Goal: Task Accomplishment & Management: Manage account settings

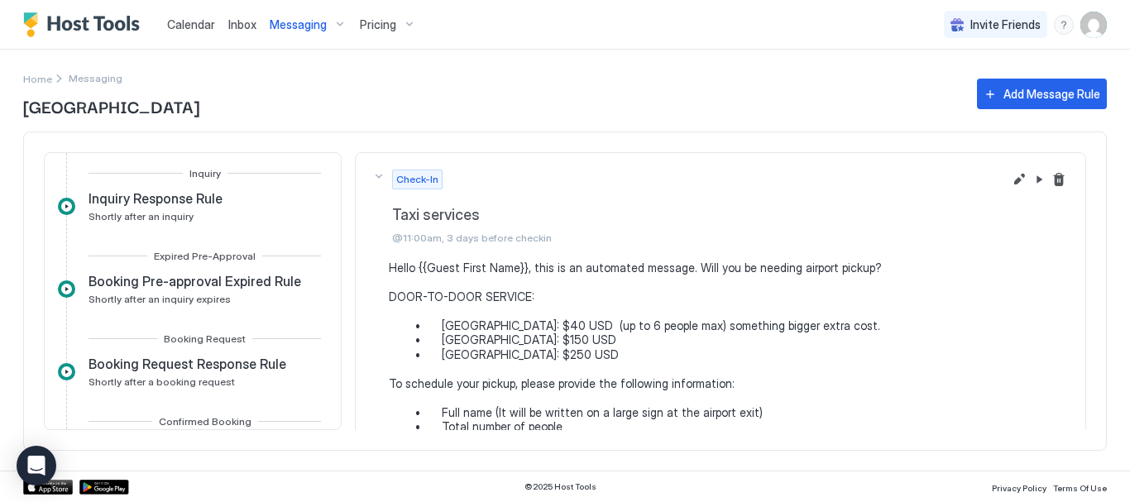
scroll to position [166, 0]
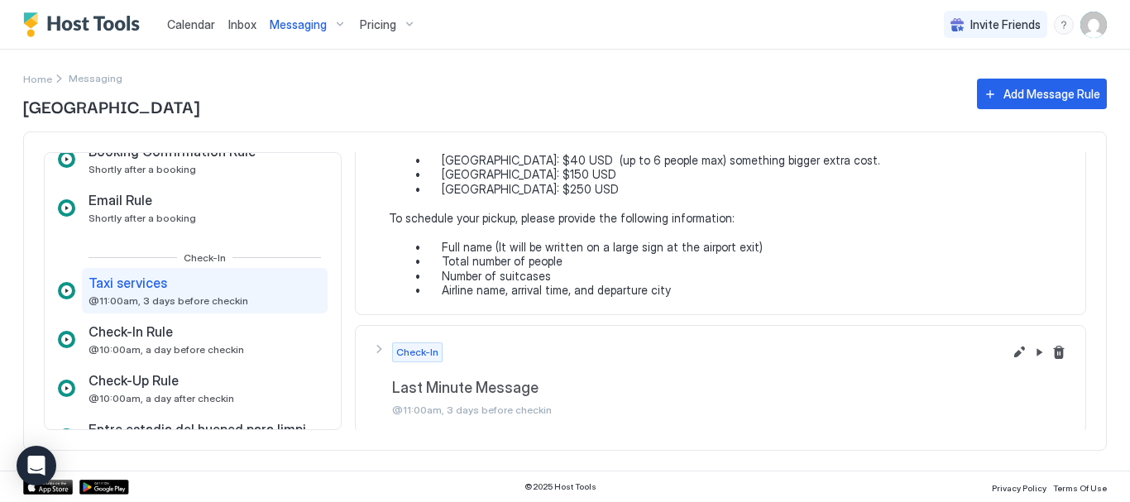
drag, startPoint x: 0, startPoint y: 0, endPoint x: 460, endPoint y: 77, distance: 466.5
click at [460, 77] on div "Home Messaging" at bounding box center [492, 78] width 938 height 17
click at [410, 20] on div "Pricing" at bounding box center [388, 25] width 70 height 28
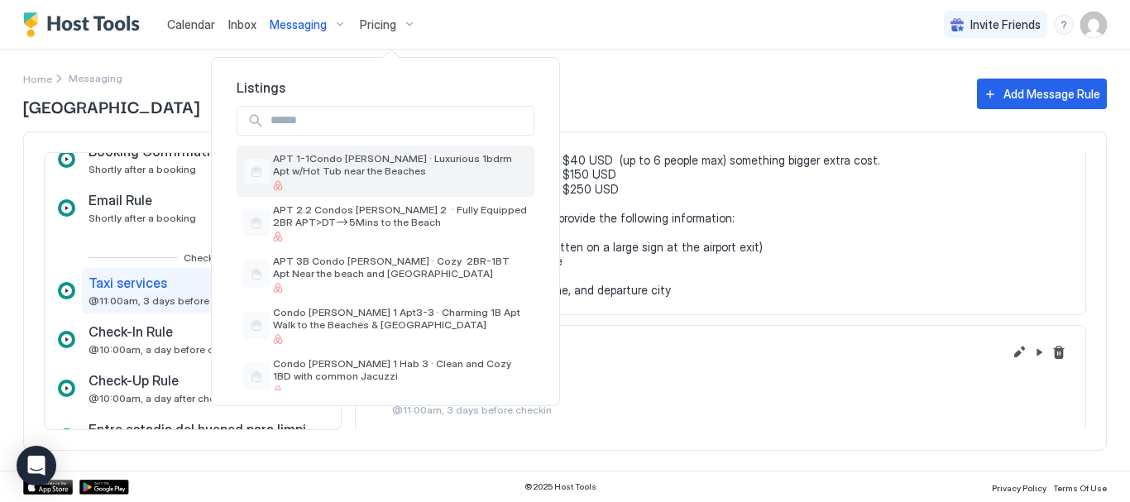
click at [329, 159] on span "APT 1-1Condo [PERSON_NAME] · Luxurious 1bdrm Apt w/Hot Tub near the Beaches" at bounding box center [400, 164] width 255 height 25
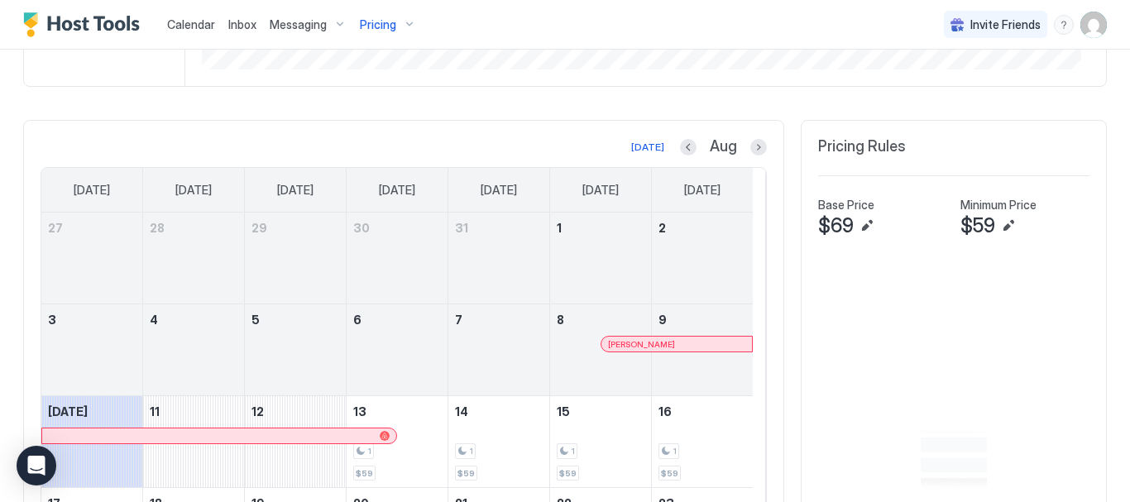
scroll to position [497, 0]
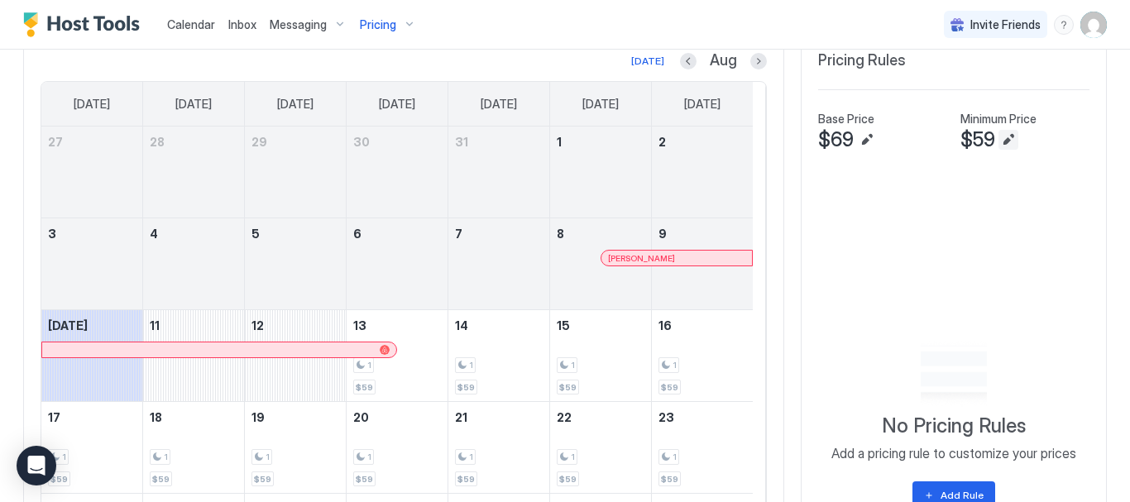
click at [999, 136] on button "Edit" at bounding box center [1009, 140] width 20 height 20
type input "**"
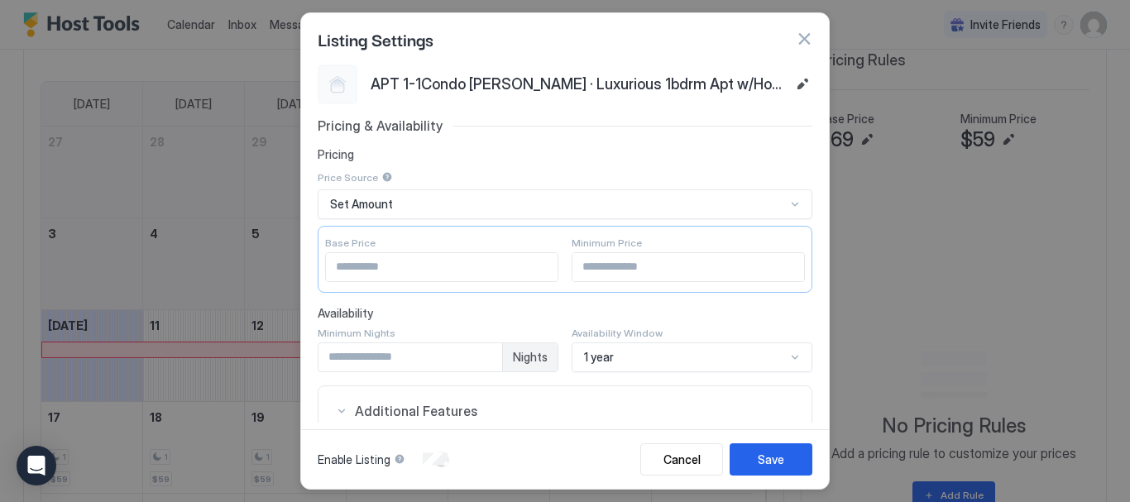
click at [622, 262] on input "**" at bounding box center [689, 267] width 232 height 28
type input "**"
click at [755, 456] on button "Save" at bounding box center [771, 460] width 83 height 32
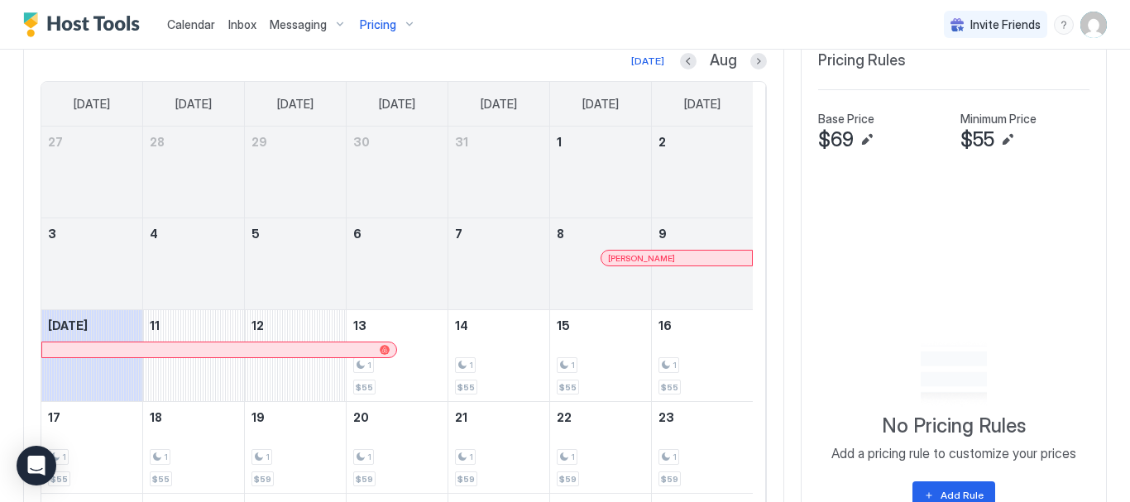
click at [398, 25] on div "Pricing" at bounding box center [388, 25] width 70 height 28
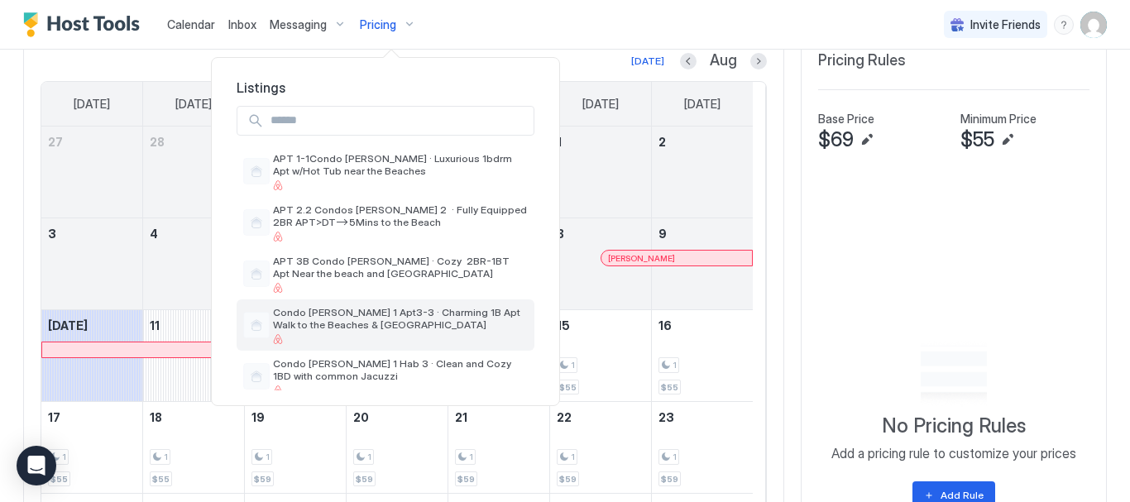
click at [350, 320] on span "Condo [PERSON_NAME] 1 Apt3-3 · Charming 1B Apt Walk to the Beaches & [GEOGRAPHI…" at bounding box center [400, 318] width 255 height 25
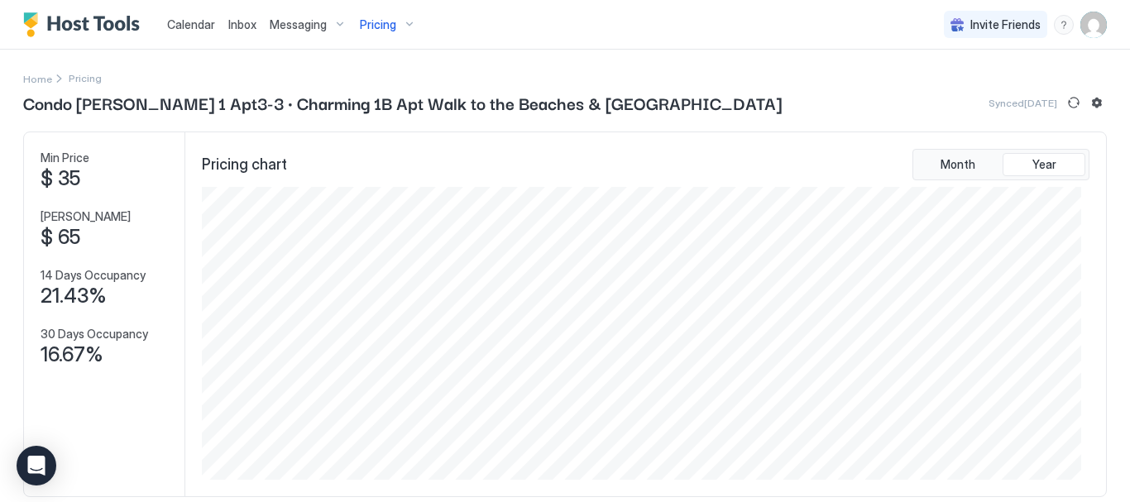
click at [396, 36] on div "Pricing" at bounding box center [388, 25] width 70 height 28
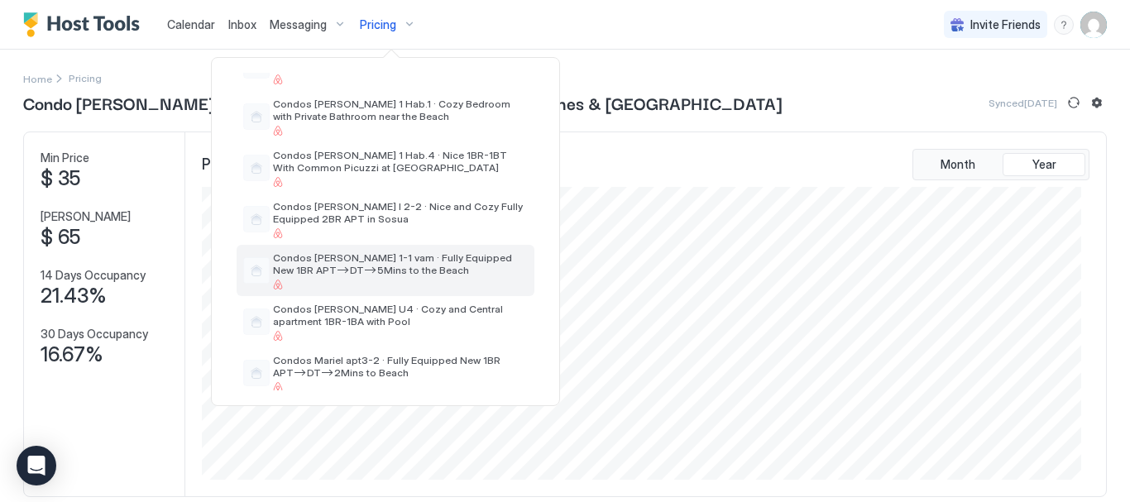
scroll to position [579, 0]
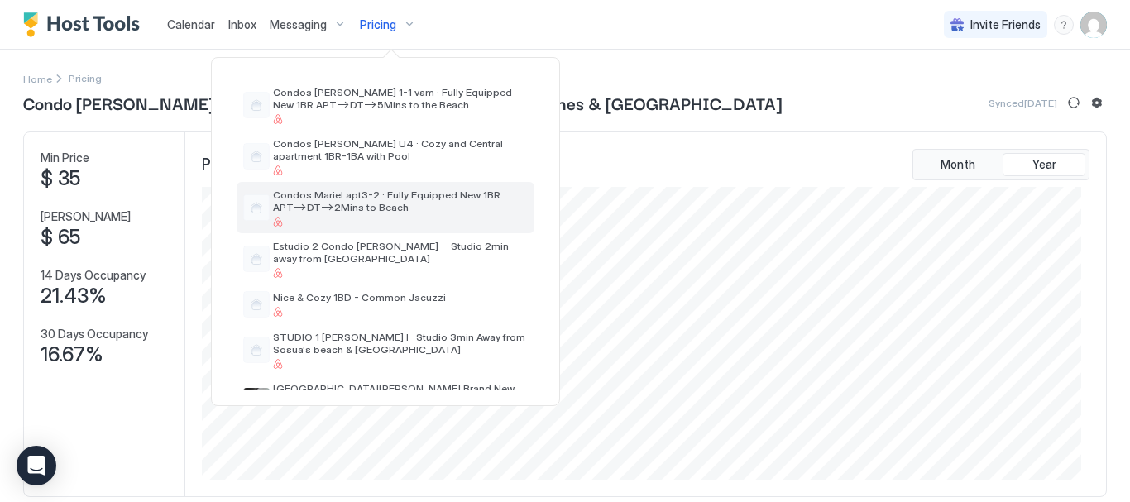
click at [372, 202] on span "Condos MarieI apt3-2 · Fully Equipped New 1BR APT–>DT–>2Mins to Beach" at bounding box center [400, 201] width 255 height 25
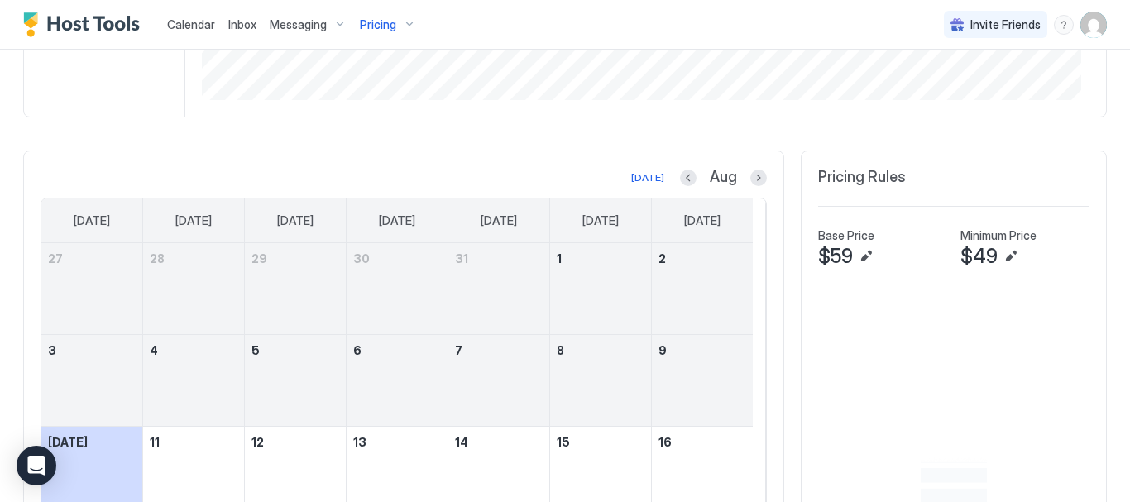
scroll to position [414, 0]
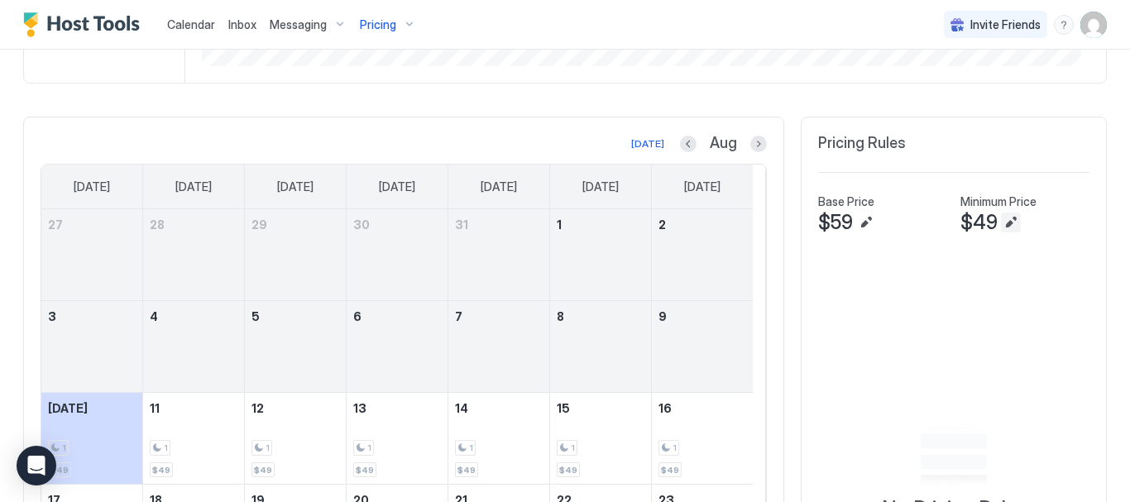
click at [1001, 228] on button "Edit" at bounding box center [1011, 223] width 20 height 20
type input "**"
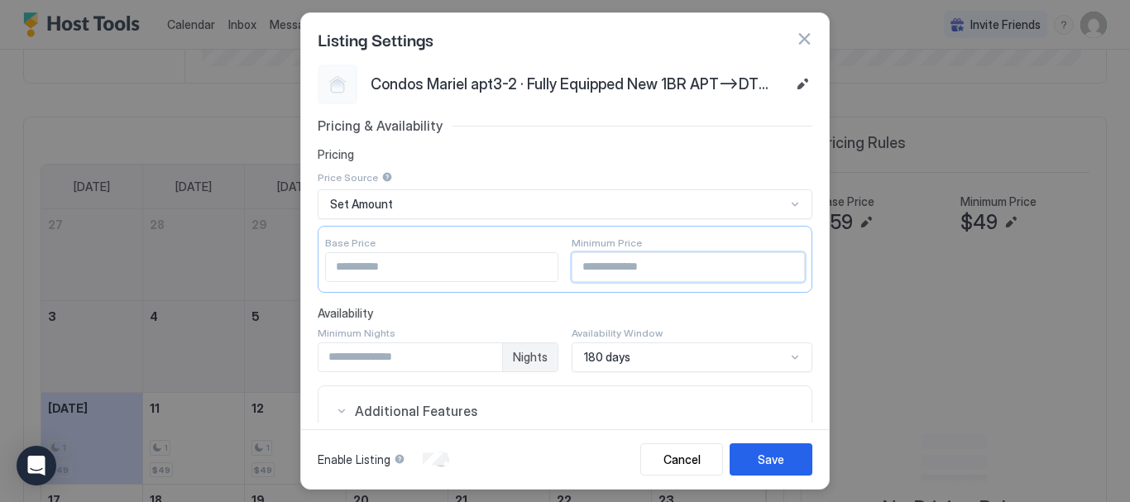
drag, startPoint x: 593, startPoint y: 269, endPoint x: 504, endPoint y: 257, distance: 89.3
click at [506, 258] on div "Base Price ** Minimum Price **" at bounding box center [565, 259] width 495 height 67
type input "**"
click at [757, 463] on button "Save" at bounding box center [771, 460] width 83 height 32
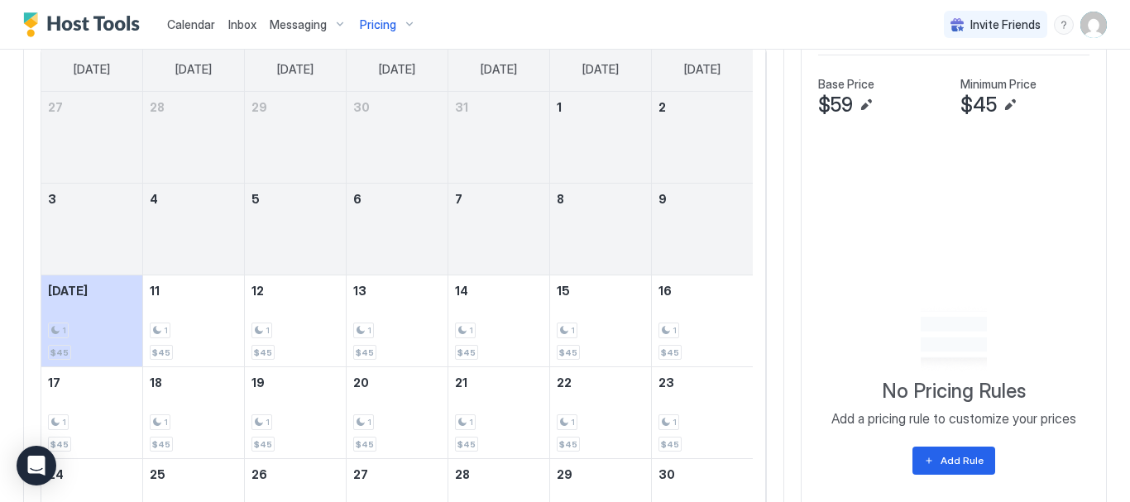
scroll to position [497, 0]
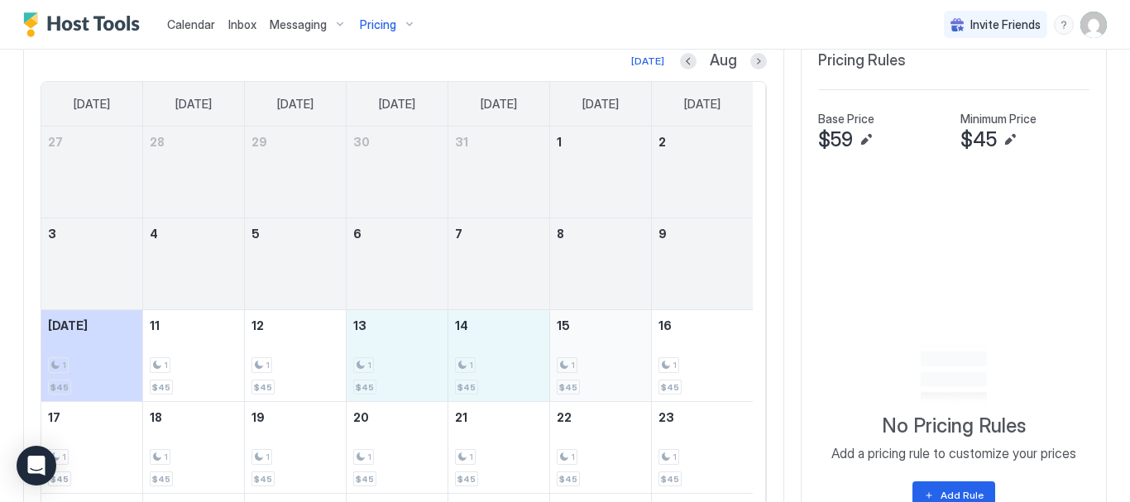
drag, startPoint x: 402, startPoint y: 364, endPoint x: 619, endPoint y: 363, distance: 216.8
click at [619, 363] on tr "Today 1 $45 11 1 $45 12 1 $45 13 1 $45 14 1 $45 15 1 $45 16 1 $45" at bounding box center [397, 356] width 712 height 92
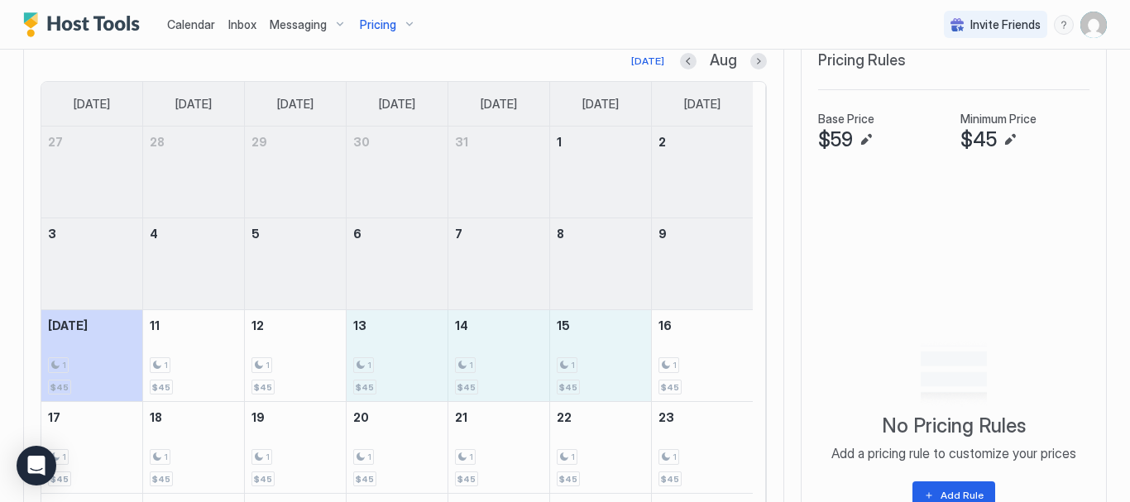
type input "**"
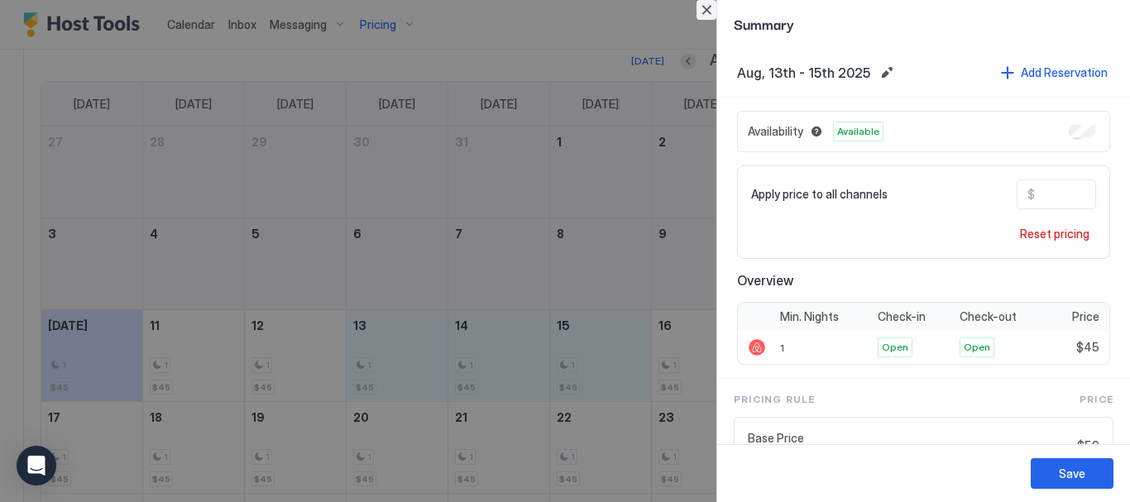
click at [709, 5] on button "Close" at bounding box center [707, 10] width 20 height 20
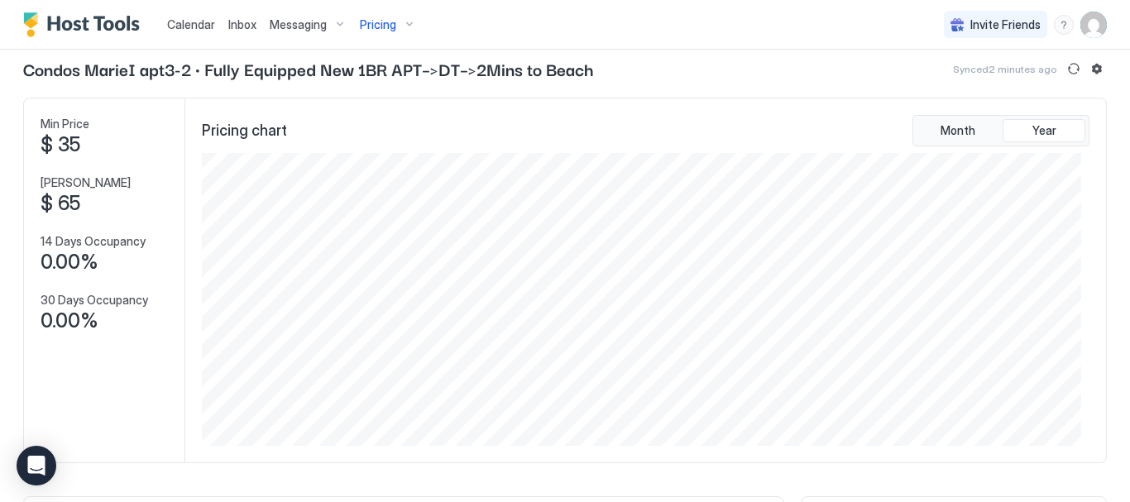
scroll to position [0, 0]
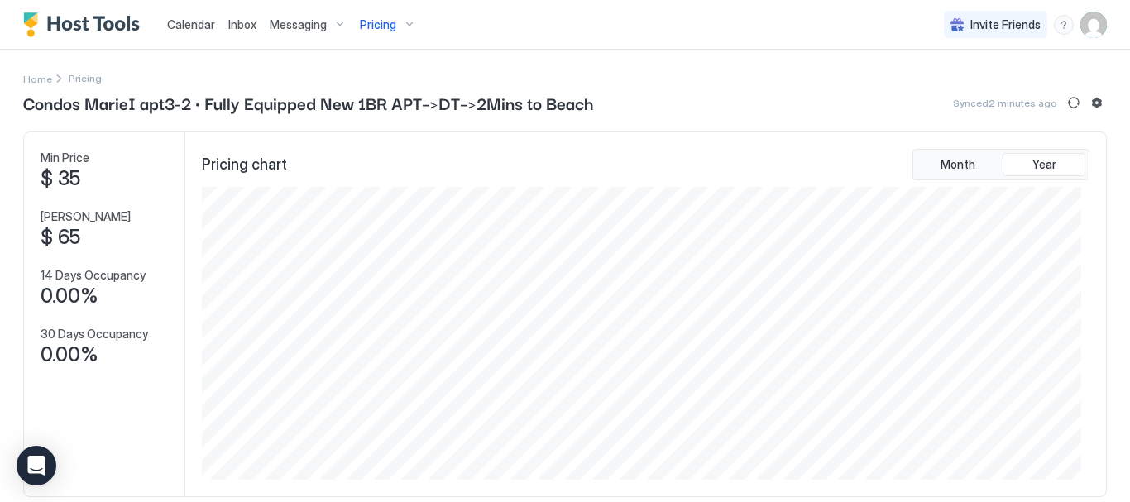
click at [394, 36] on div "Pricing" at bounding box center [388, 25] width 70 height 28
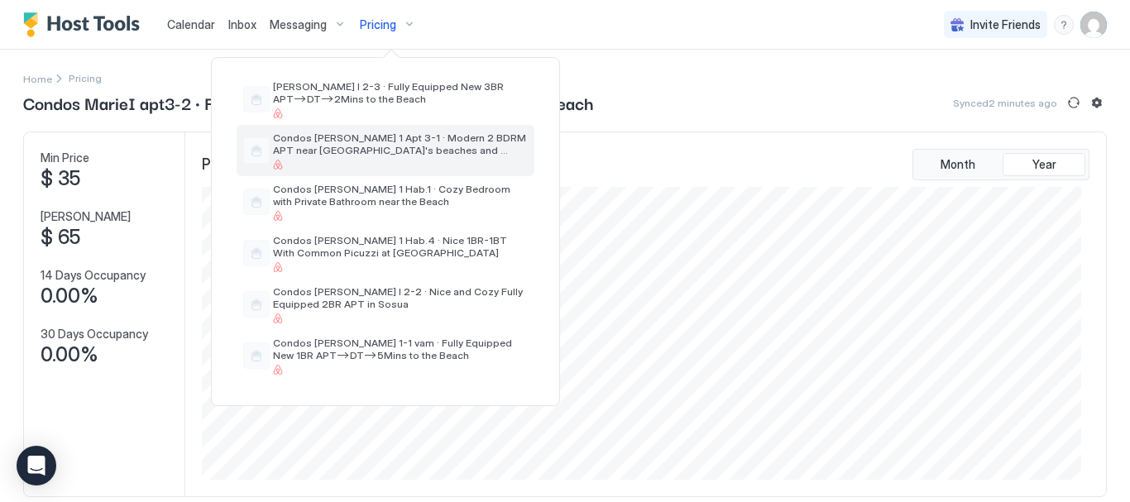
scroll to position [331, 0]
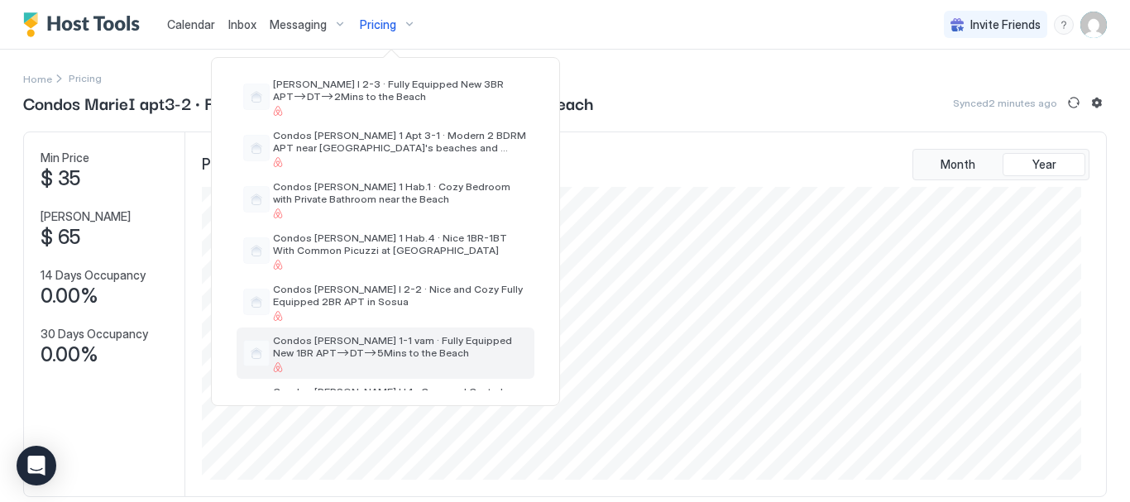
click at [383, 335] on span "Condos [PERSON_NAME] 1-1 vam · Fully Equipped New 1BR APT–>DT–>5Mins to the Bea…" at bounding box center [400, 346] width 255 height 25
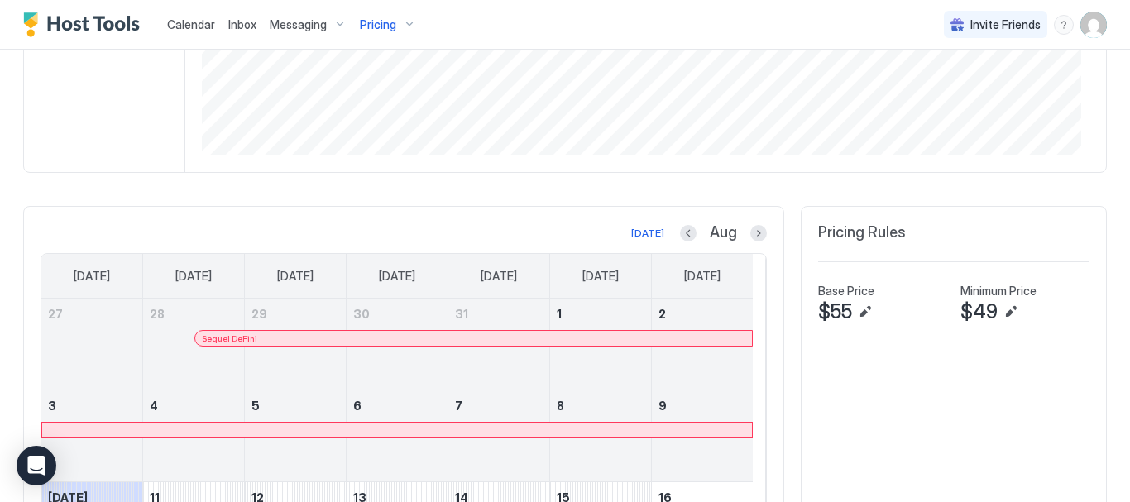
scroll to position [323, 0]
click at [751, 234] on button "Next month" at bounding box center [759, 235] width 17 height 17
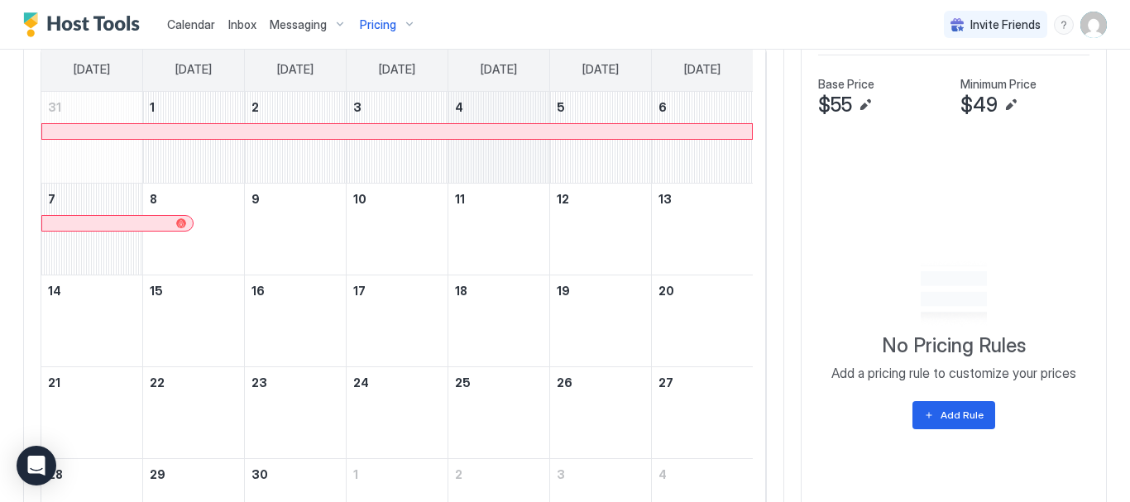
scroll to position [571, 0]
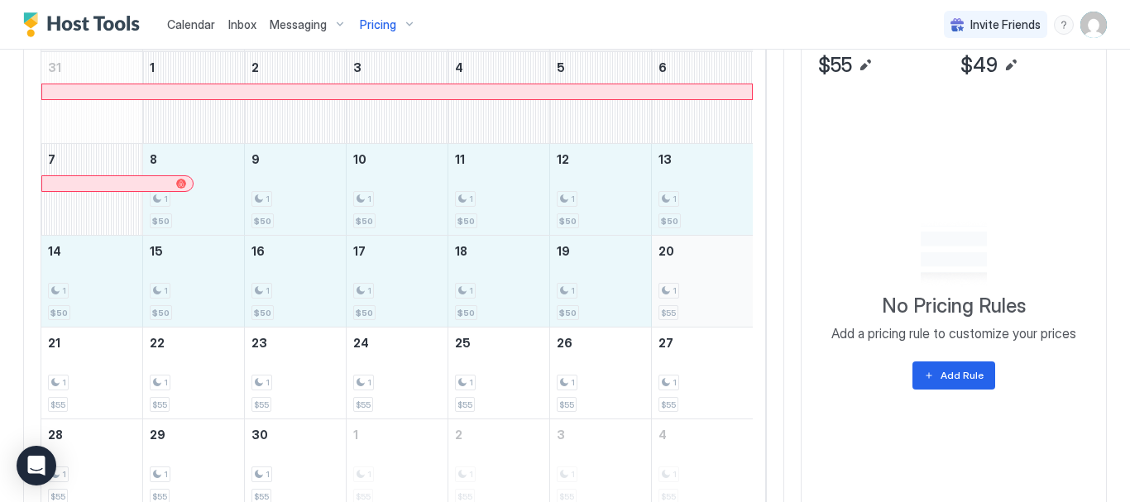
drag, startPoint x: 227, startPoint y: 199, endPoint x: 688, endPoint y: 288, distance: 469.4
click at [688, 288] on tbody "31 1 2 3 4 5 6 7 8 1 $50 9 1 $50 10 1 $50 11 1 $50 12 1 $50 13 1 $50 14 1 $50 1…" at bounding box center [397, 281] width 712 height 458
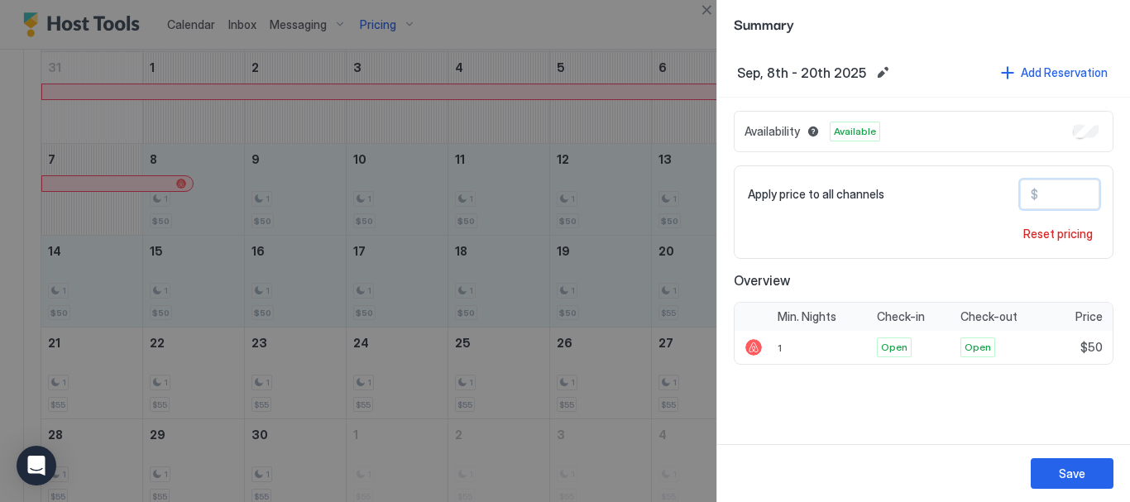
drag, startPoint x: 1066, startPoint y: 199, endPoint x: 1001, endPoint y: 209, distance: 66.0
click at [1001, 209] on div "Apply price to all channels $ **" at bounding box center [924, 195] width 352 height 30
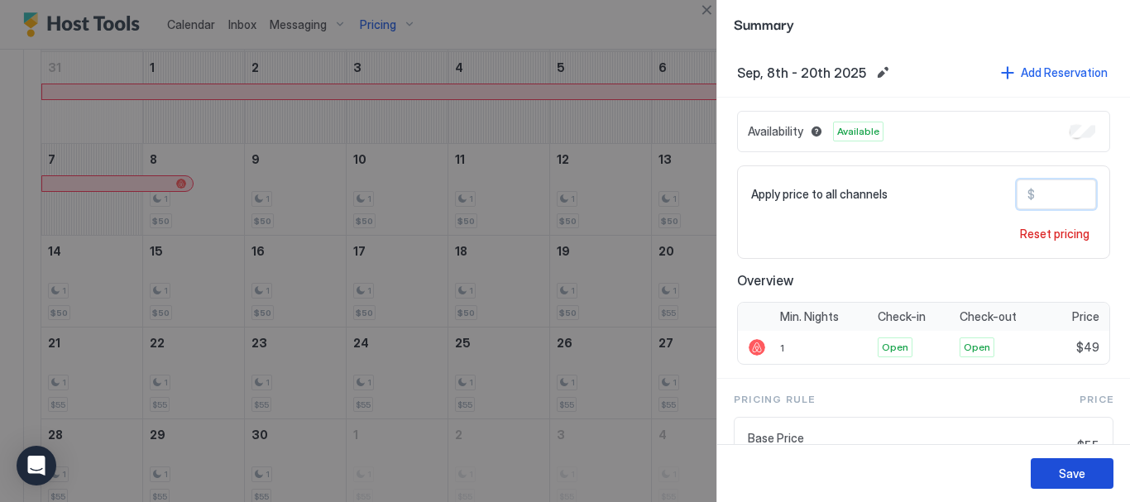
type input "**"
click at [1105, 473] on button "Save" at bounding box center [1072, 473] width 83 height 31
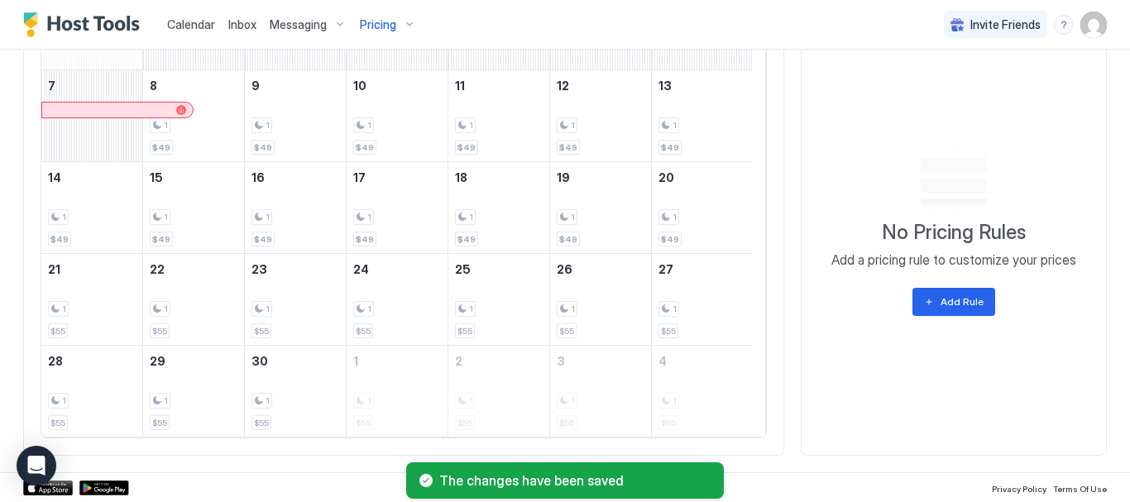
scroll to position [0, 0]
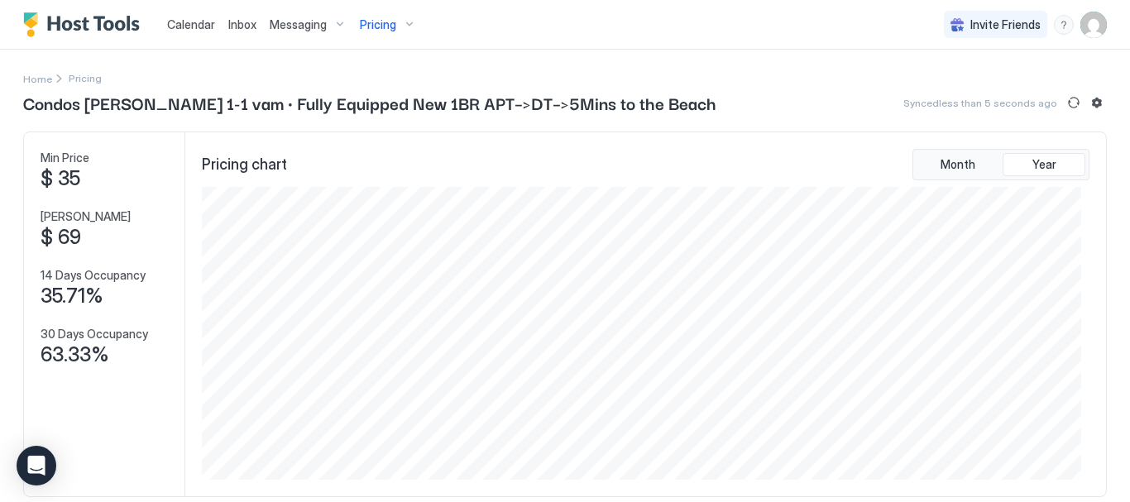
click at [406, 22] on div "Pricing" at bounding box center [388, 25] width 70 height 28
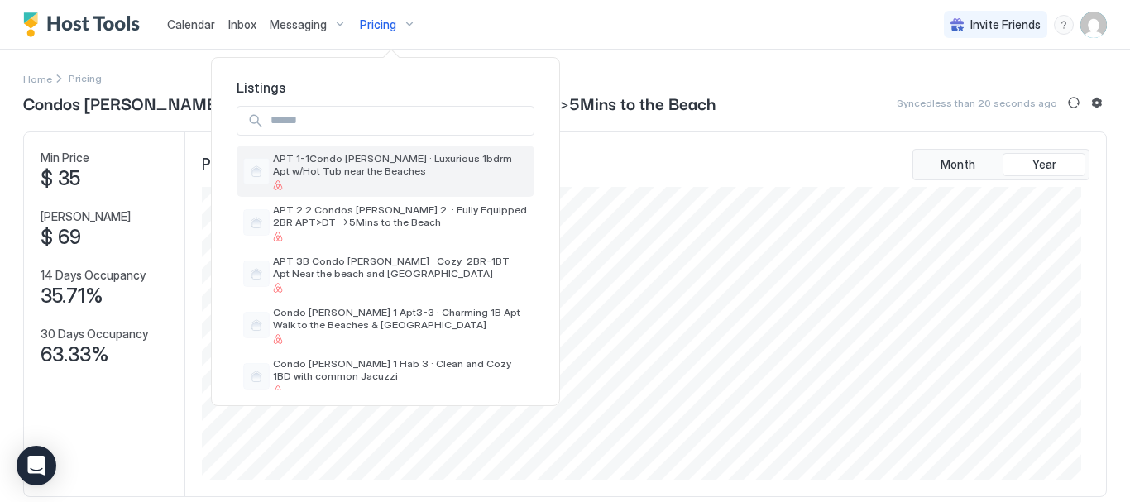
click at [343, 170] on span "APT 1-1Condo [PERSON_NAME] · Luxurious 1bdrm Apt w/Hot Tub near the Beaches" at bounding box center [400, 164] width 255 height 25
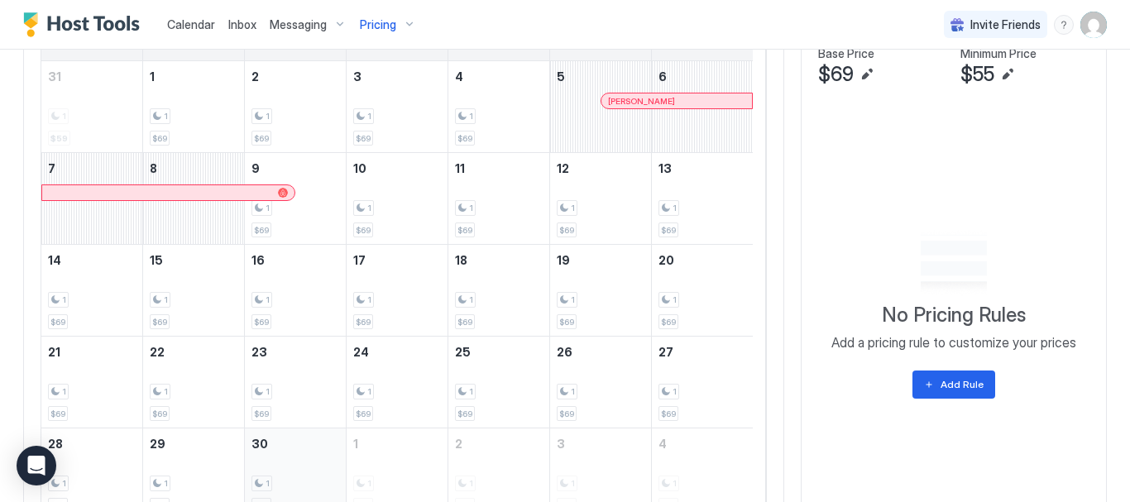
scroll to position [645, 0]
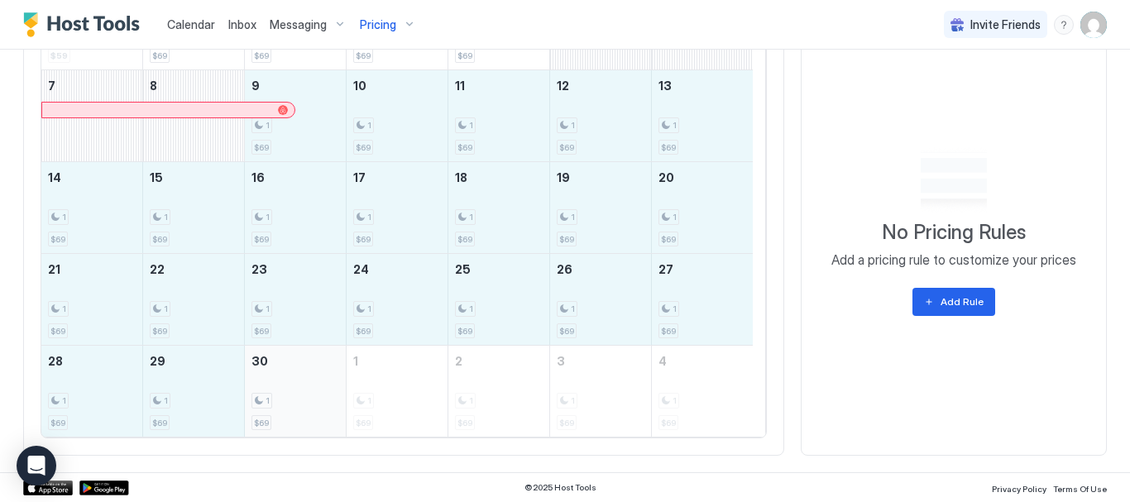
drag, startPoint x: 314, startPoint y: 377, endPoint x: 324, endPoint y: 409, distance: 33.8
click at [324, 408] on tbody "31 1 $59 1 1 $69 2 1 $69 3 1 $69 4 1 $69 5 Stephen Lewis 6 7 8 9 1 $69 10 1 $69…" at bounding box center [397, 207] width 712 height 458
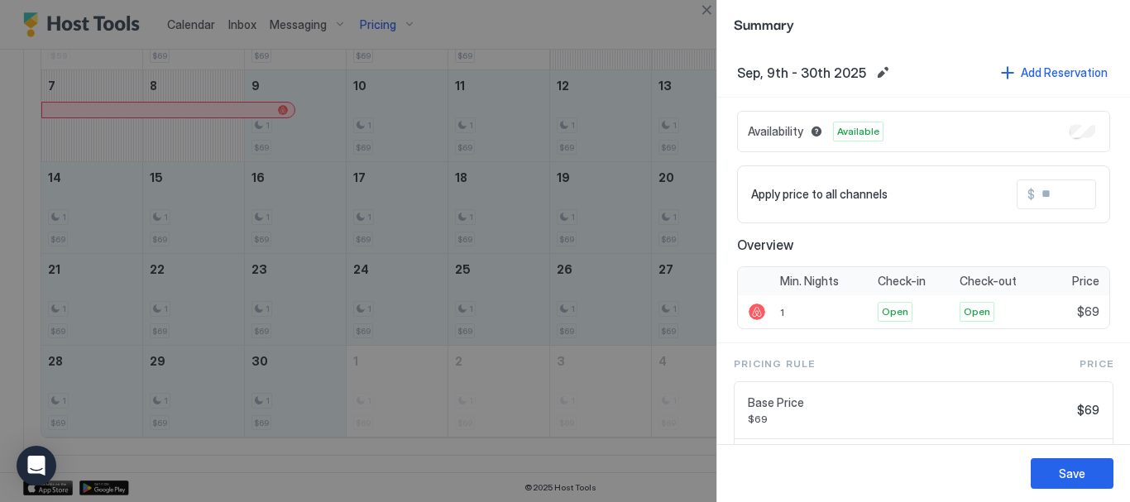
click at [1053, 195] on input "Input Field" at bounding box center [1101, 194] width 132 height 28
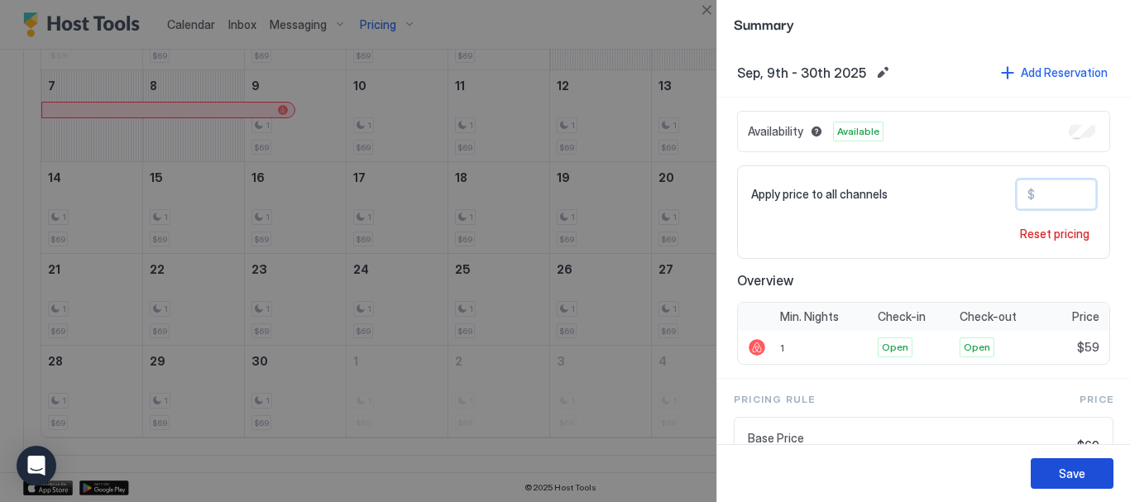
type input "**"
click at [1086, 483] on button "Save" at bounding box center [1072, 473] width 83 height 31
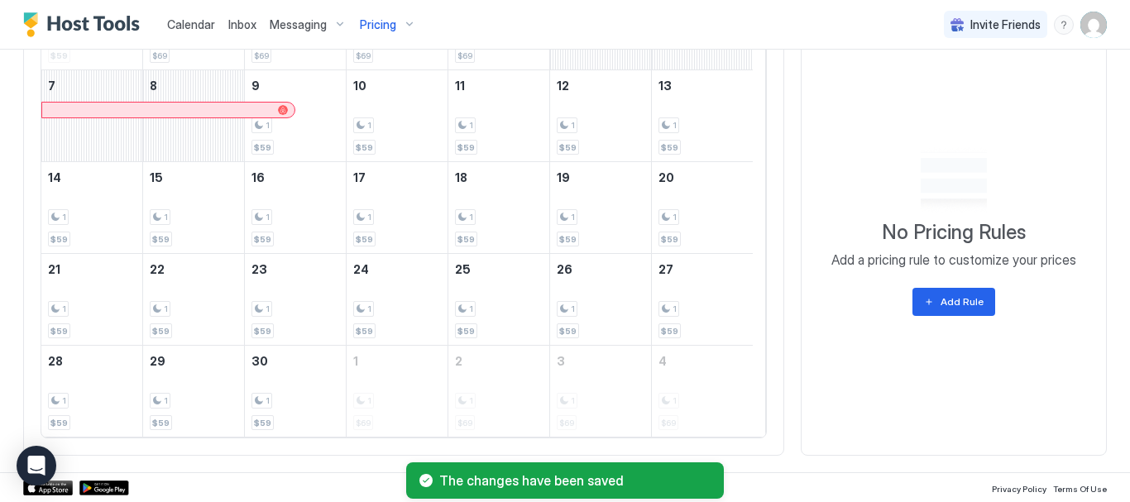
scroll to position [314, 0]
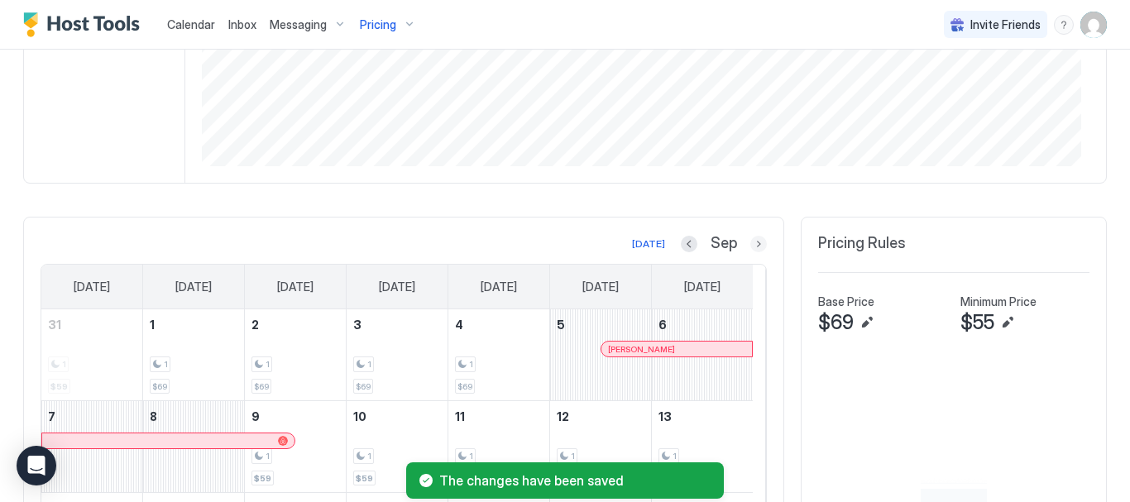
click at [751, 243] on button "Next month" at bounding box center [759, 244] width 17 height 17
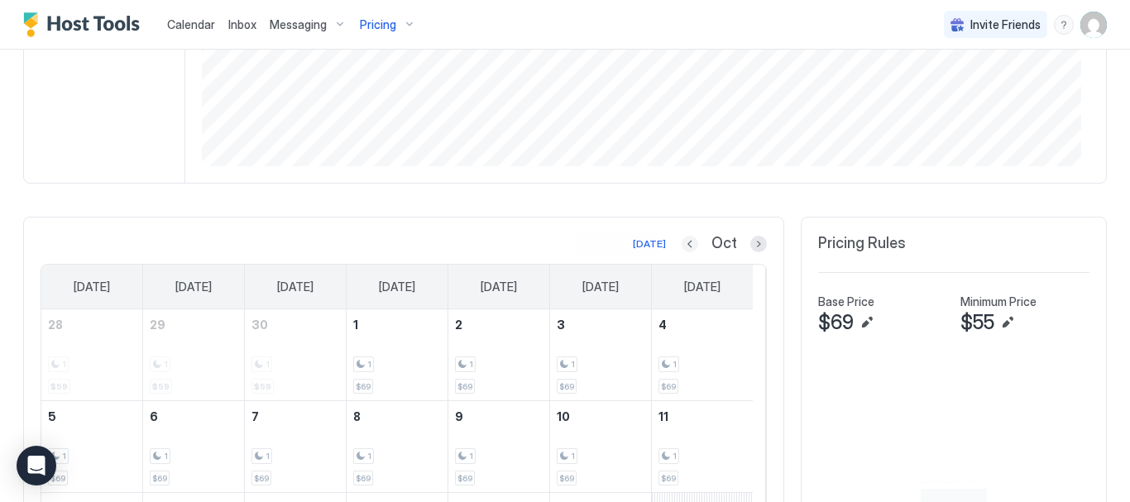
click at [682, 244] on button "Previous month" at bounding box center [690, 244] width 17 height 17
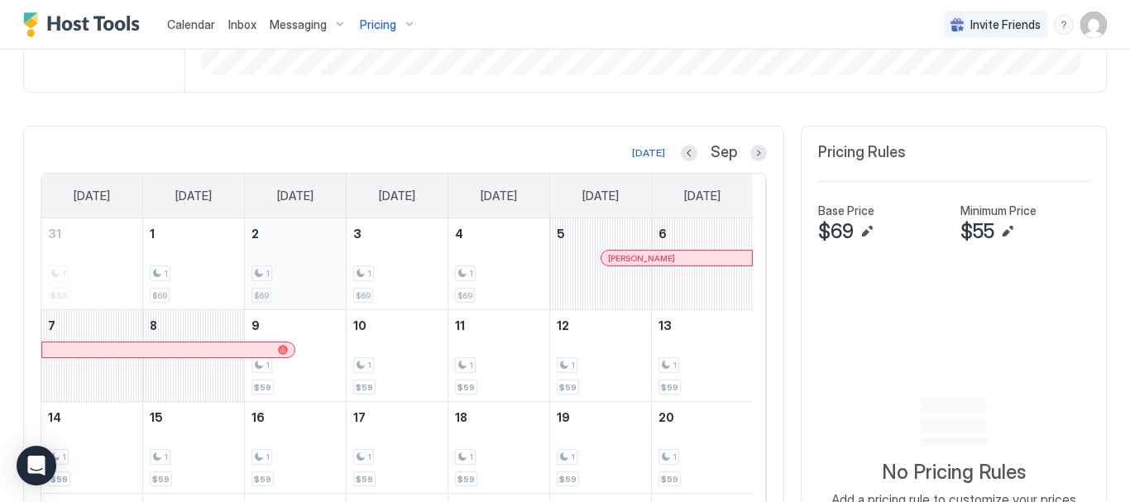
scroll to position [396, 0]
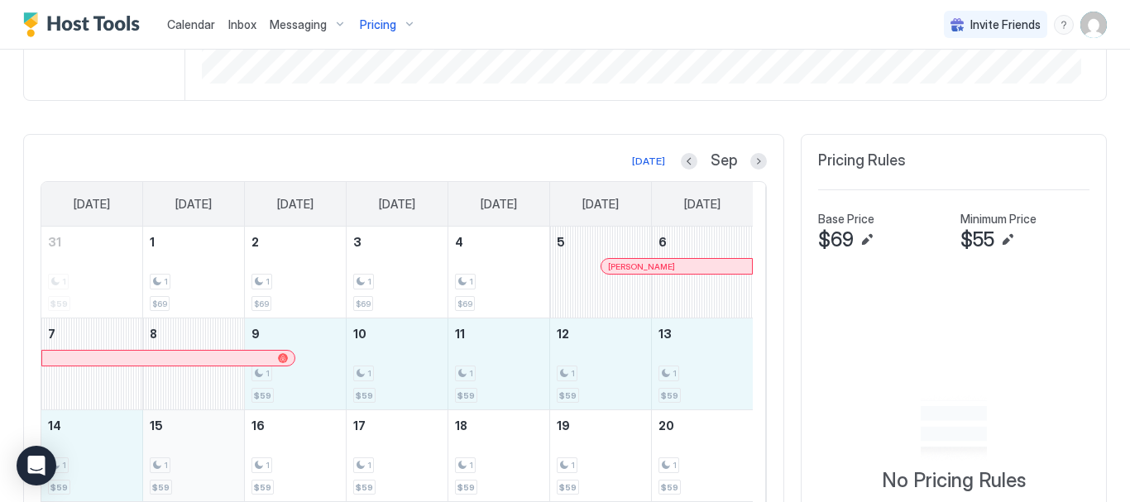
drag, startPoint x: 304, startPoint y: 391, endPoint x: 216, endPoint y: 482, distance: 125.8
click at [220, 482] on tbody "31 1 $59 1 1 $69 2 1 $69 3 1 $69 4 1 $69 5 Stephen Lewis 6 7 8 9 1 $59 10 1 $59…" at bounding box center [397, 456] width 712 height 458
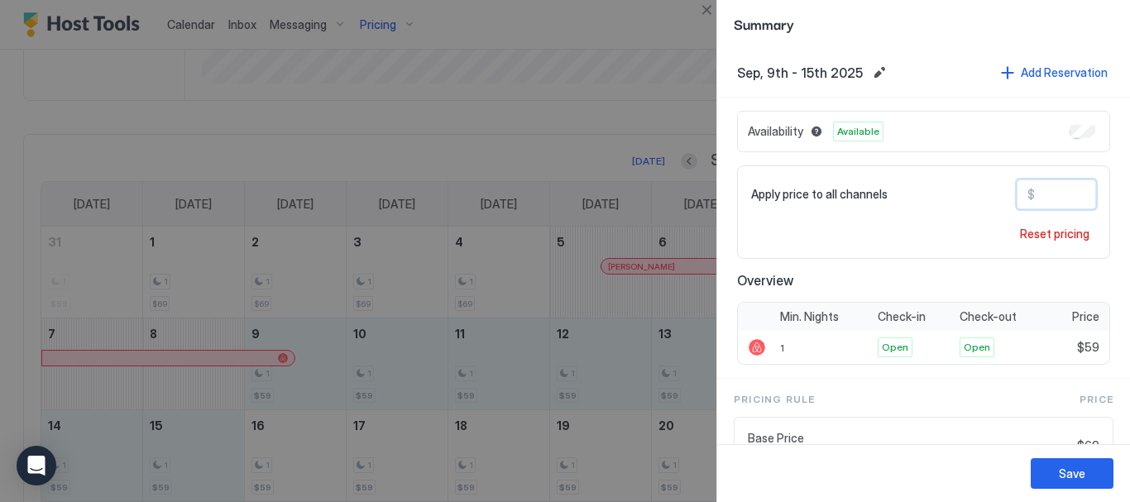
click at [1055, 196] on input "**" at bounding box center [1101, 194] width 132 height 28
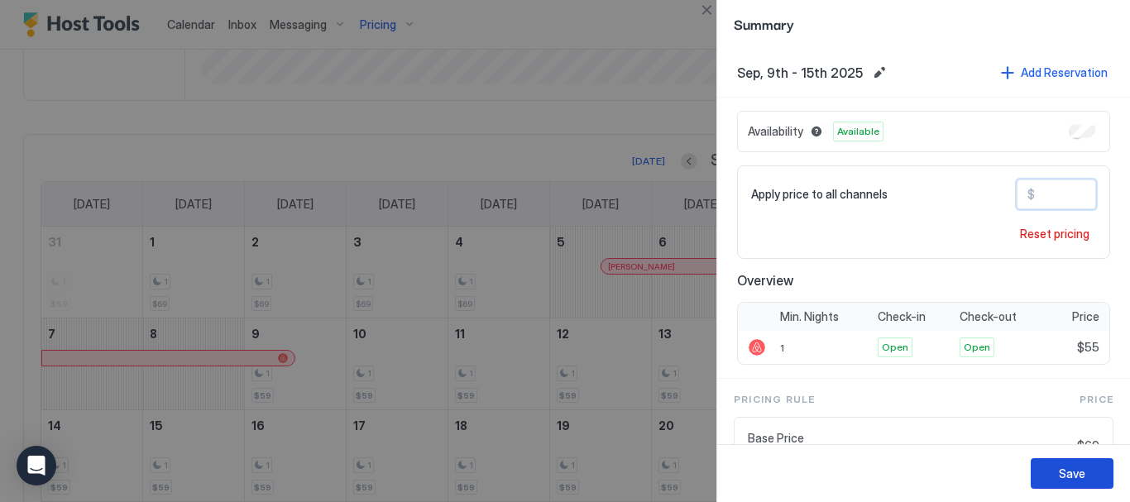
type input "**"
click at [1061, 468] on div "Save" at bounding box center [1072, 473] width 26 height 17
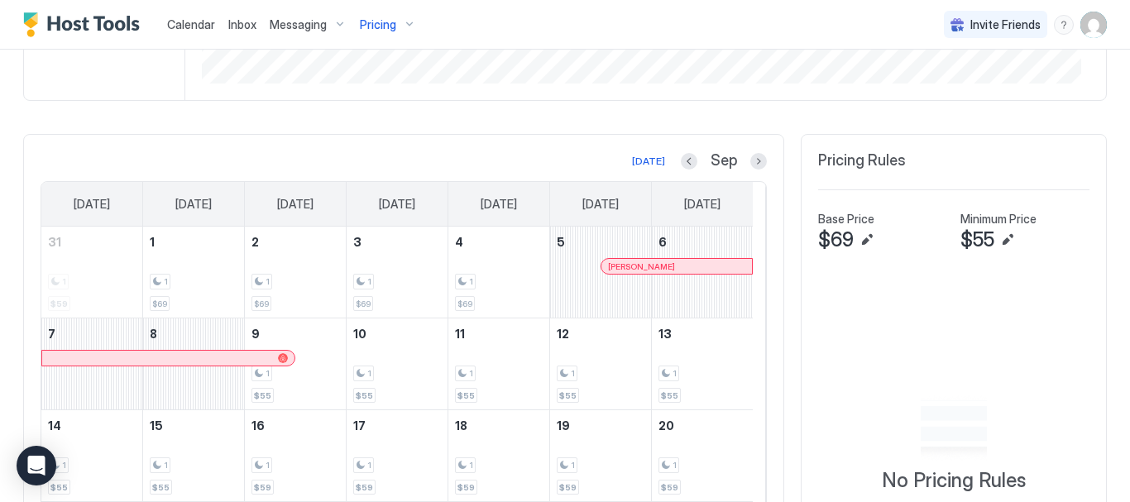
click at [1010, 228] on div "$55" at bounding box center [1025, 240] width 129 height 25
click at [999, 241] on button "Edit" at bounding box center [1008, 240] width 20 height 20
type input "**"
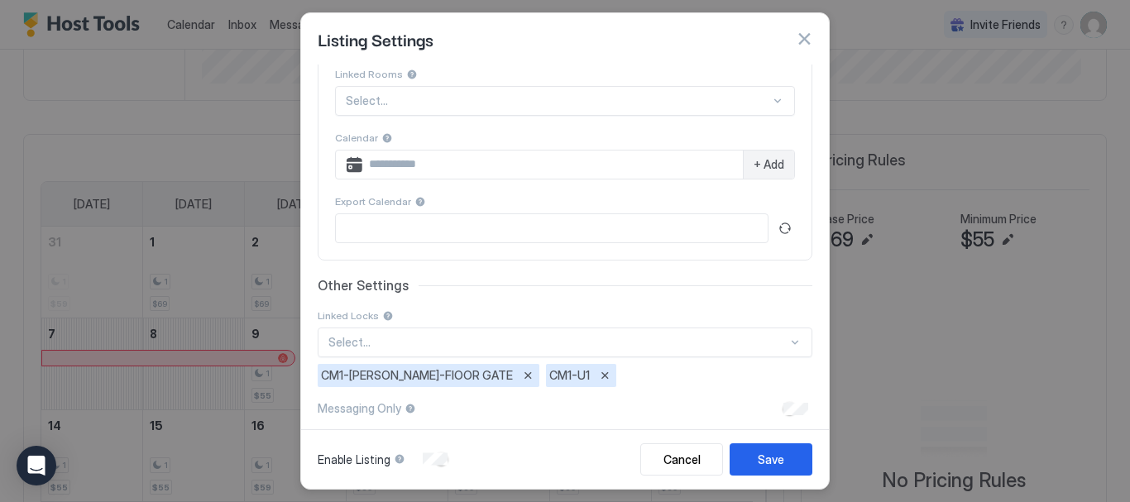
scroll to position [382, 0]
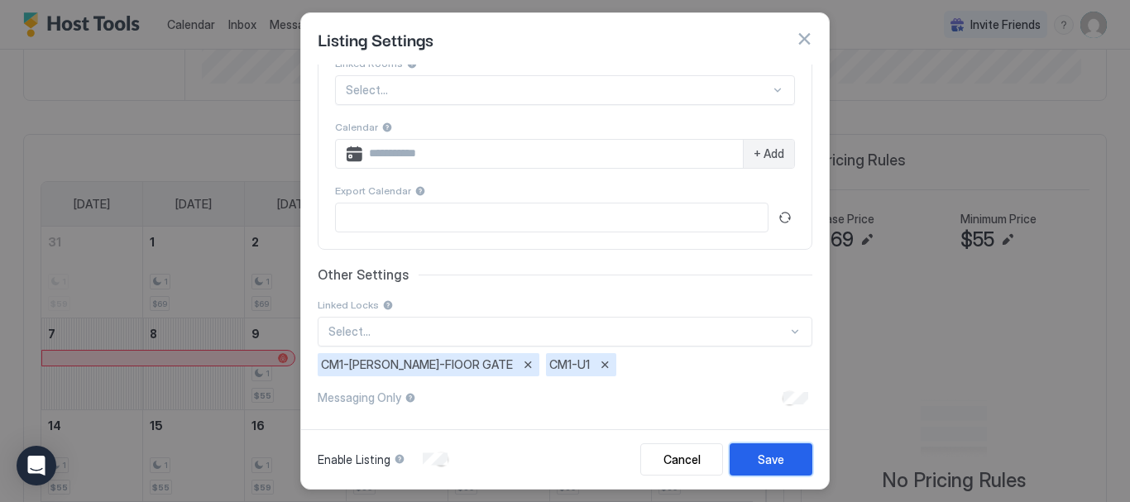
click at [770, 463] on div "Save" at bounding box center [771, 459] width 26 height 17
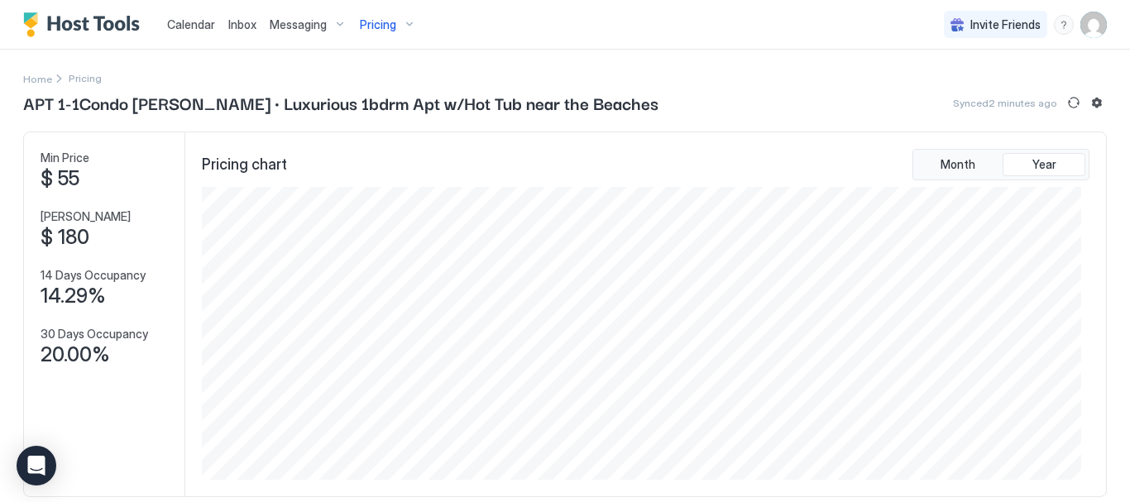
scroll to position [83, 0]
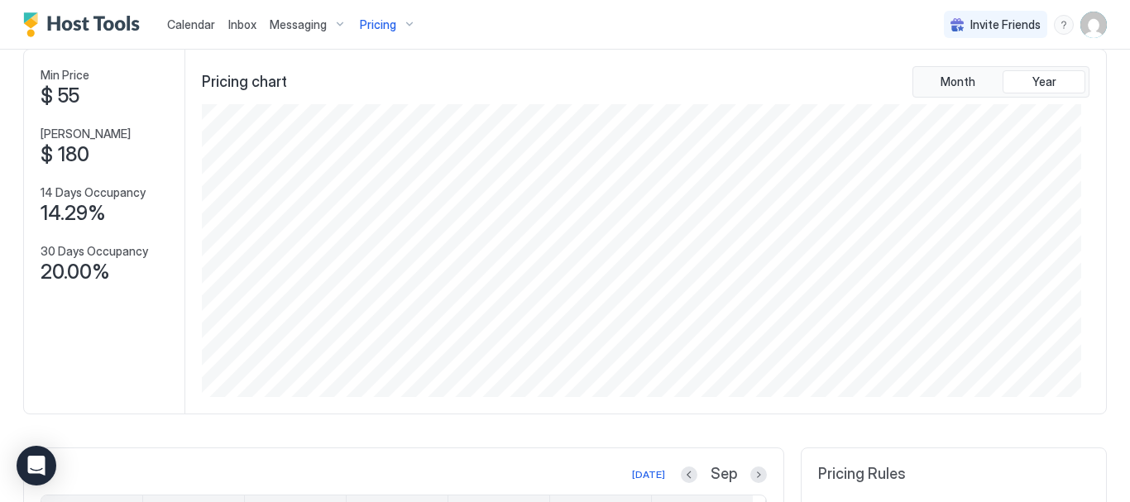
click at [401, 33] on div "Pricing" at bounding box center [388, 25] width 70 height 28
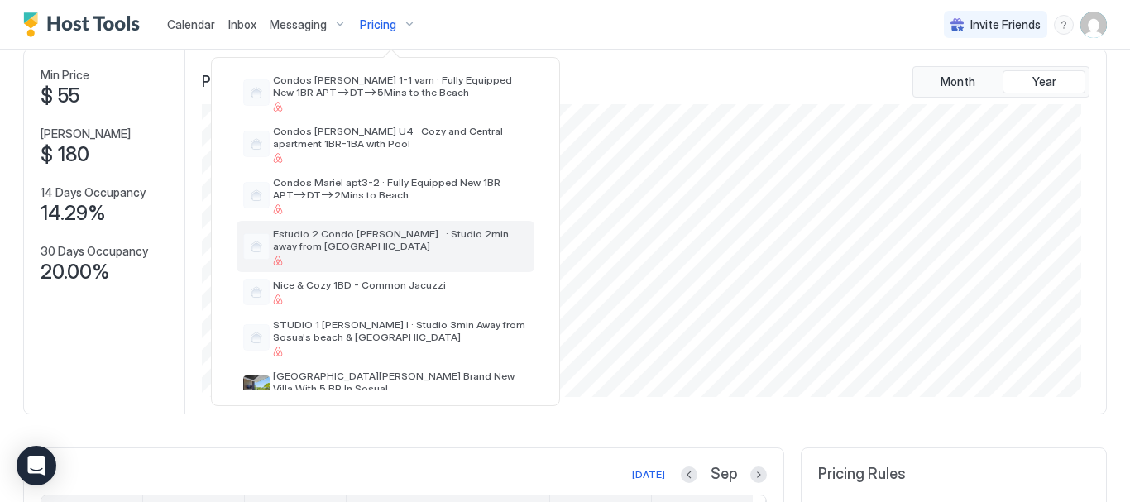
scroll to position [616, 0]
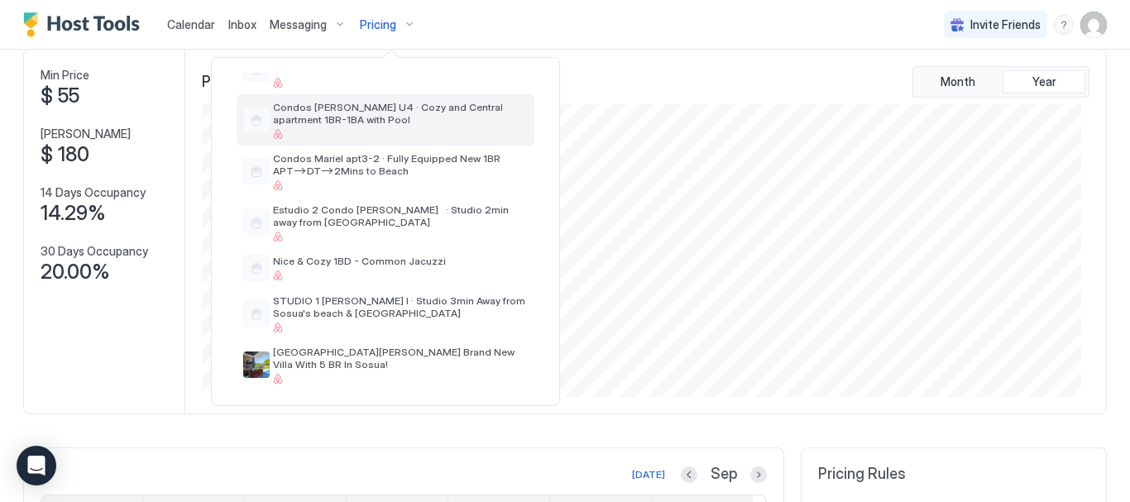
click at [390, 116] on span "Condos [PERSON_NAME] U4 · Cozy and Central apartment 1BR-1BA with Pool" at bounding box center [400, 113] width 255 height 25
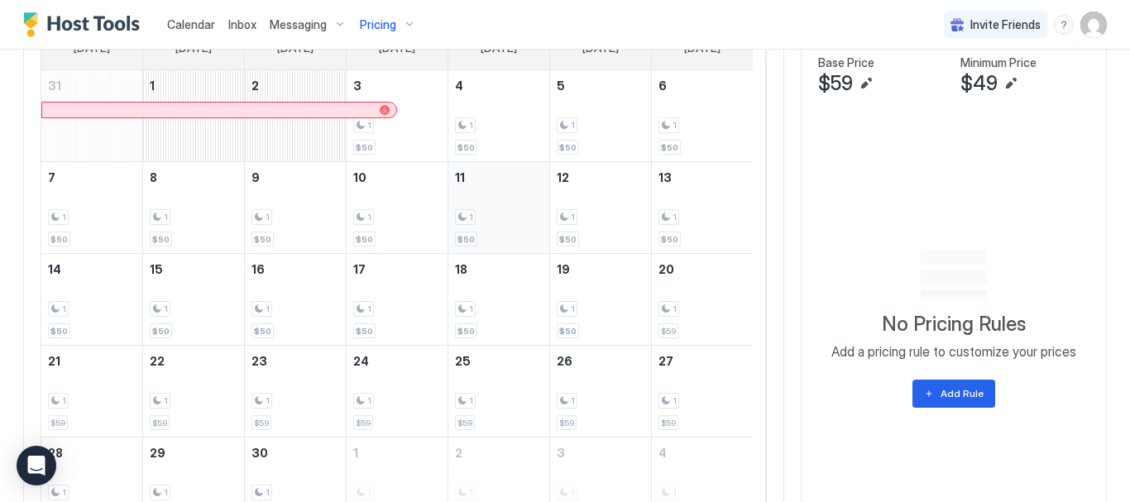
scroll to position [579, 0]
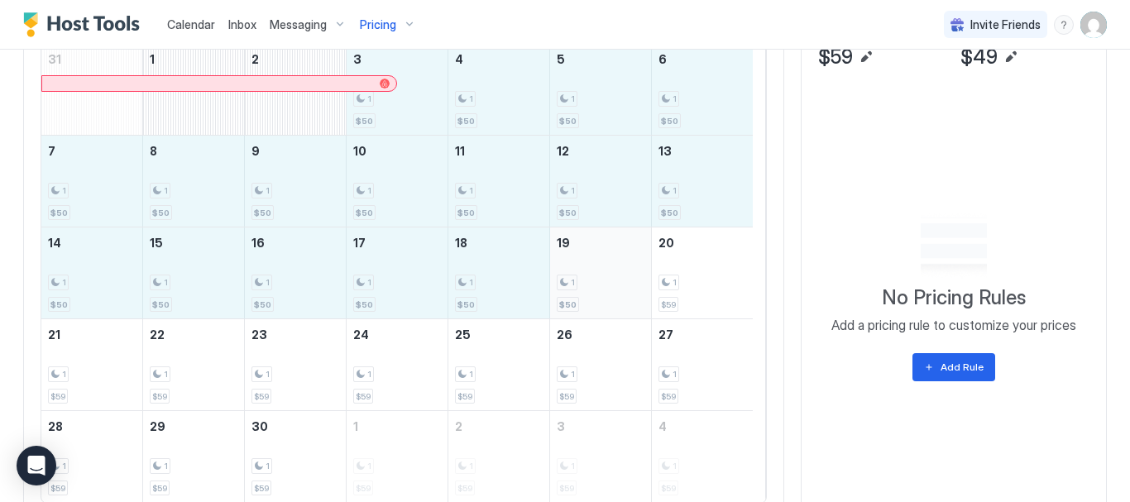
drag, startPoint x: 414, startPoint y: 118, endPoint x: 602, endPoint y: 300, distance: 262.8
click at [602, 300] on tbody "31 1 2 3 1 $50 4 1 $50 5 1 $50 6 1 $50 7 1 $50 8 1 $50 9 1 $50 10 1 $50 11 1 $5…" at bounding box center [397, 273] width 712 height 458
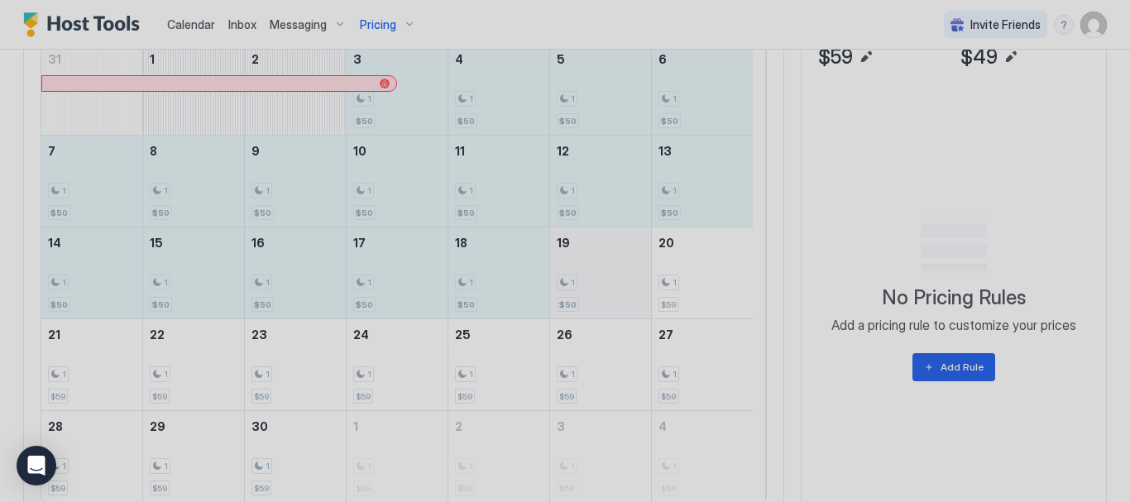
scroll to position [248, 0]
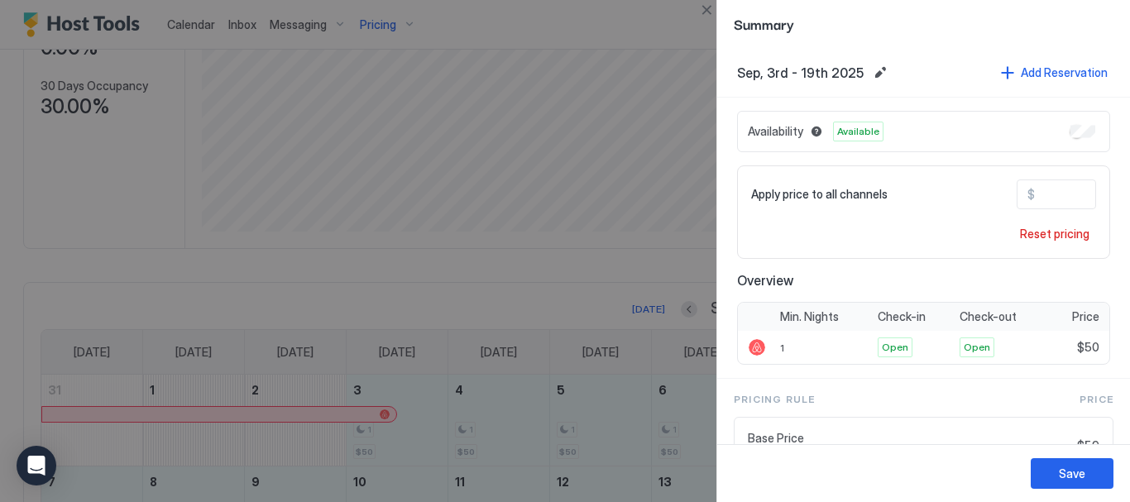
click at [911, 190] on div "Apply price to all channels $ **" at bounding box center [923, 195] width 345 height 30
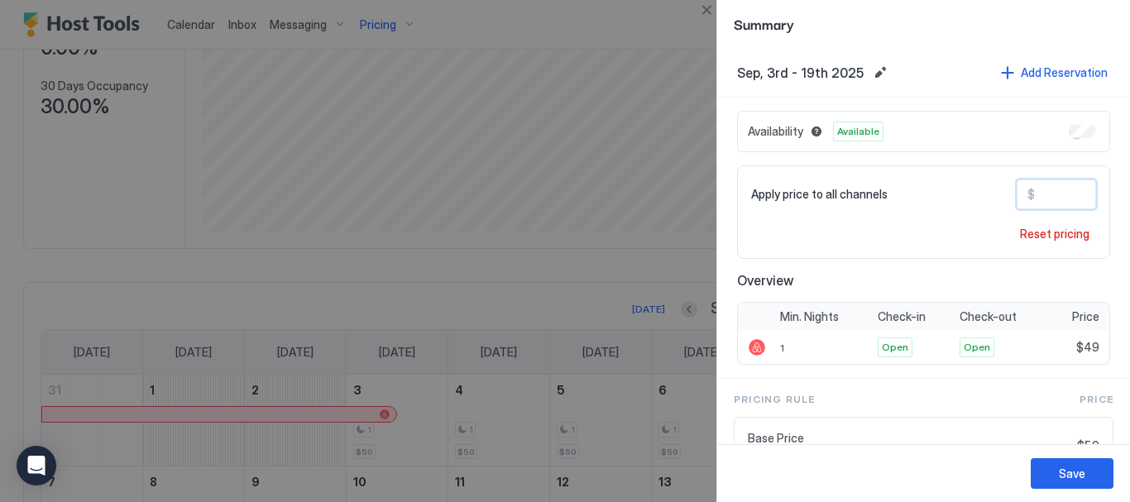
type input "**"
drag, startPoint x: 533, startPoint y: 110, endPoint x: 683, endPoint y: 19, distance: 175.3
click at [644, 41] on div at bounding box center [565, 251] width 1130 height 502
click at [703, 12] on button "Close" at bounding box center [707, 10] width 20 height 20
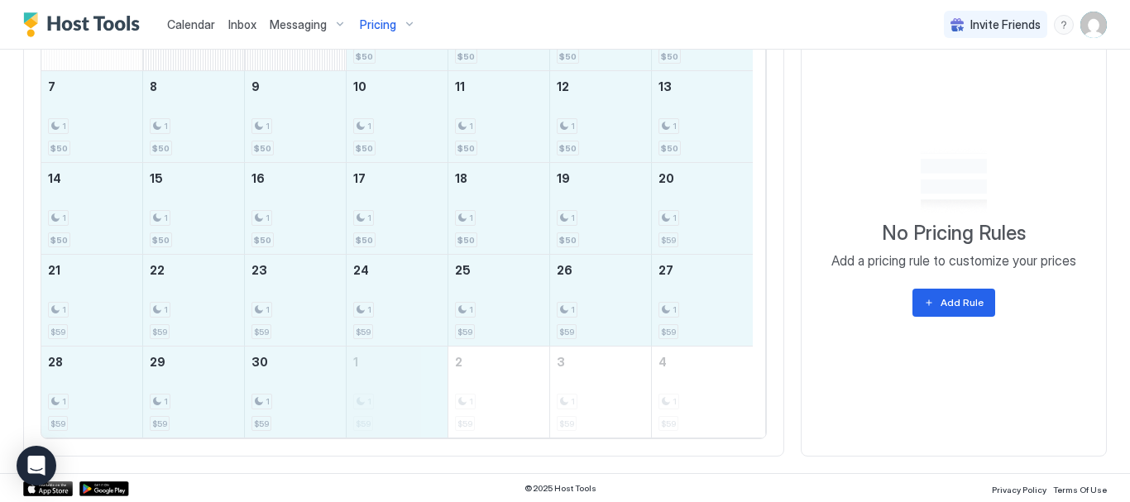
scroll to position [645, 0]
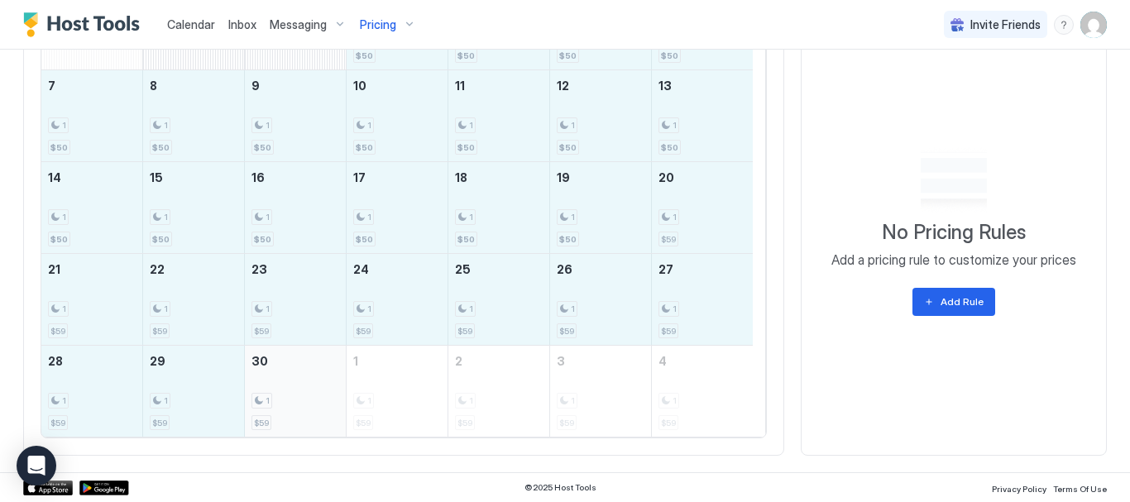
drag, startPoint x: 636, startPoint y: 199, endPoint x: 276, endPoint y: 397, distance: 411.9
click at [276, 397] on tbody "31 1 2 3 1 $50 4 1 $50 5 1 $50 6 1 $50 7 1 $50 8 1 $50 9 1 $50 10 1 $50 11 1 $5…" at bounding box center [397, 207] width 712 height 458
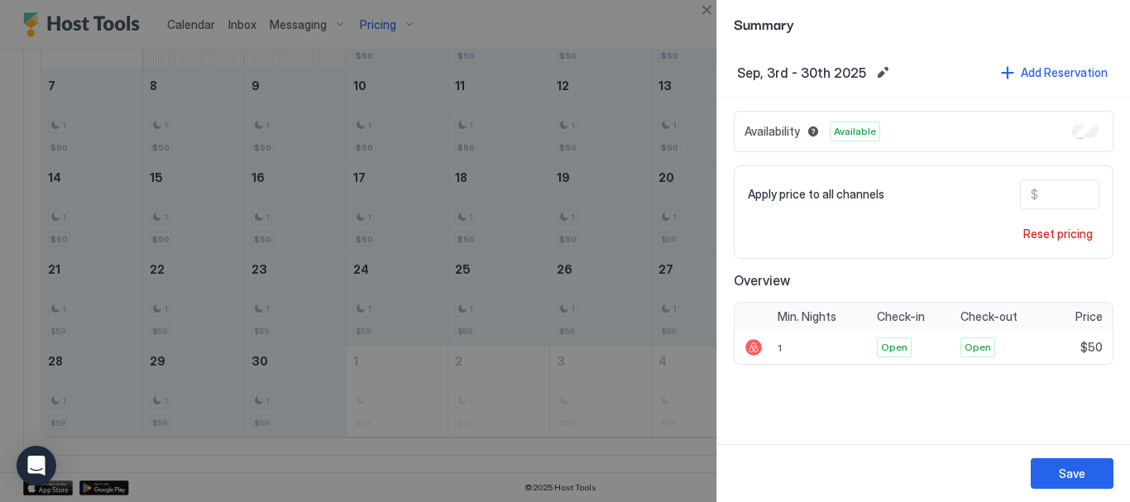
click at [970, 194] on div "Apply price to all channels $ **" at bounding box center [924, 195] width 352 height 30
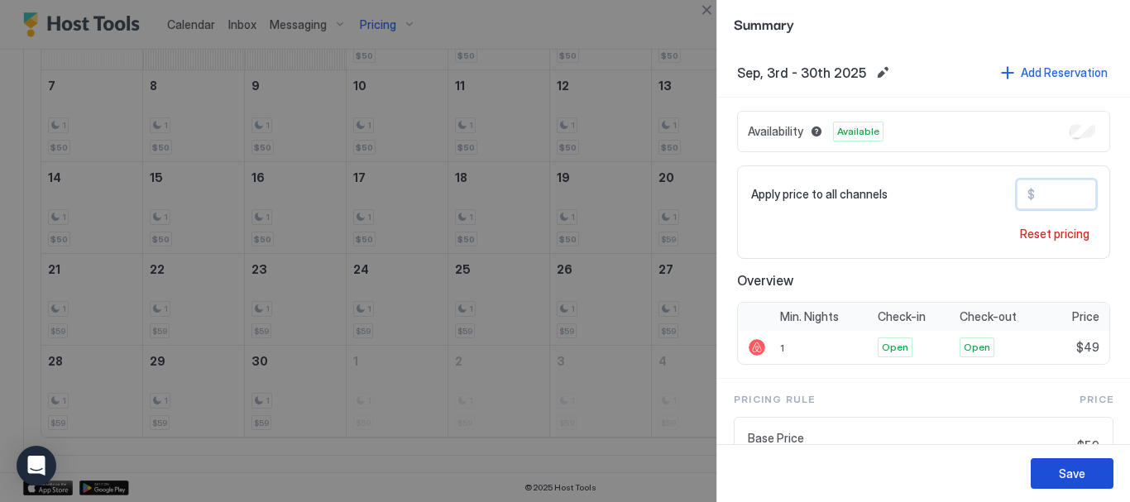
type input "**"
click at [1061, 478] on div "Save" at bounding box center [1072, 473] width 26 height 17
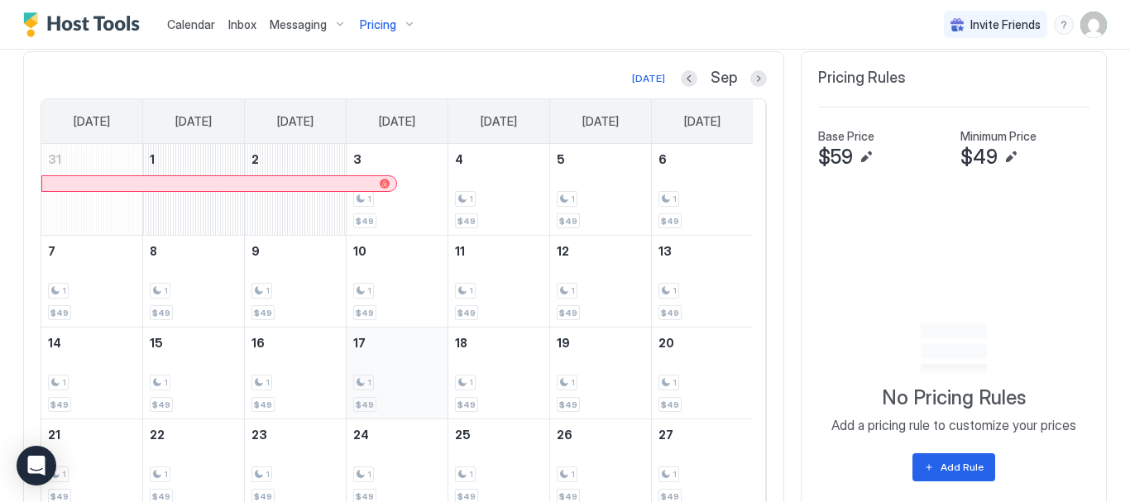
scroll to position [396, 0]
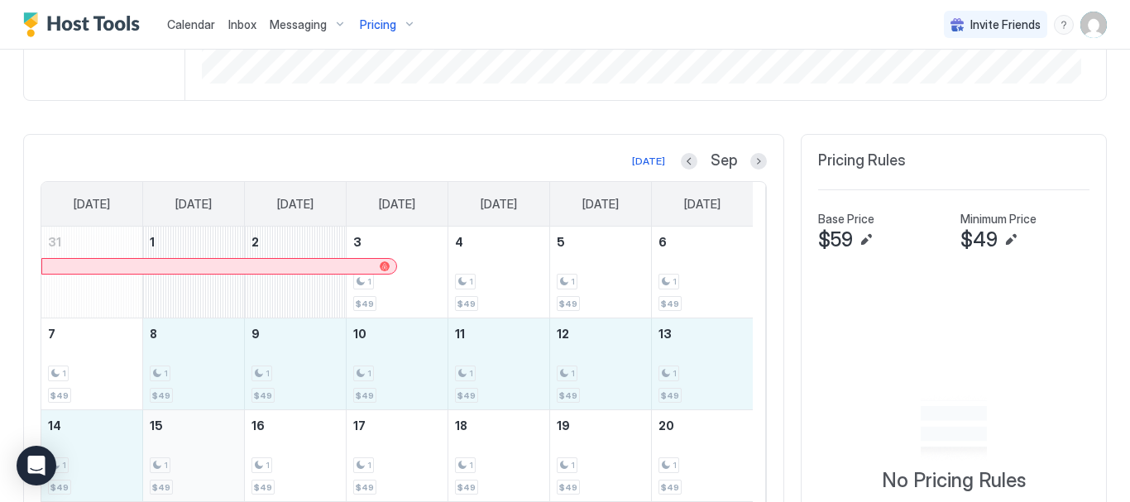
drag, startPoint x: 204, startPoint y: 362, endPoint x: 191, endPoint y: 460, distance: 98.4
click at [191, 460] on tbody "31 1 2 3 1 $49 4 1 $49 5 1 $49 6 1 $49 7 1 $49 8 1 $49 9 1 $49 10 1 $49 11 1 $4…" at bounding box center [397, 456] width 712 height 458
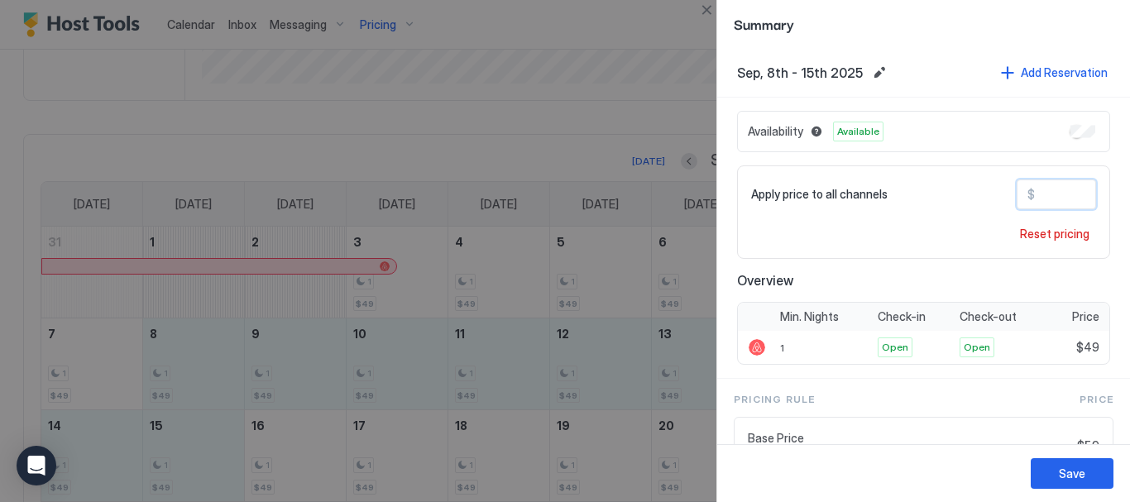
click at [1059, 190] on input "**" at bounding box center [1101, 194] width 132 height 28
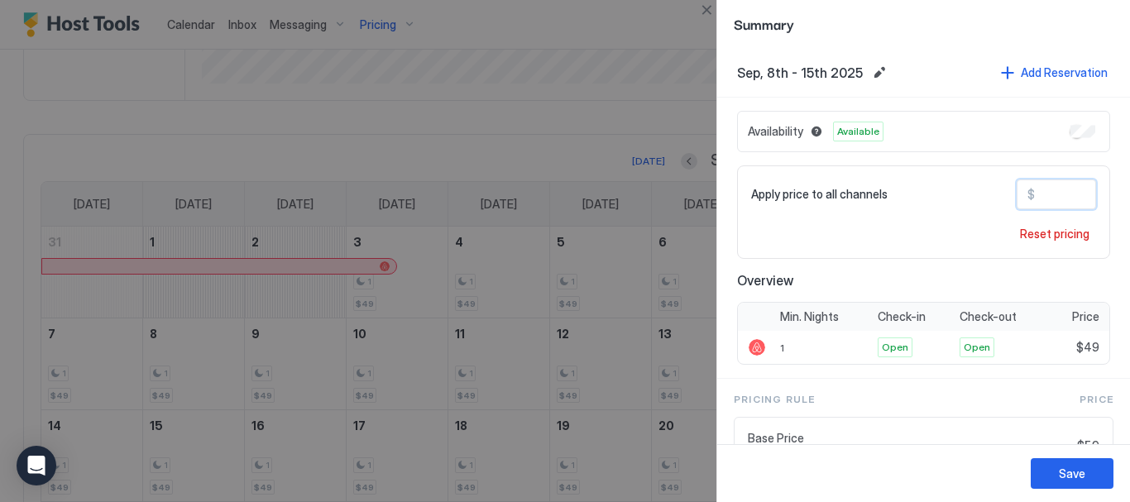
type input "*"
type input "**"
click at [1085, 473] on div "Save" at bounding box center [1072, 473] width 26 height 17
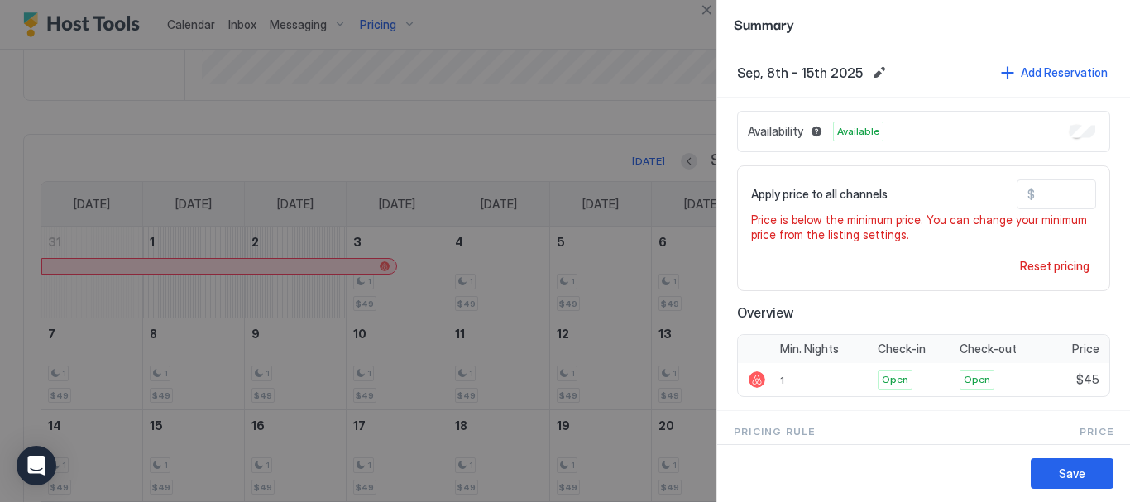
scroll to position [230, 0]
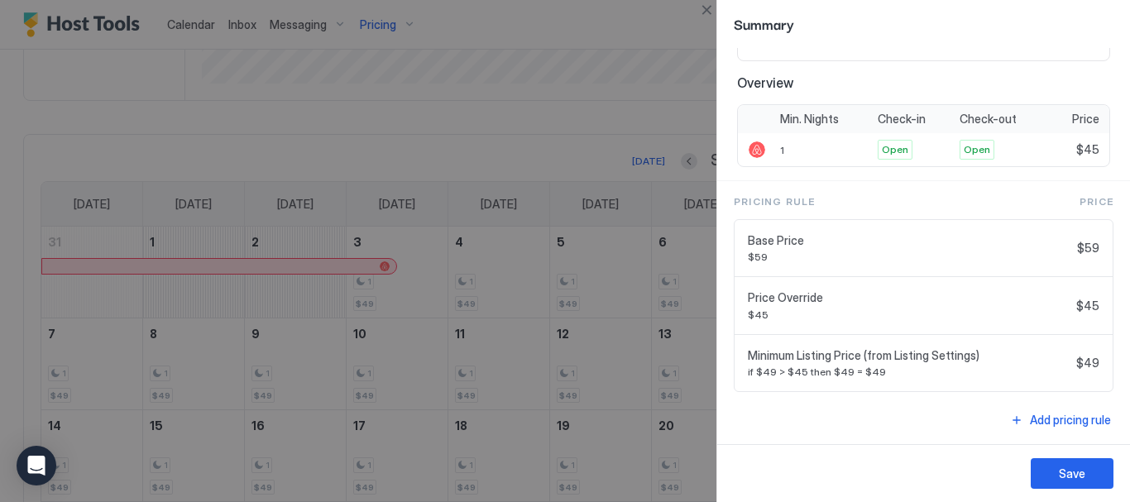
click at [613, 209] on div at bounding box center [565, 251] width 1130 height 502
click at [707, 12] on button "Close" at bounding box center [707, 10] width 20 height 20
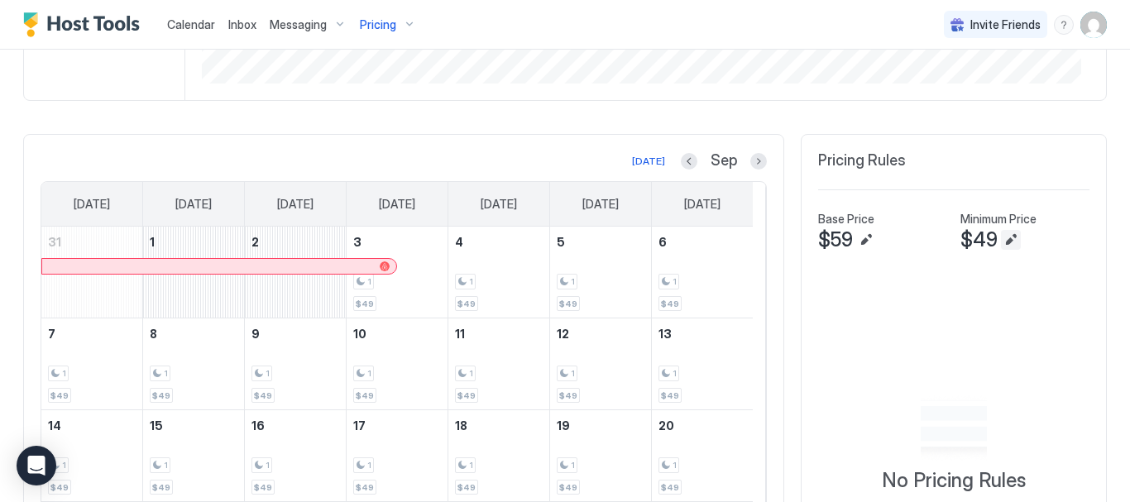
click at [1002, 240] on button "Edit" at bounding box center [1011, 240] width 20 height 20
type input "**"
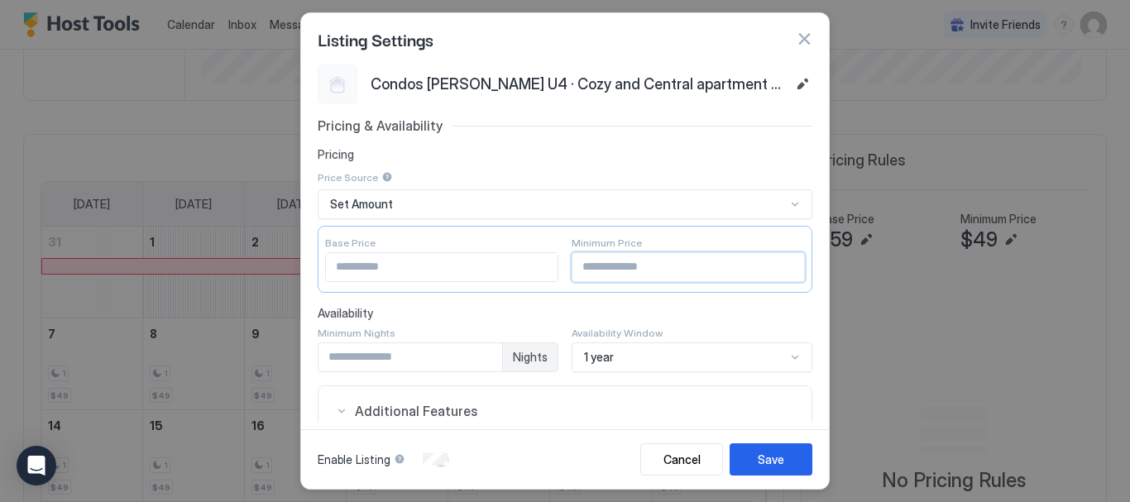
drag, startPoint x: 607, startPoint y: 273, endPoint x: 480, endPoint y: 267, distance: 127.6
click at [489, 267] on div "Base Price ** Minimum Price **" at bounding box center [565, 259] width 495 height 67
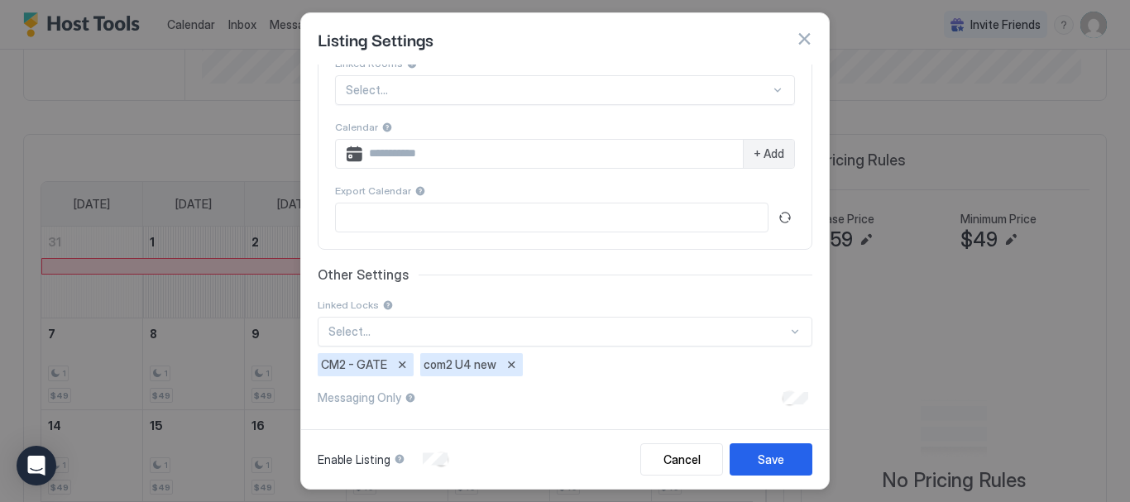
type input "**"
click at [766, 461] on div "Save" at bounding box center [771, 459] width 26 height 17
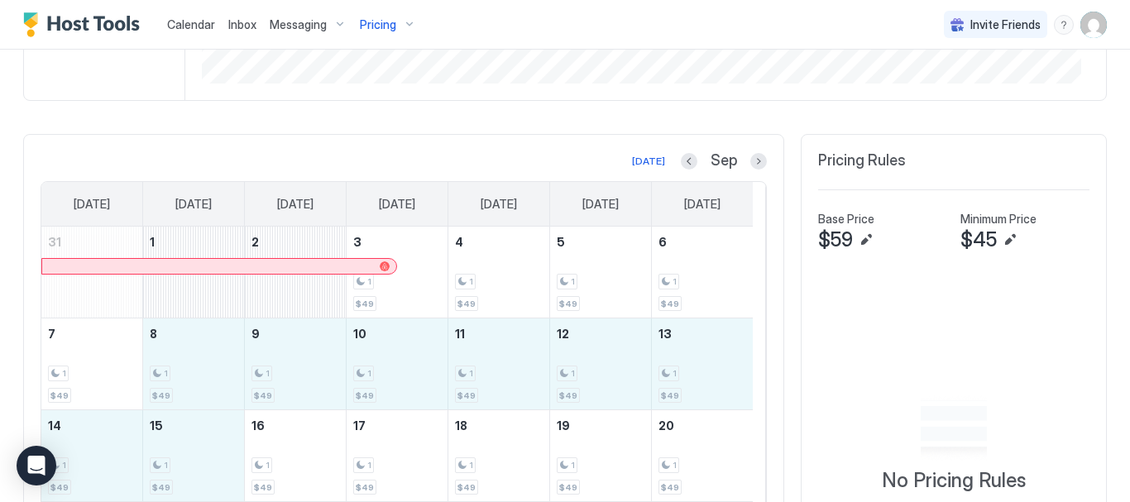
drag, startPoint x: 253, startPoint y: 395, endPoint x: 183, endPoint y: 473, distance: 105.5
click at [183, 473] on tbody "31 1 2 3 1 $49 4 1 $49 5 1 $49 6 1 $49 7 1 $49 8 1 $49 9 1 $49 10 1 $49 11 1 $4…" at bounding box center [397, 456] width 712 height 458
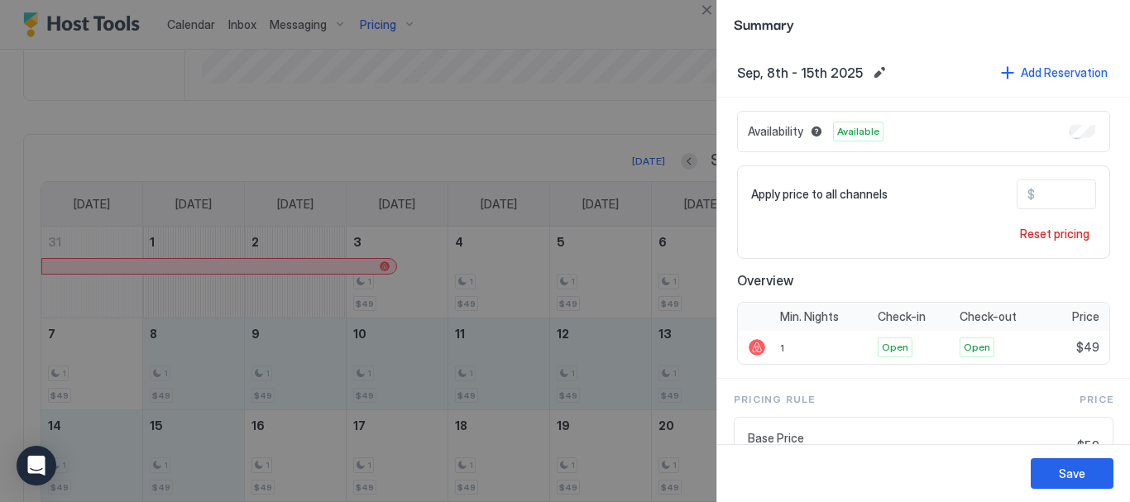
click at [1044, 194] on input "**" at bounding box center [1101, 194] width 132 height 28
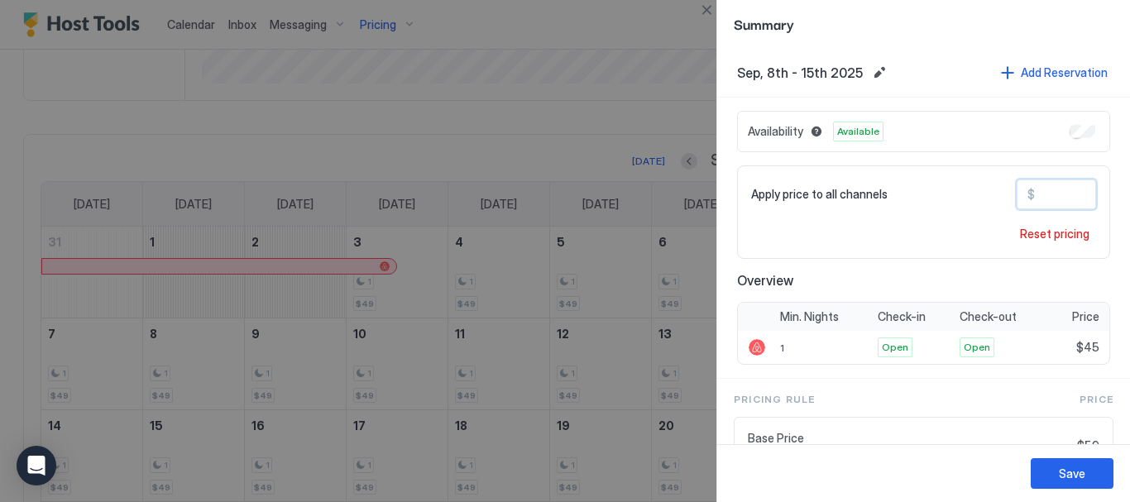
type input "**"
click at [1054, 460] on button "Save" at bounding box center [1072, 473] width 83 height 31
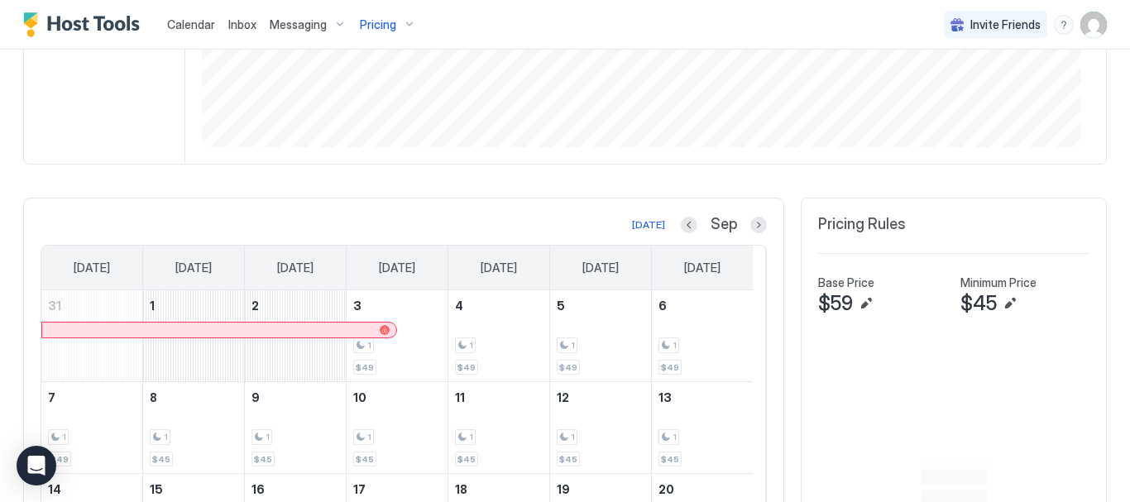
scroll to position [0, 0]
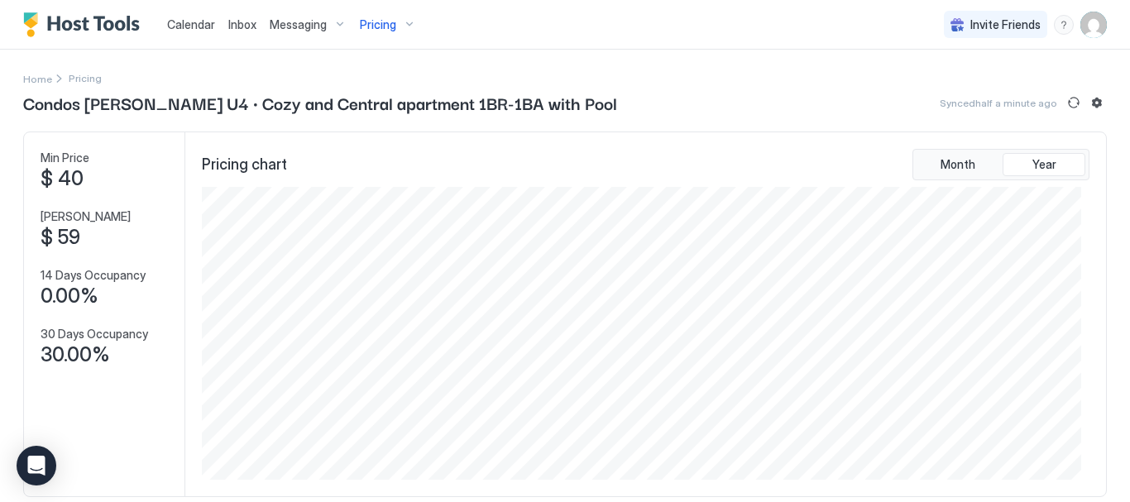
click at [405, 29] on div "Pricing" at bounding box center [388, 25] width 70 height 28
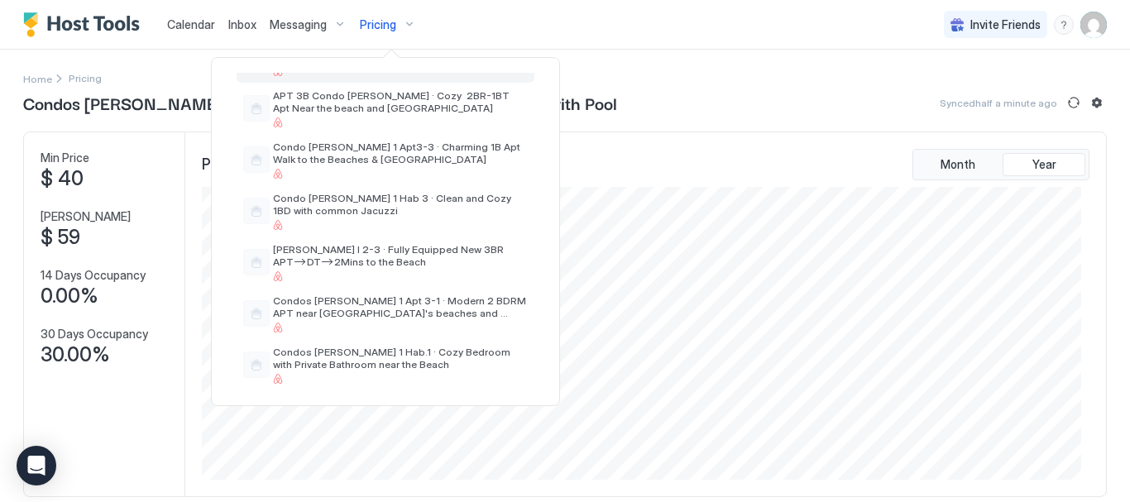
scroll to position [83, 0]
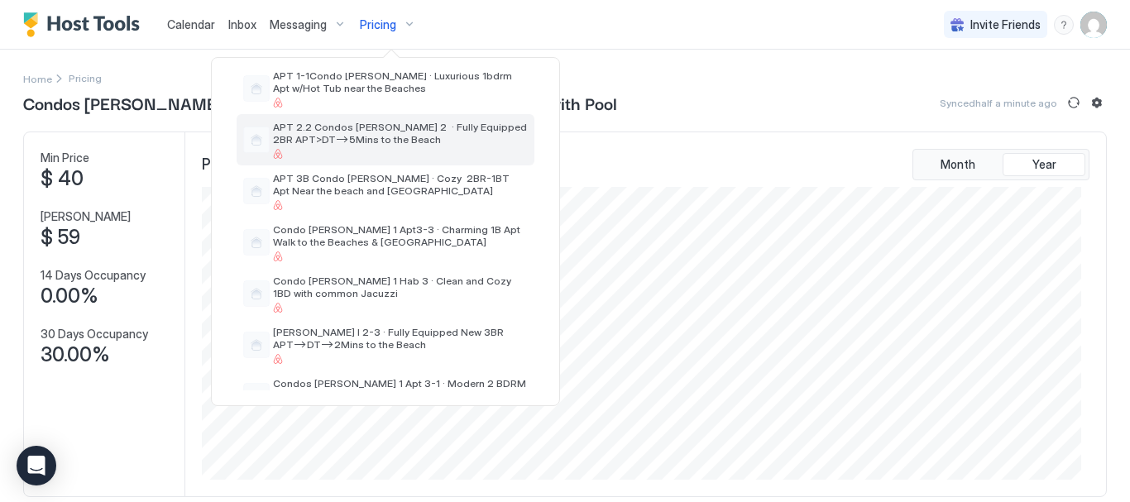
click at [389, 140] on span "APT 2.2 Condos [PERSON_NAME] 2 · Fully Equipped 2BR APT>DT–>5Mins to the Beach" at bounding box center [400, 133] width 255 height 25
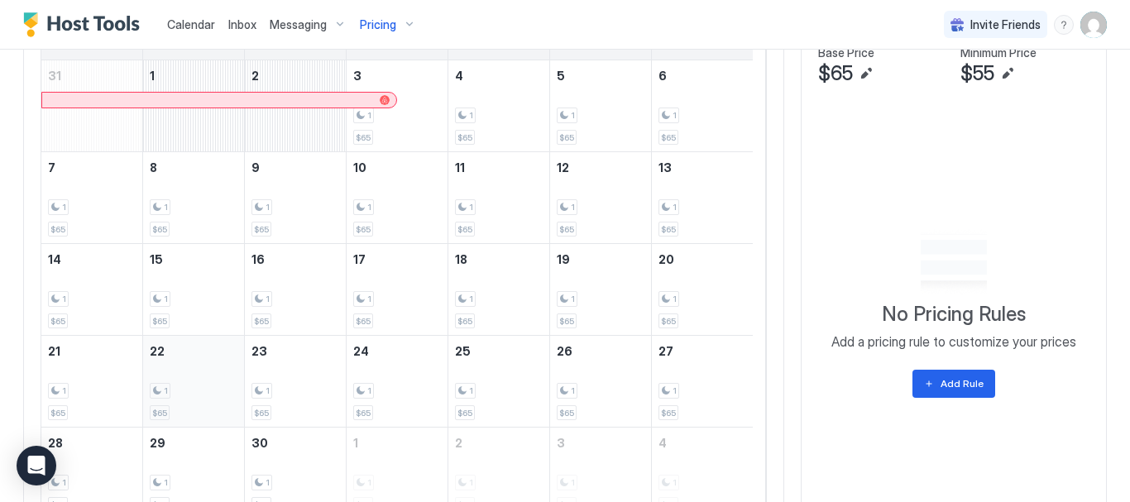
scroll to position [396, 0]
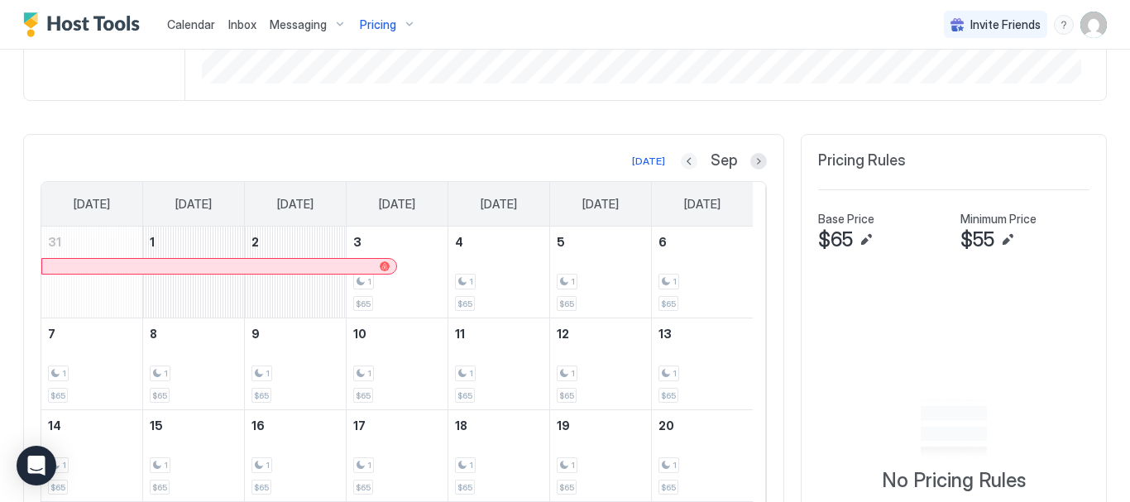
click at [681, 165] on button "Previous month" at bounding box center [689, 161] width 17 height 17
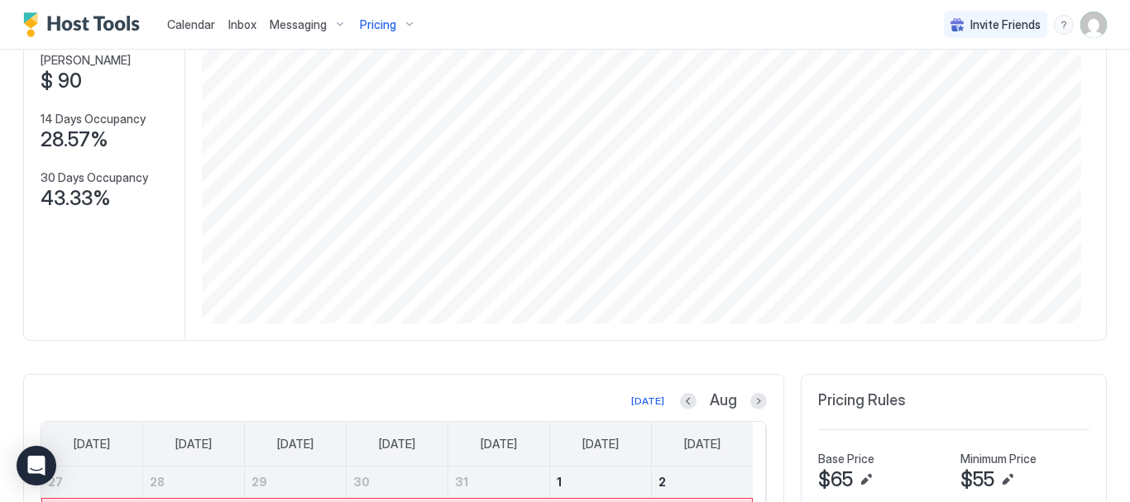
scroll to position [0, 0]
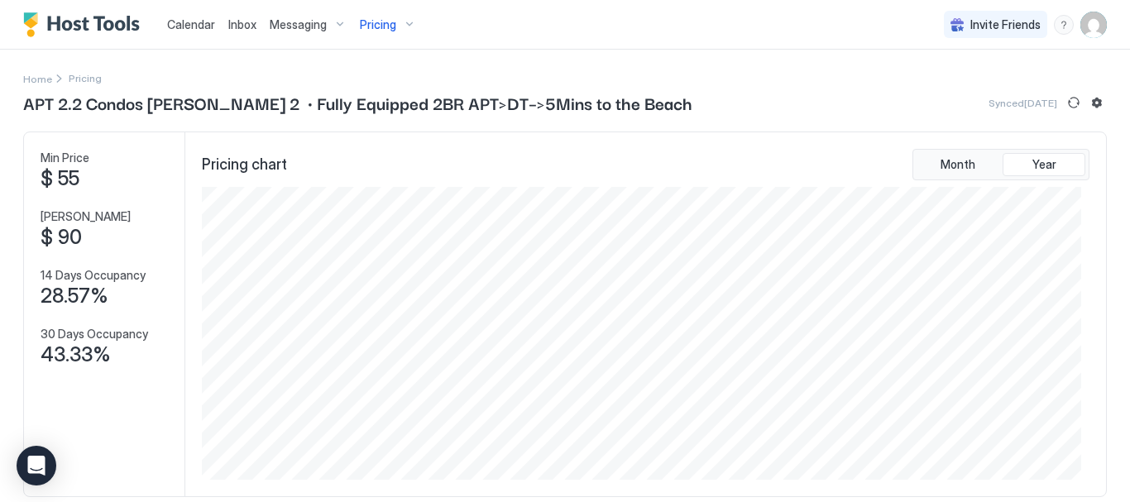
click at [402, 35] on div "Pricing" at bounding box center [388, 25] width 70 height 28
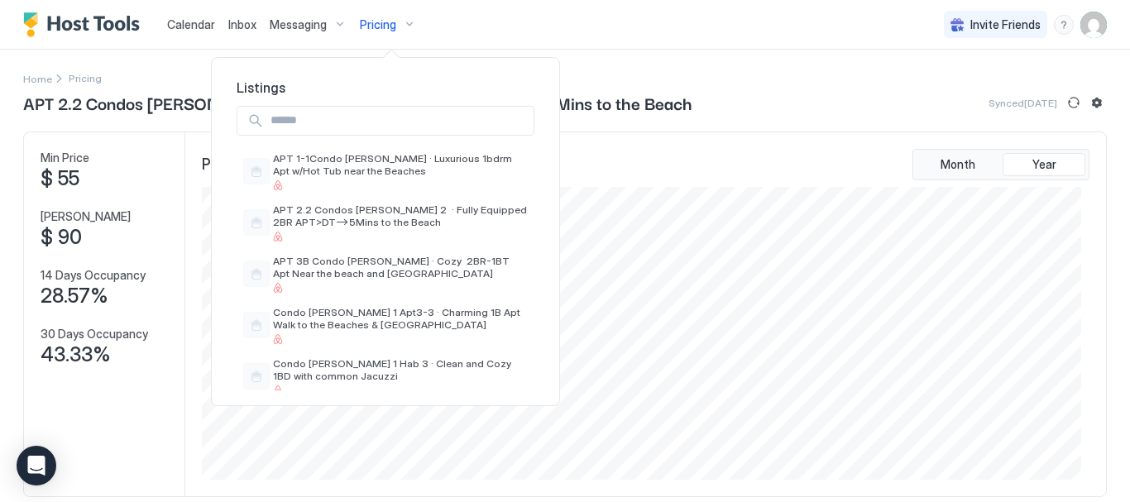
click at [718, 140] on div at bounding box center [565, 251] width 1130 height 502
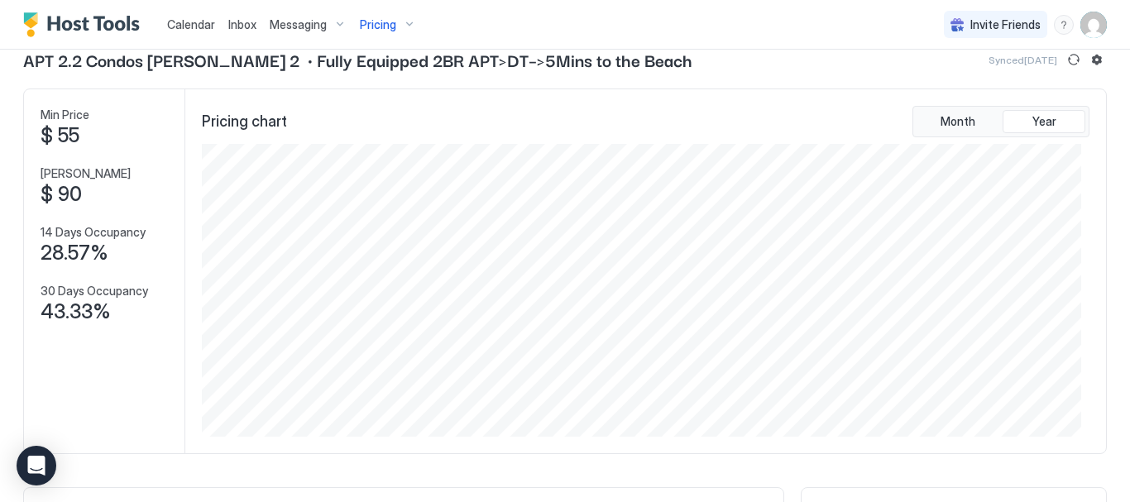
scroll to position [83, 0]
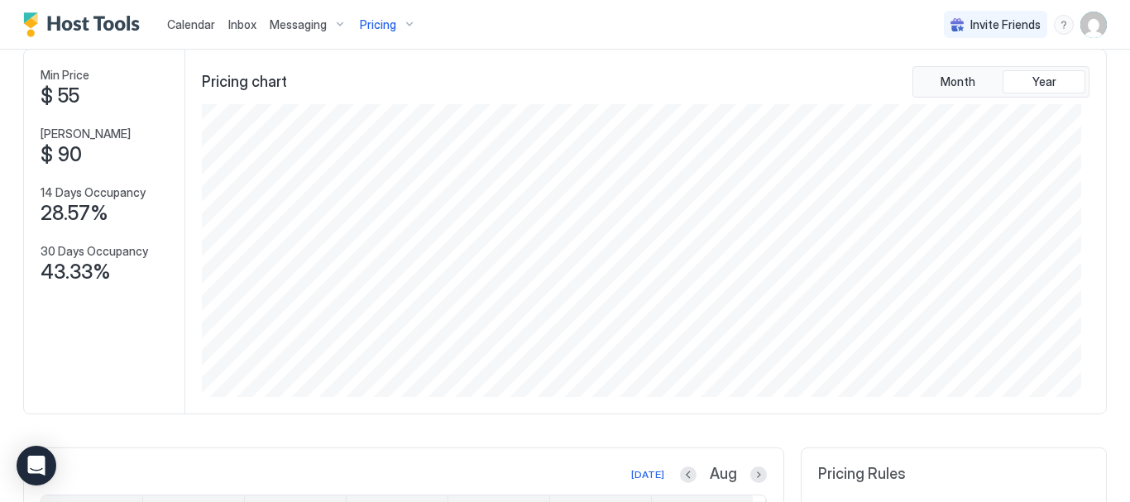
click at [404, 23] on div "Pricing" at bounding box center [388, 25] width 70 height 28
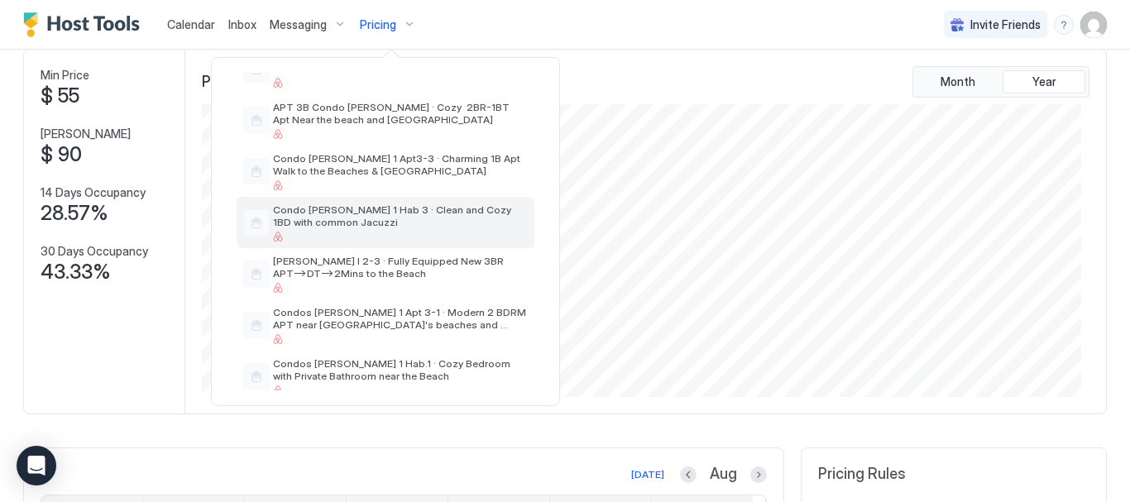
scroll to position [248, 0]
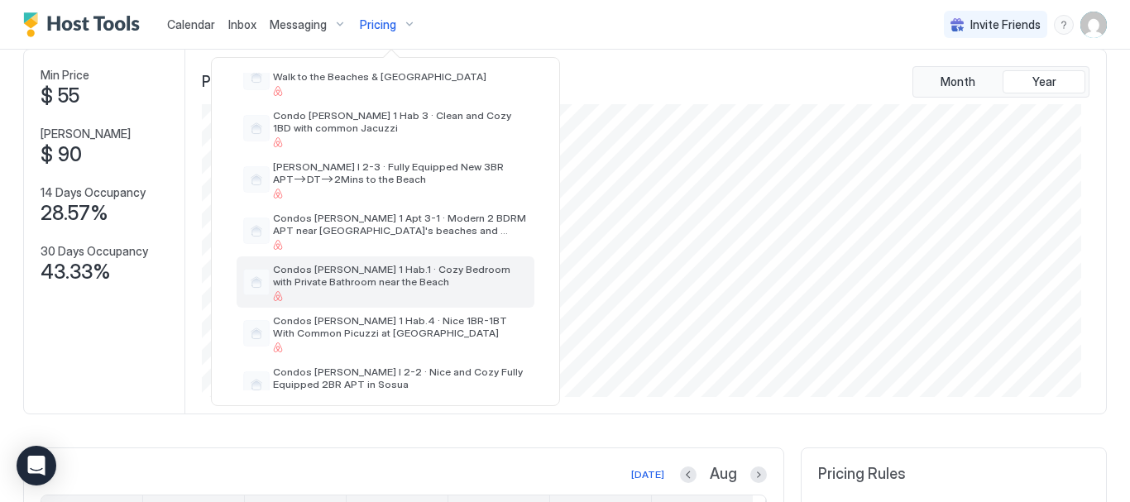
click at [408, 284] on span "Condos [PERSON_NAME] 1 Hab.1 · Cozy Bedroom with Private Bathroom near the Beach" at bounding box center [400, 275] width 255 height 25
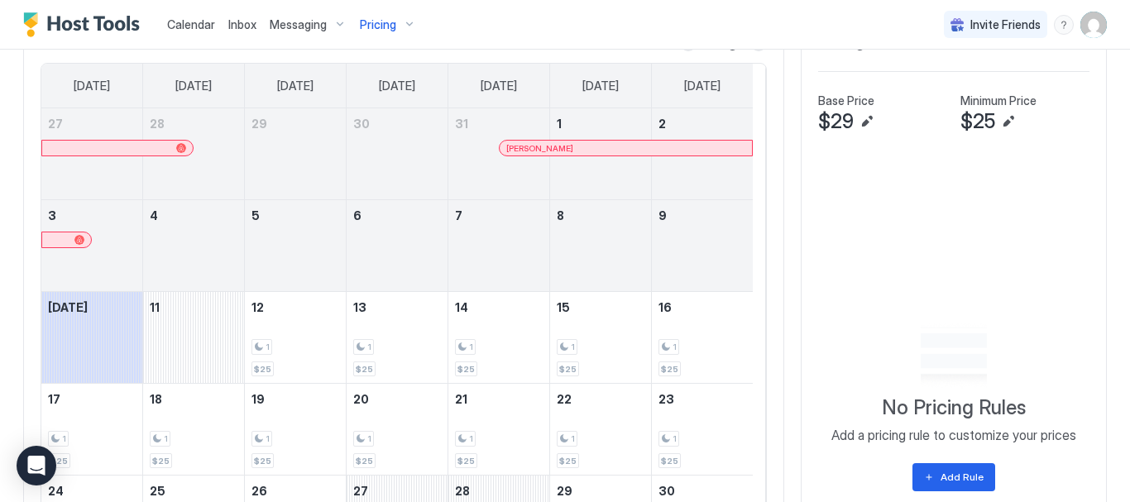
scroll to position [497, 0]
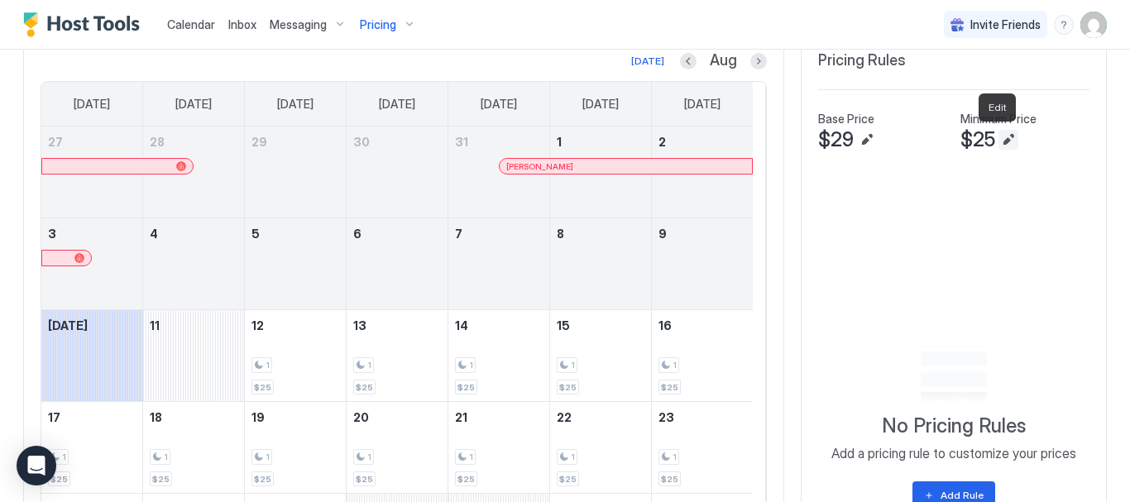
click at [999, 142] on button "Edit" at bounding box center [1009, 140] width 20 height 20
type input "**"
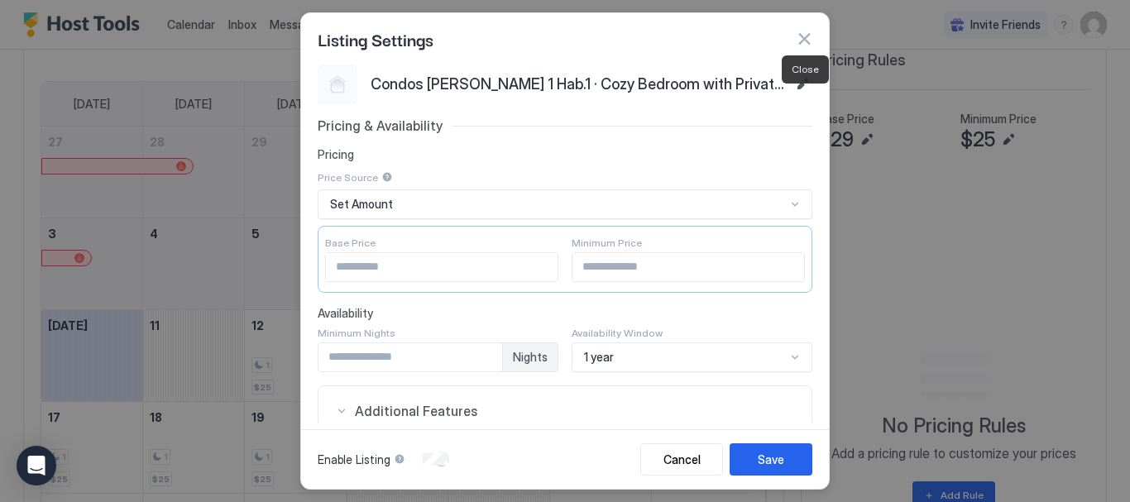
click at [810, 44] on button "button" at bounding box center [804, 39] width 17 height 17
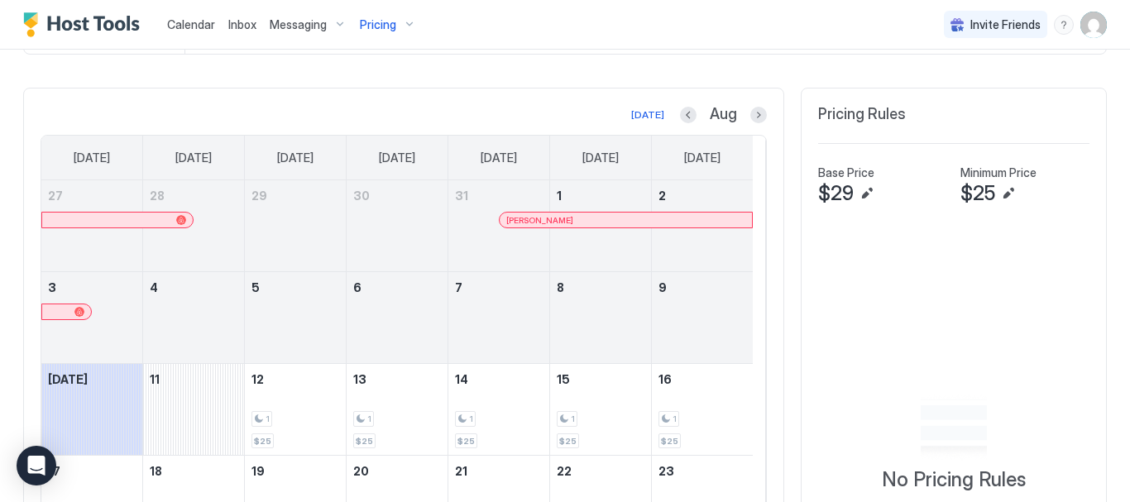
scroll to position [406, 0]
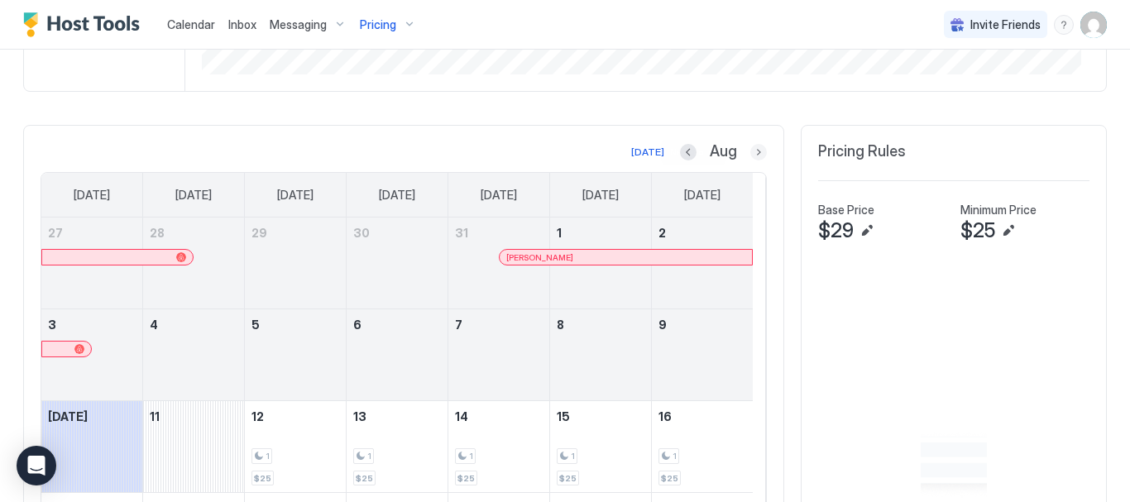
click at [751, 150] on button "Next month" at bounding box center [759, 152] width 17 height 17
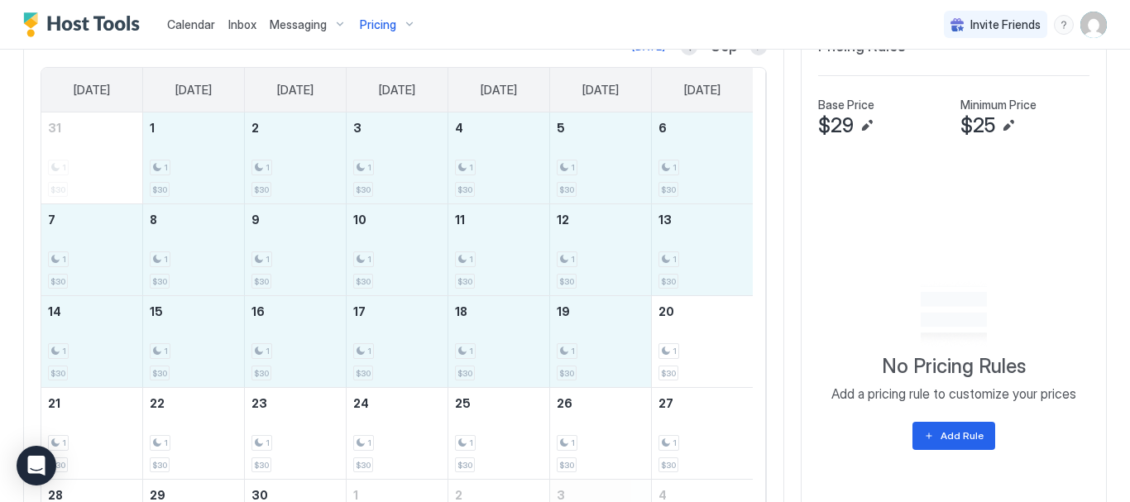
scroll to position [645, 0]
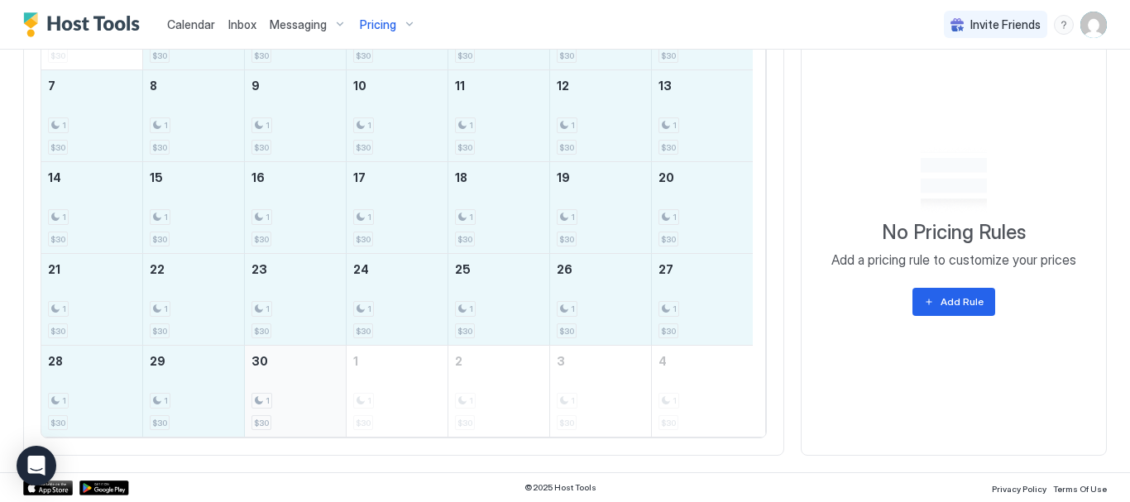
drag, startPoint x: 185, startPoint y: 276, endPoint x: 289, endPoint y: 387, distance: 152.3
click at [290, 387] on tbody "31 1 $30 1 1 $30 2 1 $30 3 1 $30 4 1 $30 5 1 $30 6 1 $30 7 1 $30 8 1 $30 9 1 $3…" at bounding box center [397, 207] width 712 height 458
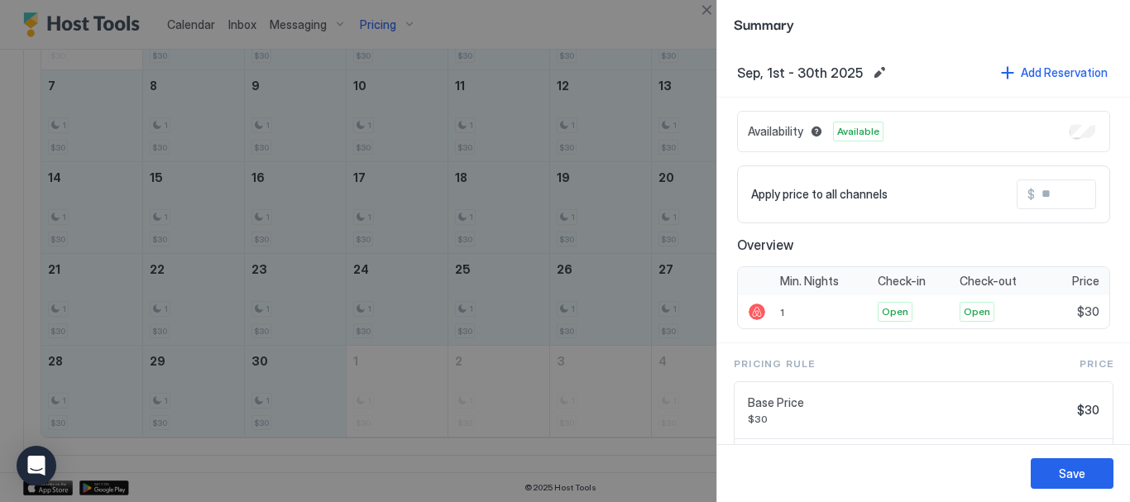
click at [1058, 191] on input "Input Field" at bounding box center [1101, 194] width 132 height 28
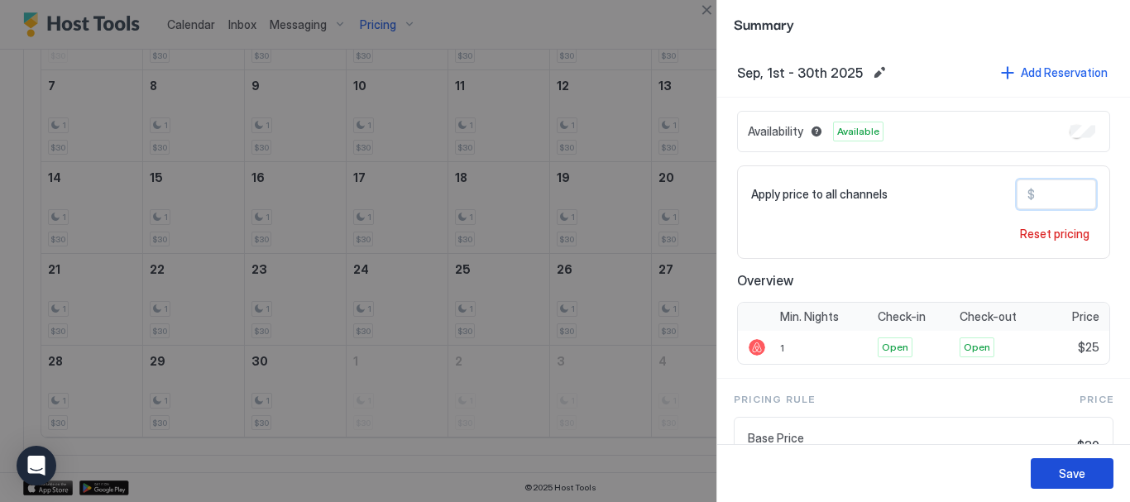
type input "**"
click at [1068, 473] on div "Save" at bounding box center [1072, 473] width 26 height 17
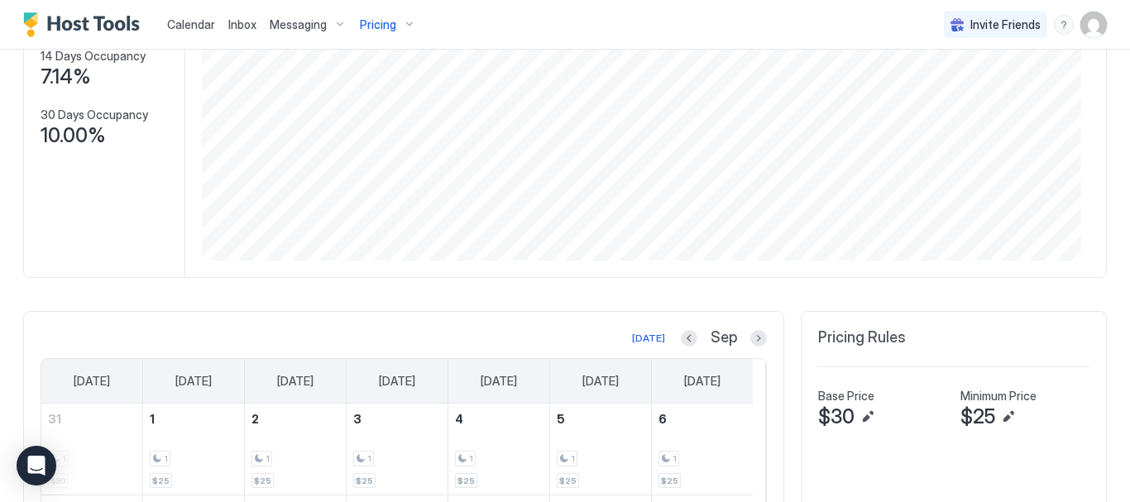
scroll to position [248, 0]
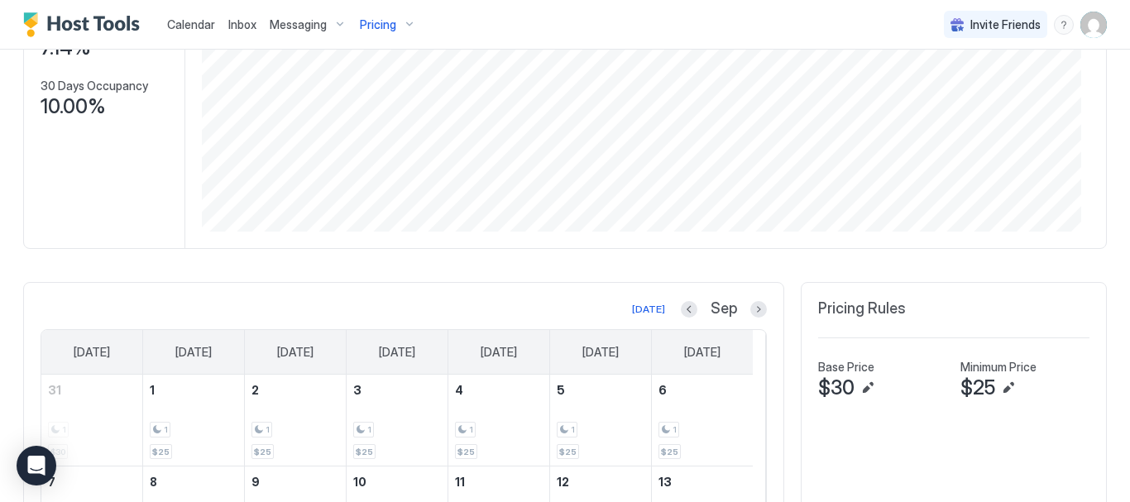
click at [861, 385] on button "Edit" at bounding box center [868, 388] width 20 height 20
type input "**"
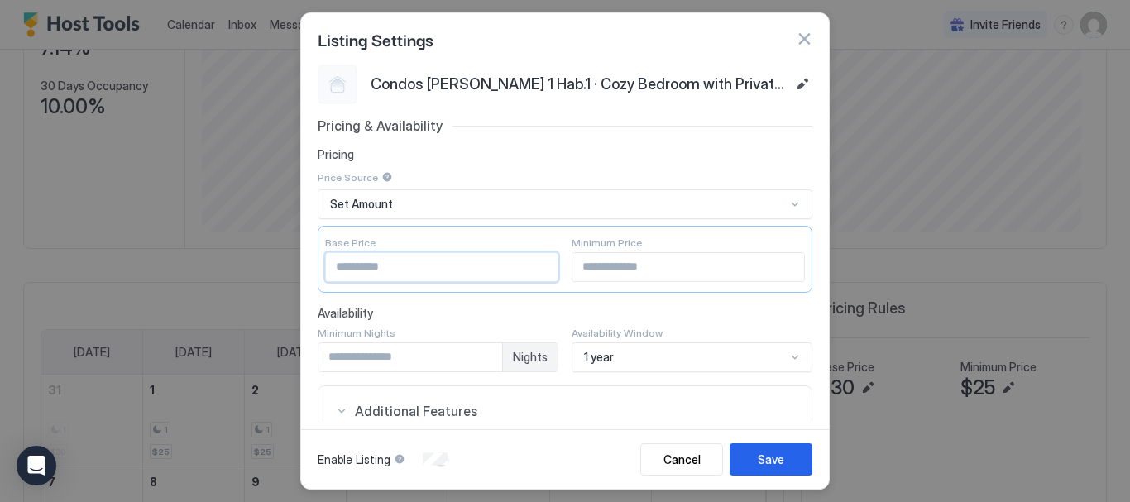
drag, startPoint x: 384, startPoint y: 276, endPoint x: 232, endPoint y: 264, distance: 152.7
click at [233, 265] on div "Listing Settings Condos Marie 1 Hab.1 · Cozy Bedroom with Private Bathroom near…" at bounding box center [565, 251] width 1130 height 502
type input "**"
click at [747, 453] on button "Save" at bounding box center [771, 460] width 83 height 32
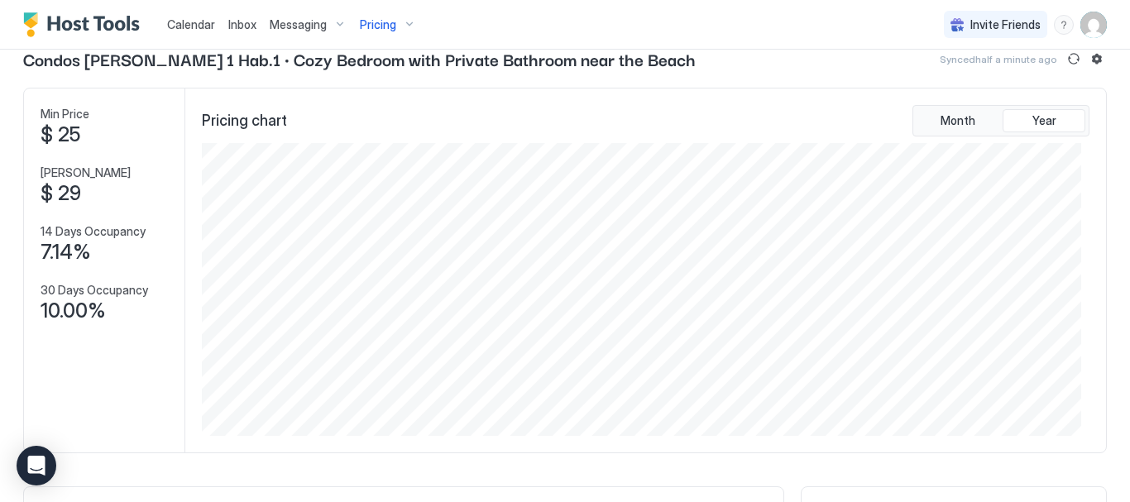
scroll to position [83, 0]
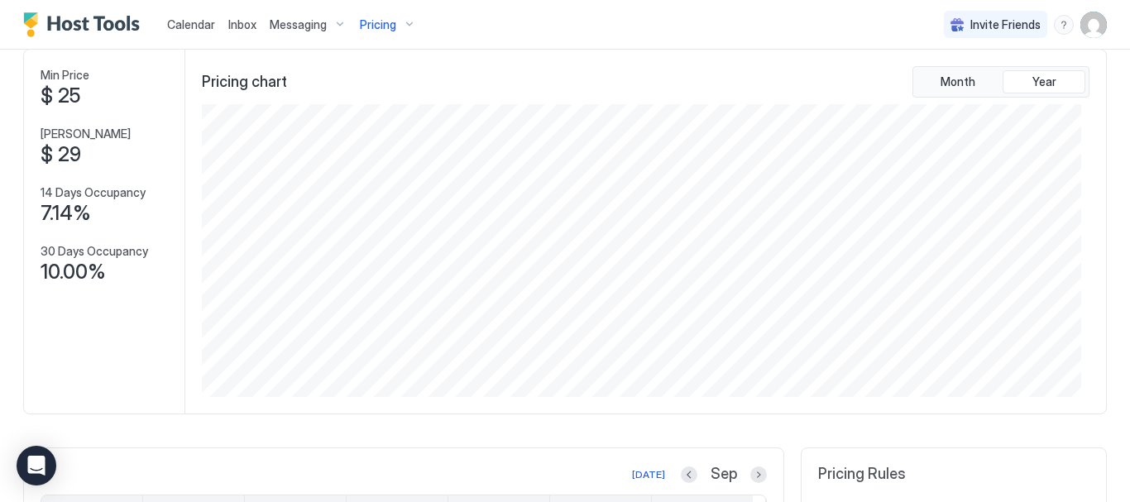
click at [328, 36] on div "Messaging" at bounding box center [308, 25] width 90 height 28
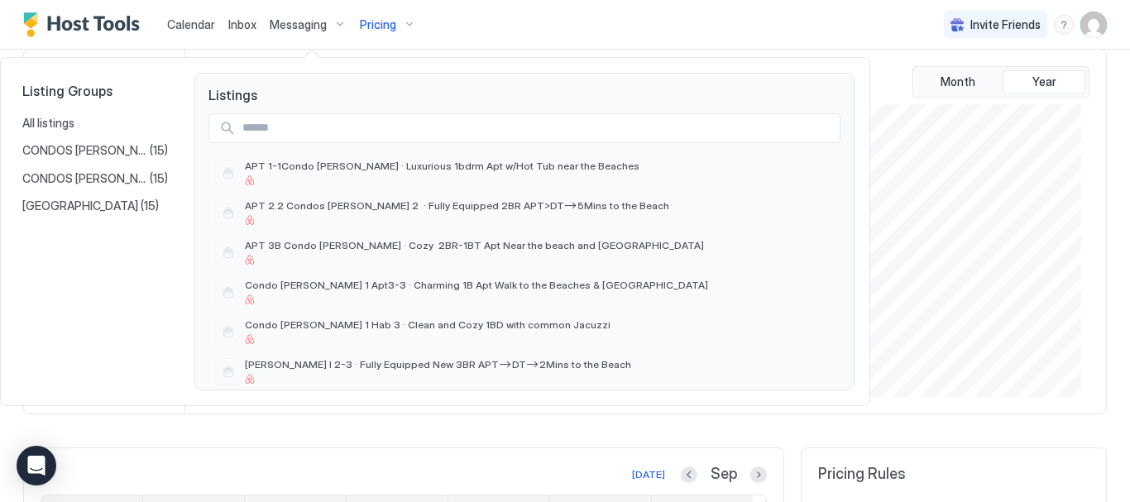
click at [405, 30] on div at bounding box center [565, 251] width 1130 height 502
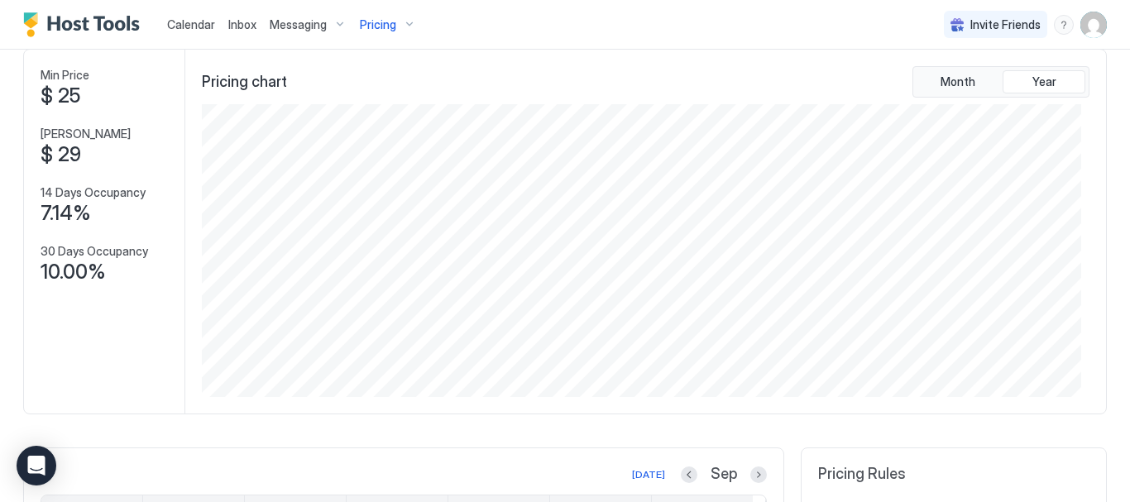
click at [408, 29] on div "Pricing" at bounding box center [388, 25] width 70 height 28
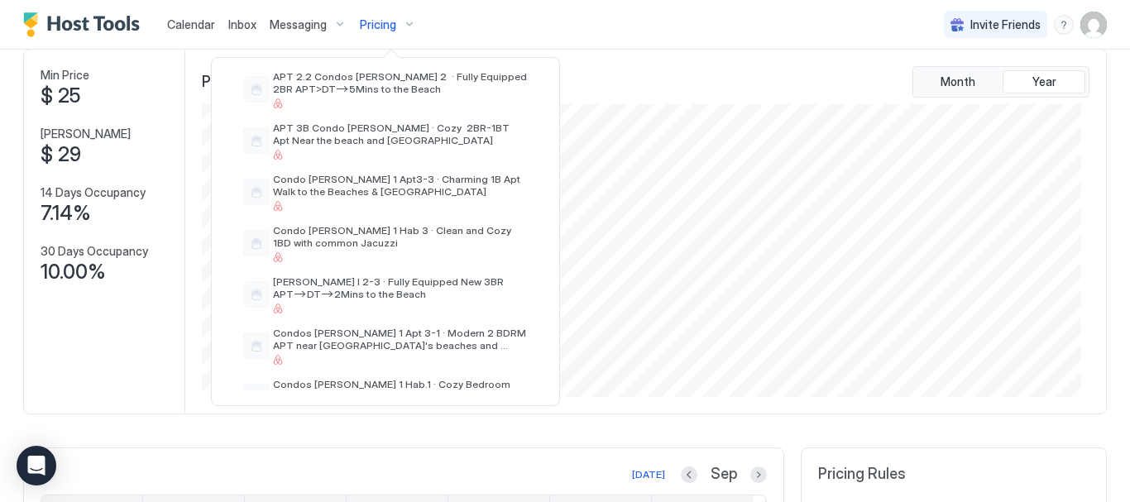
scroll to position [166, 0]
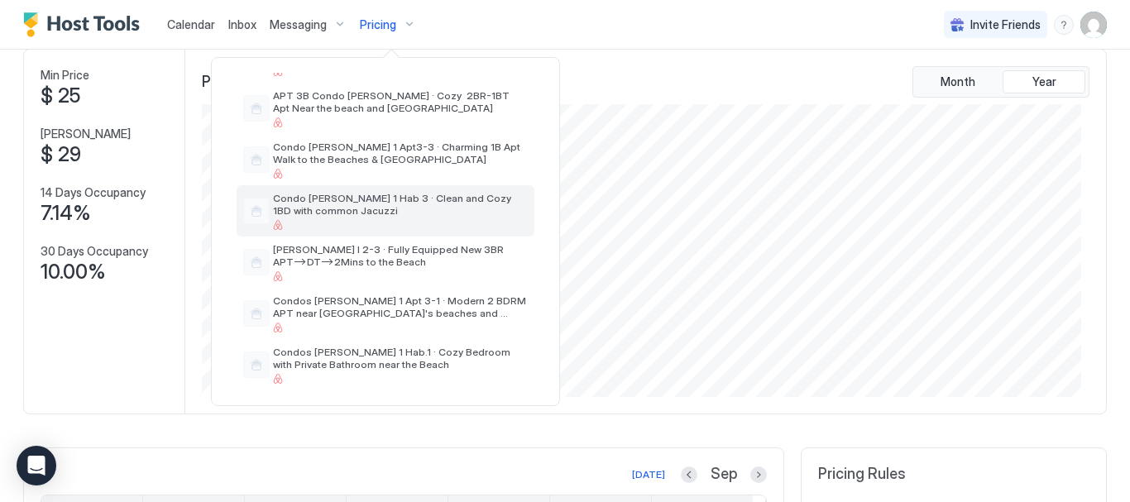
click at [387, 205] on span "Condo [PERSON_NAME] 1 Hab 3 · Clean and Cozy 1BD with common Jacuzzi" at bounding box center [400, 204] width 255 height 25
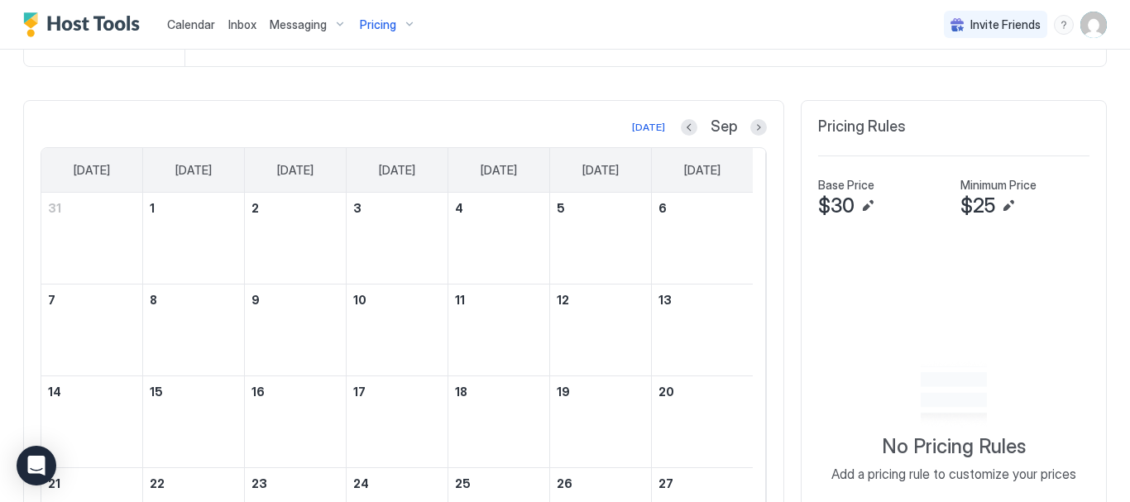
scroll to position [414, 0]
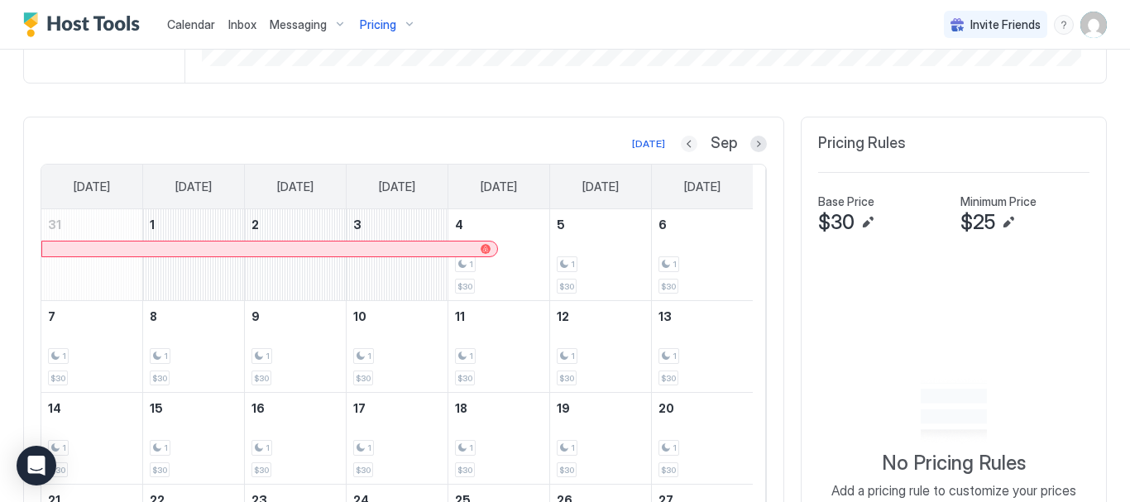
click at [683, 144] on button "Previous month" at bounding box center [689, 144] width 17 height 17
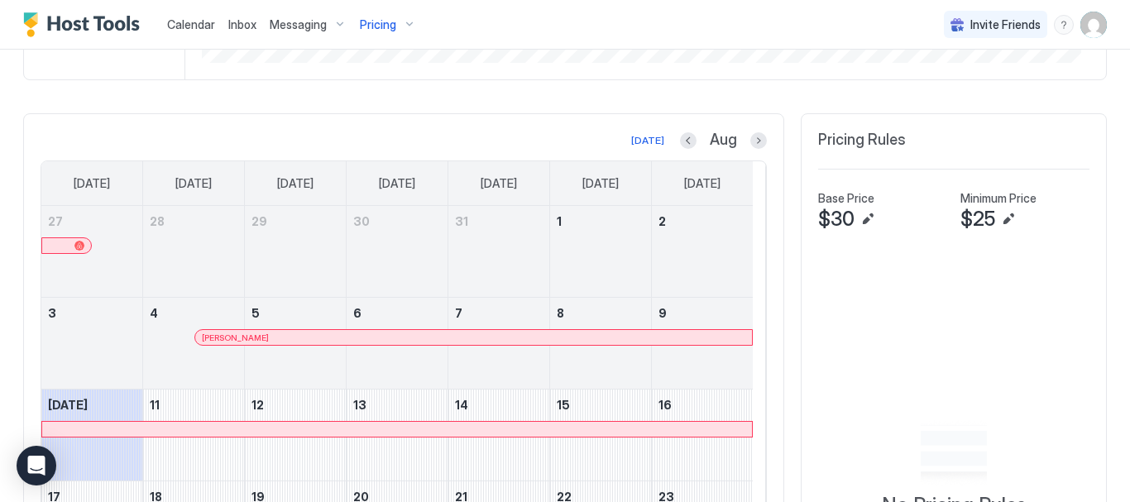
scroll to position [323, 0]
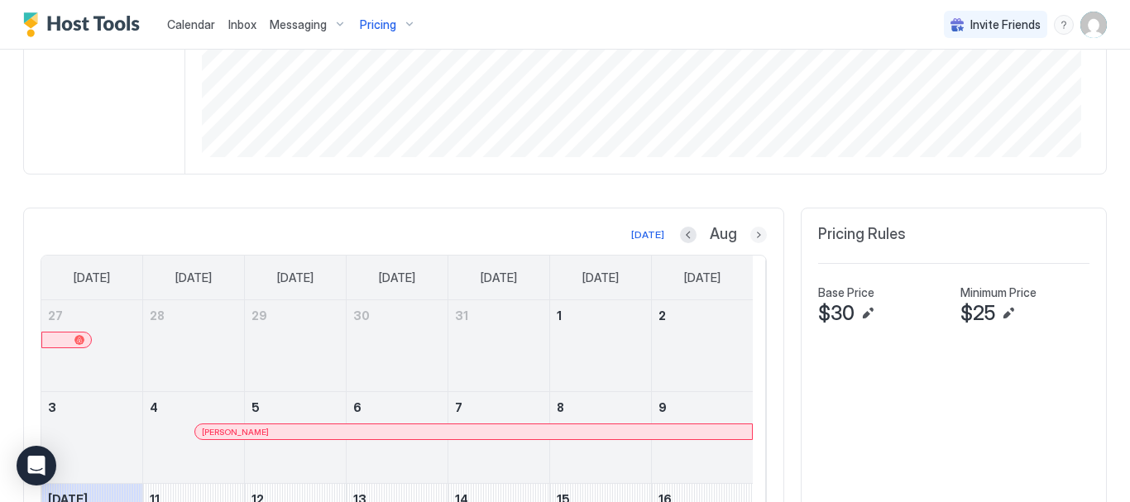
click at [751, 238] on button "Next month" at bounding box center [759, 235] width 17 height 17
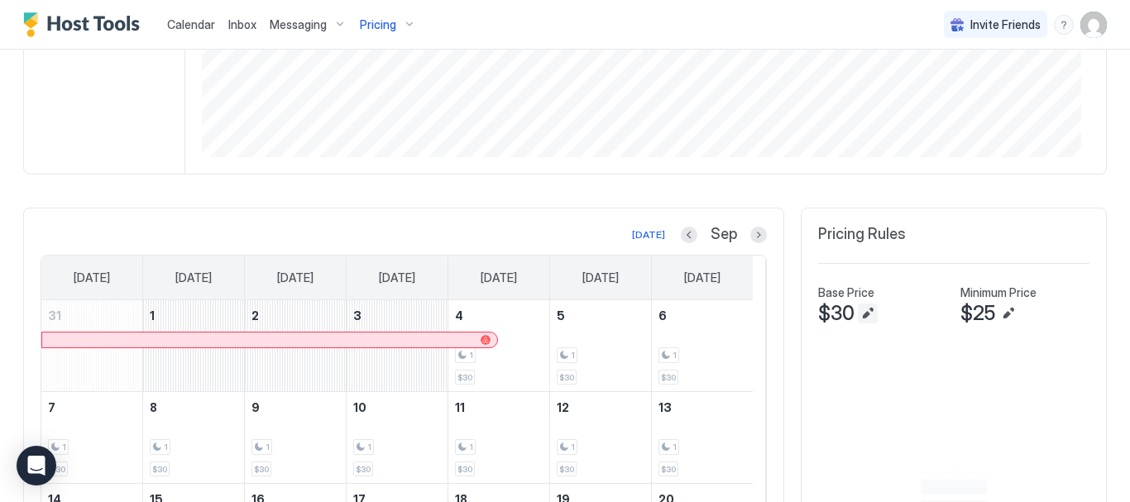
click at [863, 312] on button "Edit" at bounding box center [868, 314] width 20 height 20
type input "**"
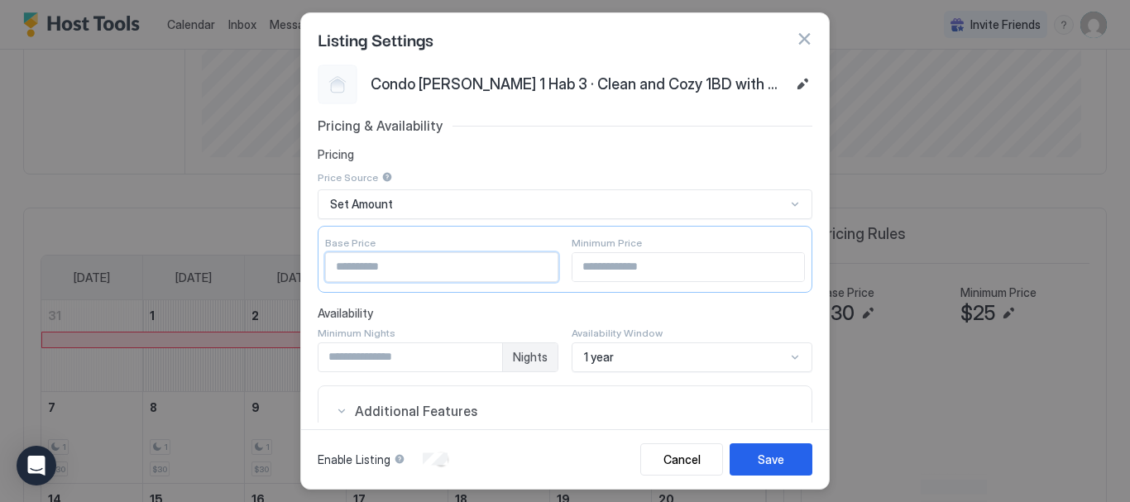
drag, startPoint x: 186, startPoint y: 264, endPoint x: 116, endPoint y: 257, distance: 70.7
click at [119, 257] on div "Listing Settings Condo Marie 1 Hab 3 · Clean and Cozy 1BD with common Jacuzzi P…" at bounding box center [565, 251] width 1130 height 502
type input "**"
click at [777, 456] on div "Save" at bounding box center [771, 459] width 26 height 17
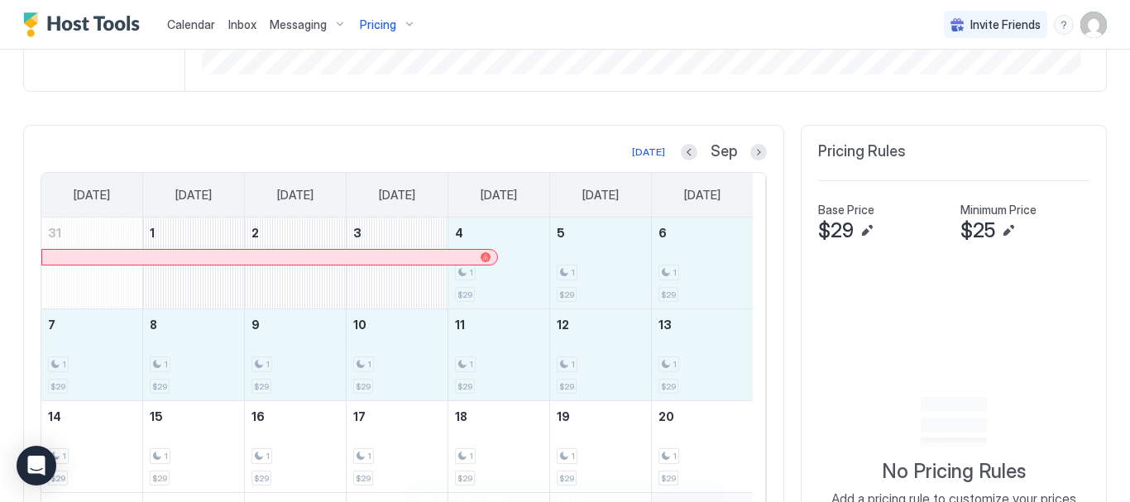
scroll to position [645, 0]
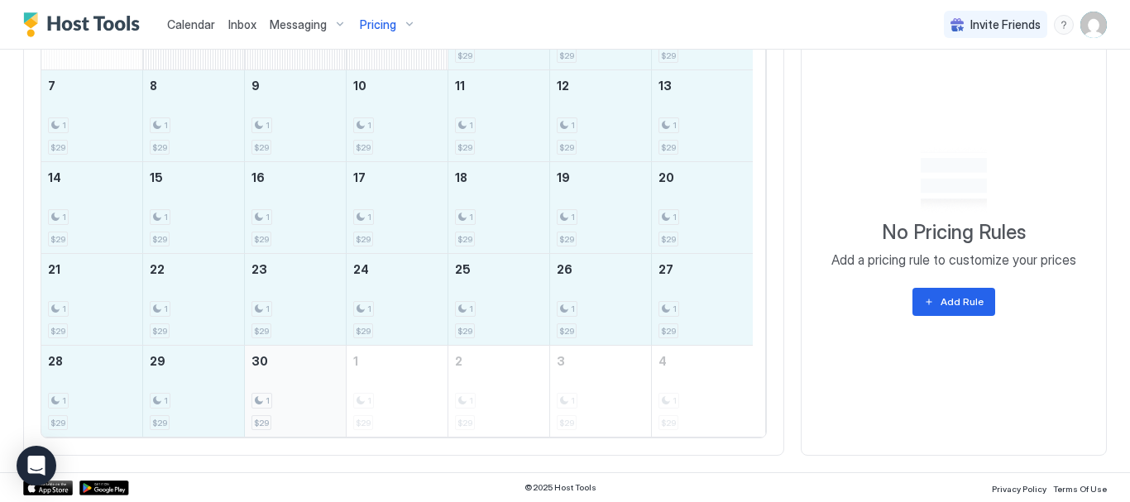
drag, startPoint x: 488, startPoint y: 284, endPoint x: 290, endPoint y: 422, distance: 242.0
click at [290, 422] on tbody "31 1 2 3 4 1 $29 5 1 $29 6 1 $29 7 1 $29 8 1 $29 9 1 $29 10 1 $29 11 1 $29 12 1…" at bounding box center [397, 207] width 712 height 458
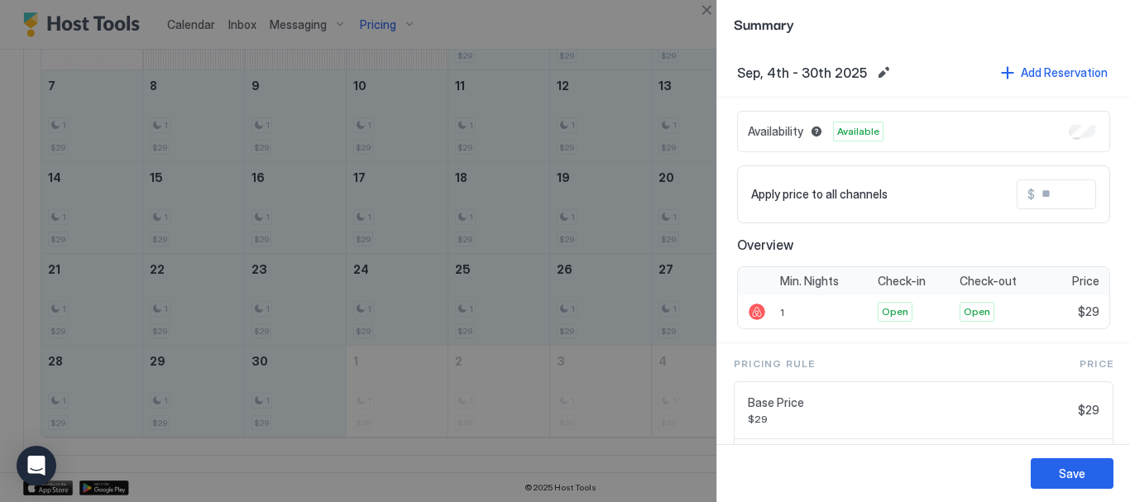
click at [1052, 191] on input "Input Field" at bounding box center [1101, 194] width 132 height 28
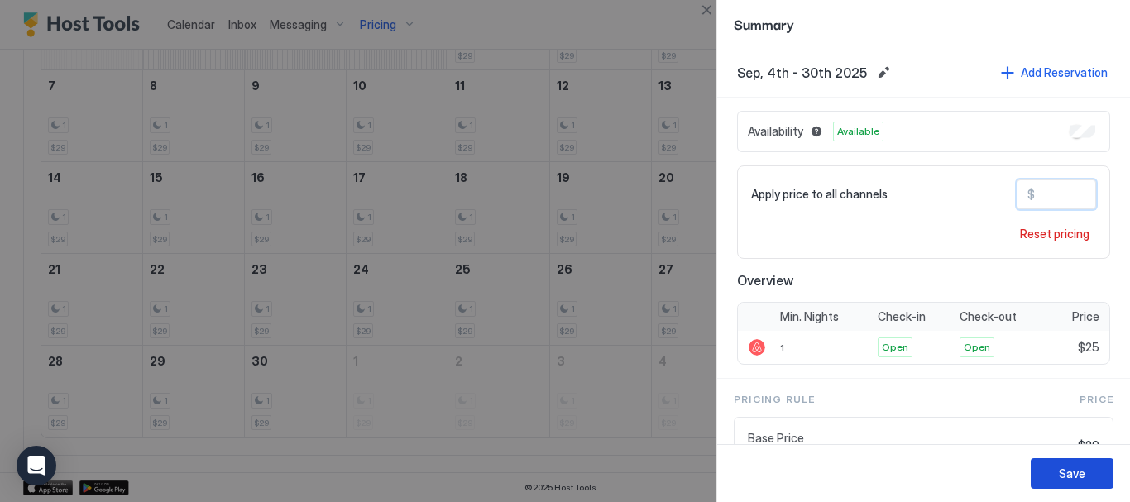
type input "**"
click at [1065, 470] on div "Save" at bounding box center [1072, 473] width 26 height 17
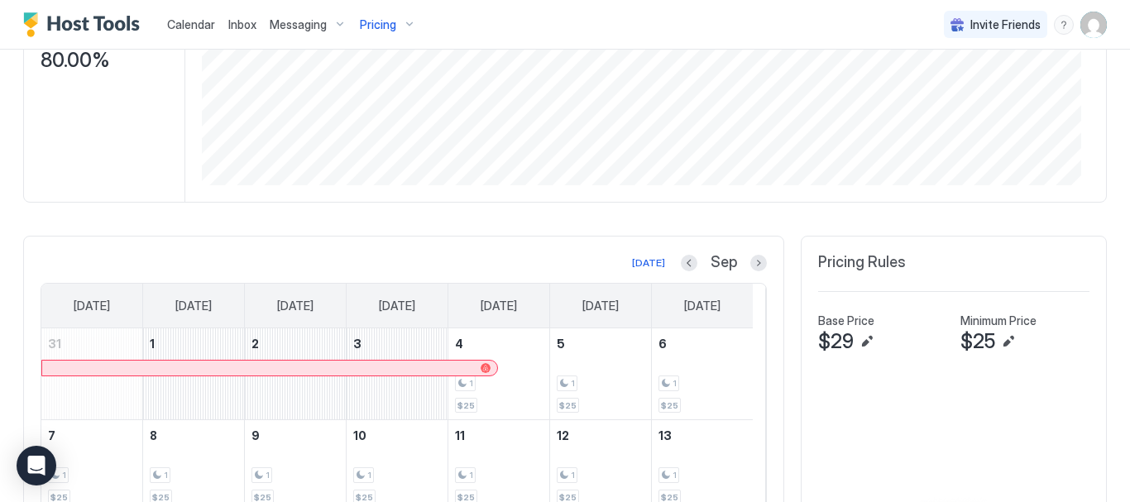
scroll to position [0, 0]
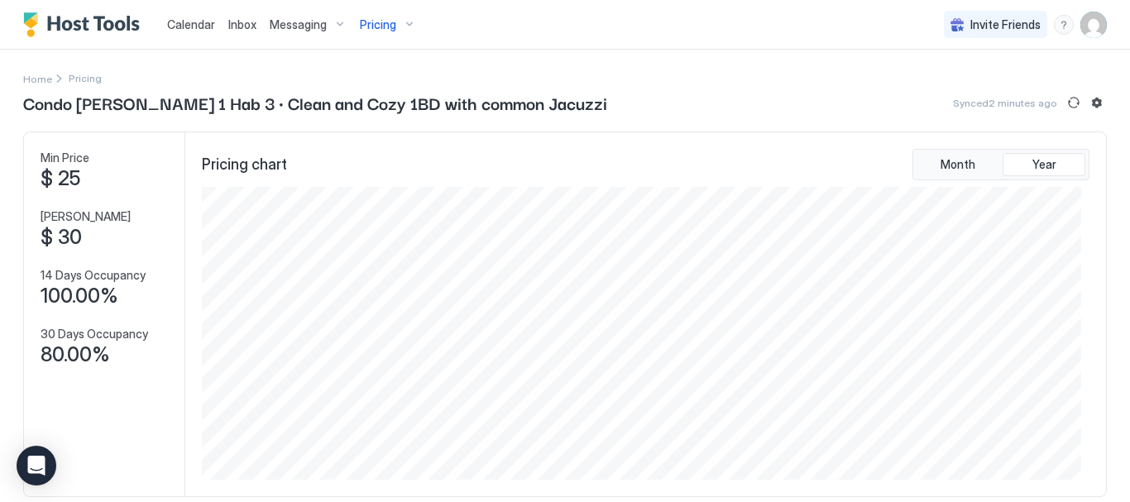
click at [410, 25] on div "Pricing" at bounding box center [388, 25] width 70 height 28
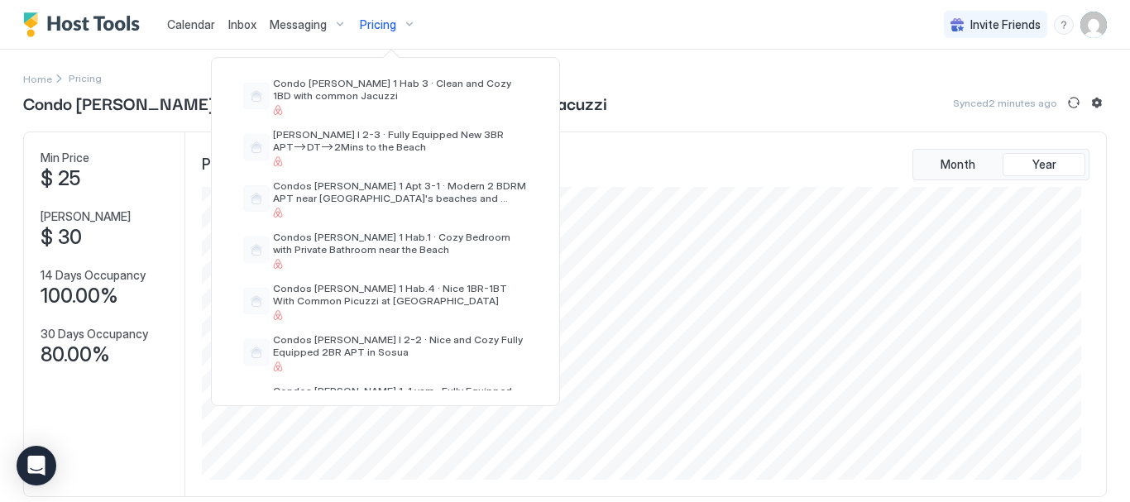
scroll to position [331, 0]
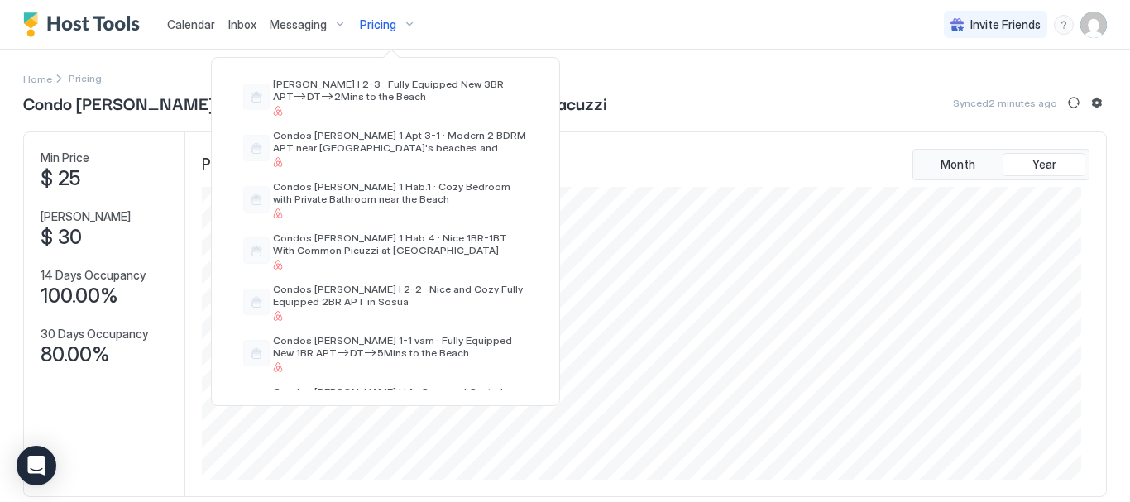
click at [412, 235] on span "Condos [PERSON_NAME] 1 Hab.4 · Nice 1BR-1BT With Common Picuzzi at [GEOGRAPHIC_…" at bounding box center [400, 244] width 255 height 25
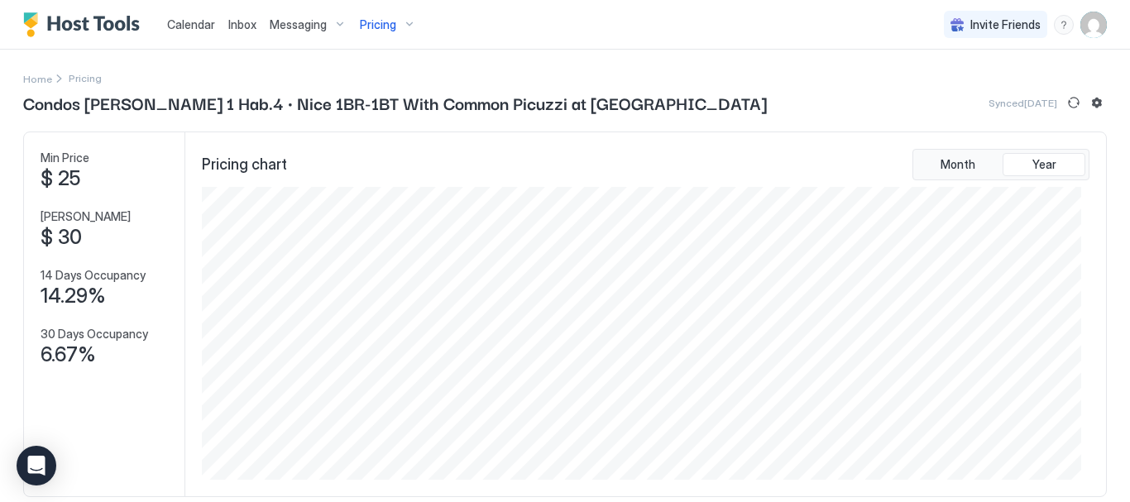
scroll to position [497, 0]
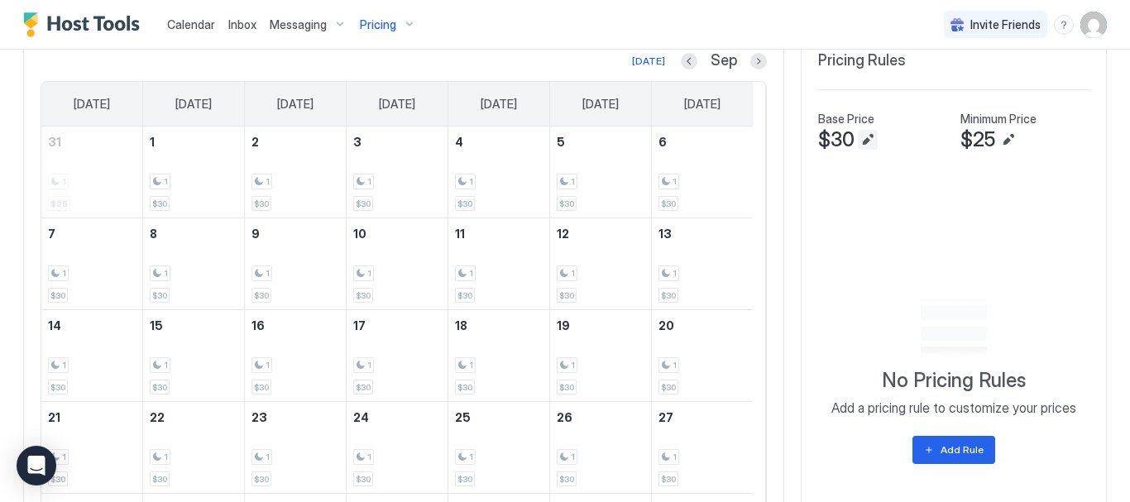
click at [858, 144] on button "Edit" at bounding box center [868, 140] width 20 height 20
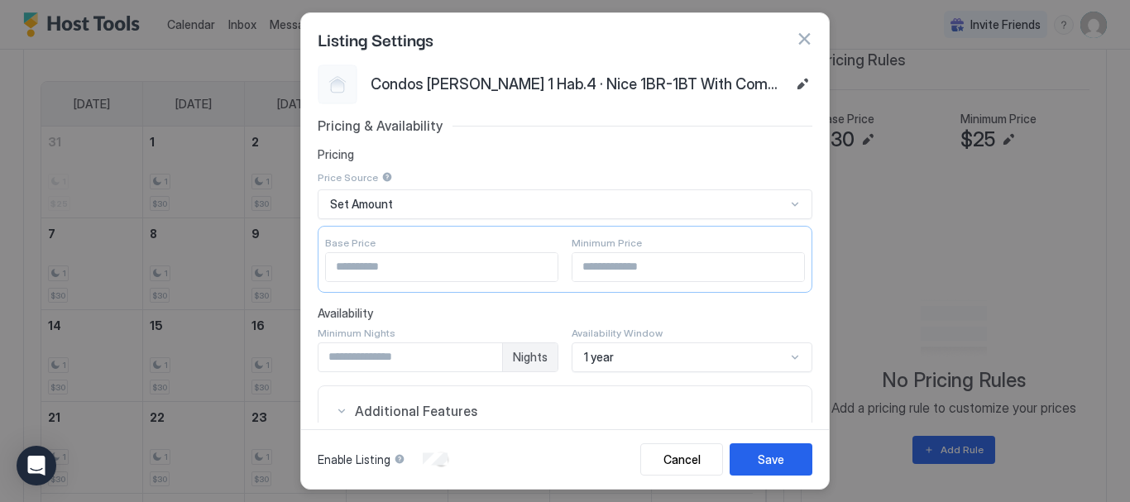
drag, startPoint x: 353, startPoint y: 271, endPoint x: 248, endPoint y: 259, distance: 105.7
click at [263, 263] on div "Listing Settings Condos Marie 1 Hab.4 · Nice 1BR-1BT With Common Picuzzi at Cen…" at bounding box center [565, 251] width 1130 height 502
type input "**"
click at [770, 454] on div "Save" at bounding box center [771, 459] width 26 height 17
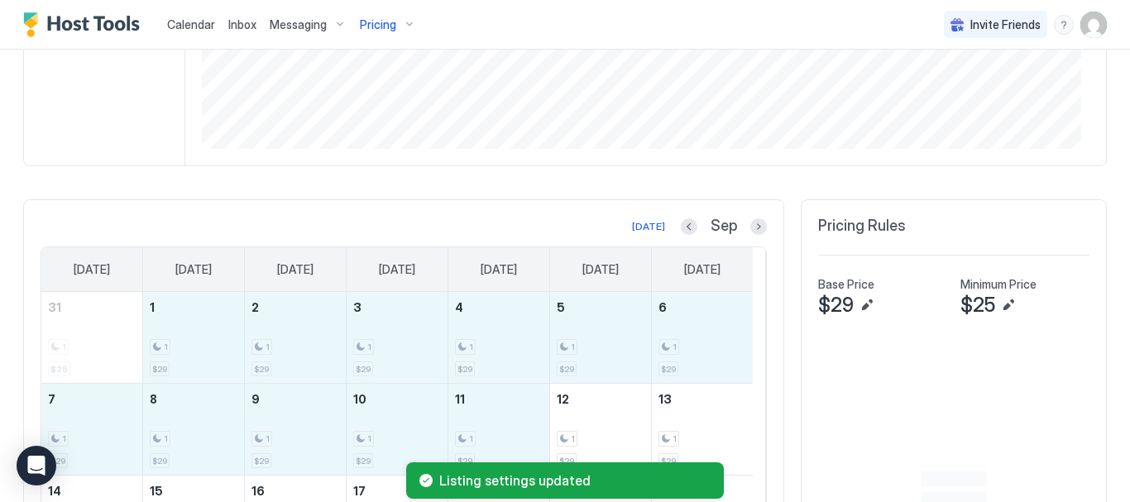
scroll to position [645, 0]
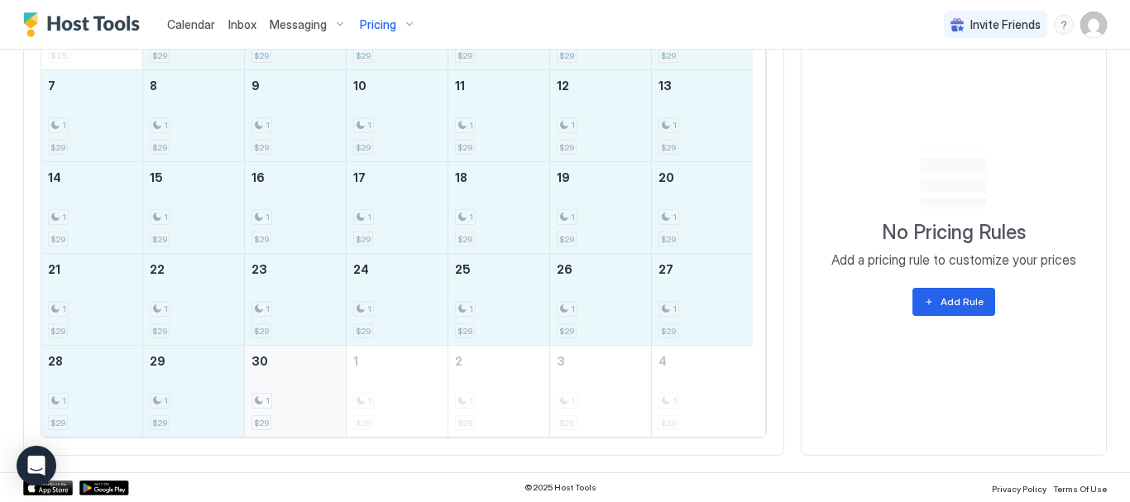
drag, startPoint x: 451, startPoint y: 367, endPoint x: 301, endPoint y: 400, distance: 153.4
click at [301, 400] on tbody "31 1 $25 1 1 $29 2 1 $29 3 1 $29 4 1 $29 5 1 $29 6 1 $29 7 1 $29 8 1 $29 9 1 $2…" at bounding box center [397, 207] width 712 height 458
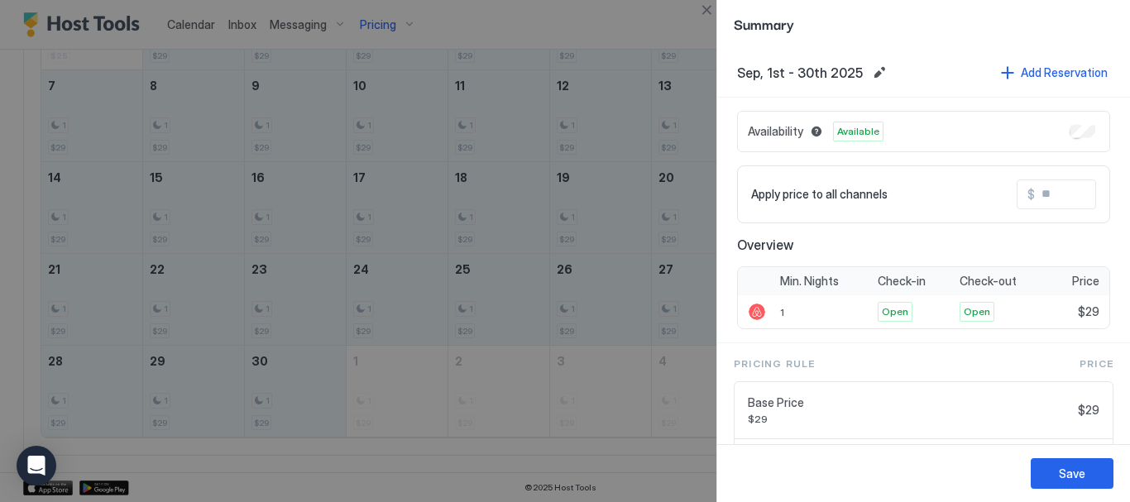
click at [1046, 192] on input "Input Field" at bounding box center [1101, 194] width 132 height 28
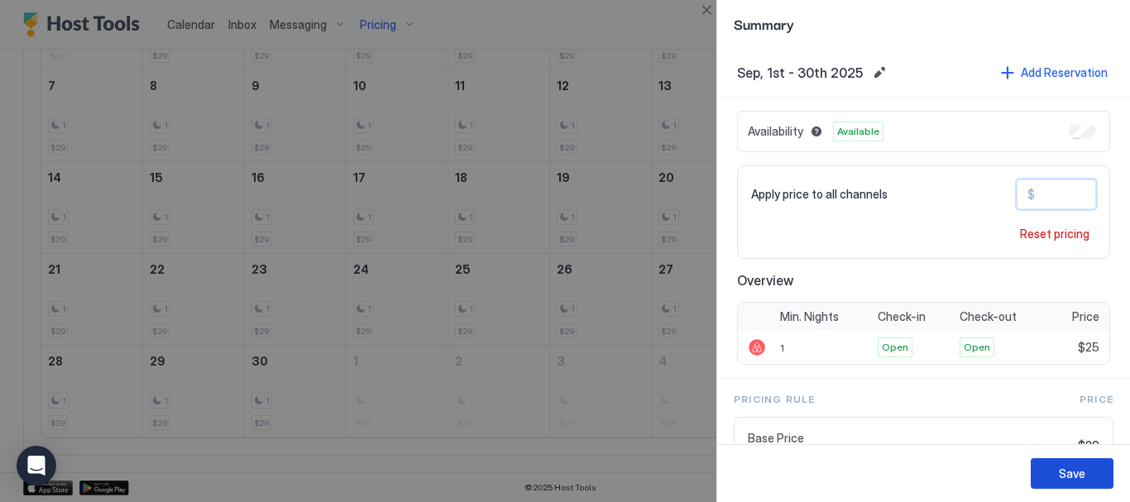
type input "**"
click at [1070, 467] on div "Save" at bounding box center [1072, 473] width 26 height 17
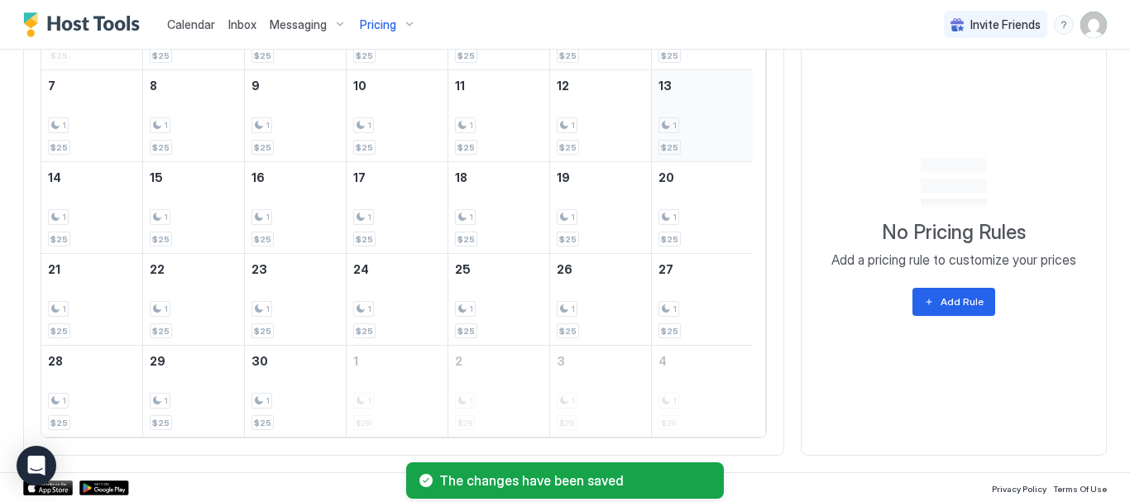
scroll to position [314, 0]
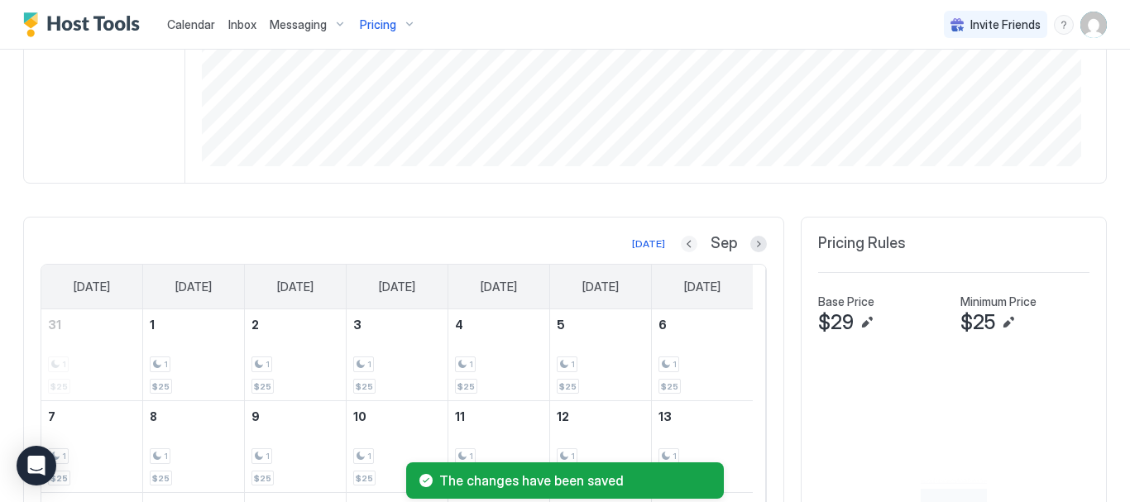
click at [681, 247] on button "Previous month" at bounding box center [689, 244] width 17 height 17
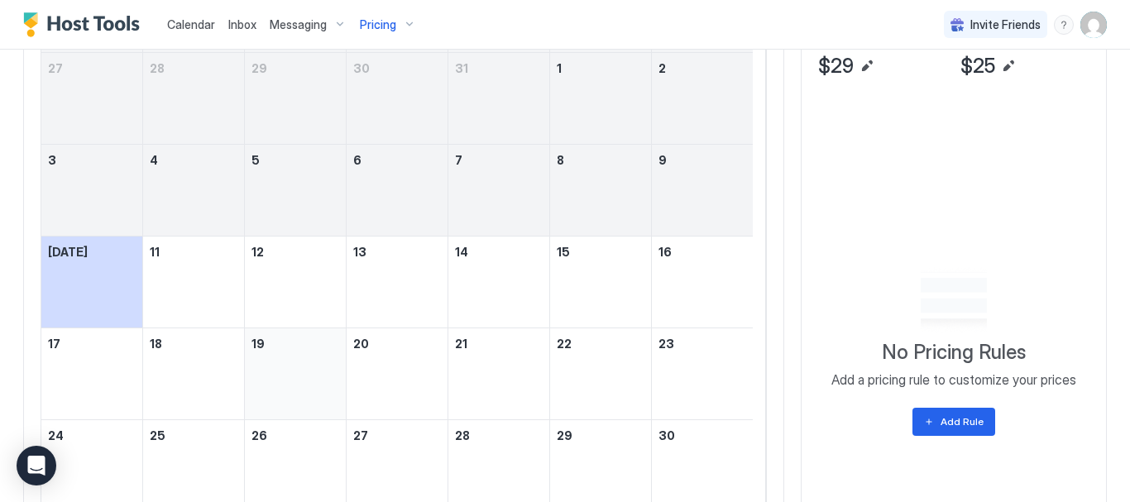
scroll to position [571, 0]
click at [787, 214] on div "Today Aug Sunday Monday Tuesday Wednesday Thursday Friday Saturday 27 28 29 30 …" at bounding box center [565, 290] width 1084 height 663
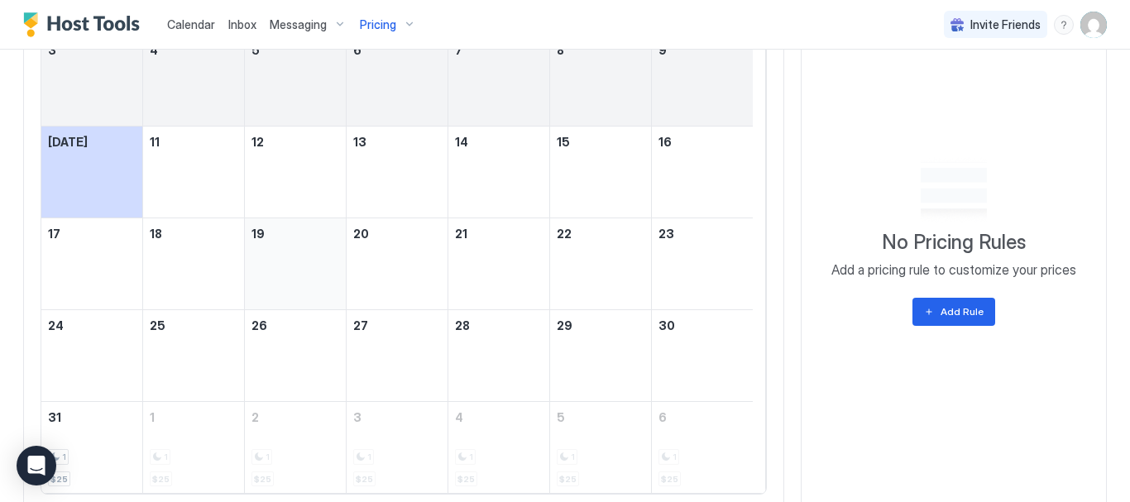
scroll to position [654, 0]
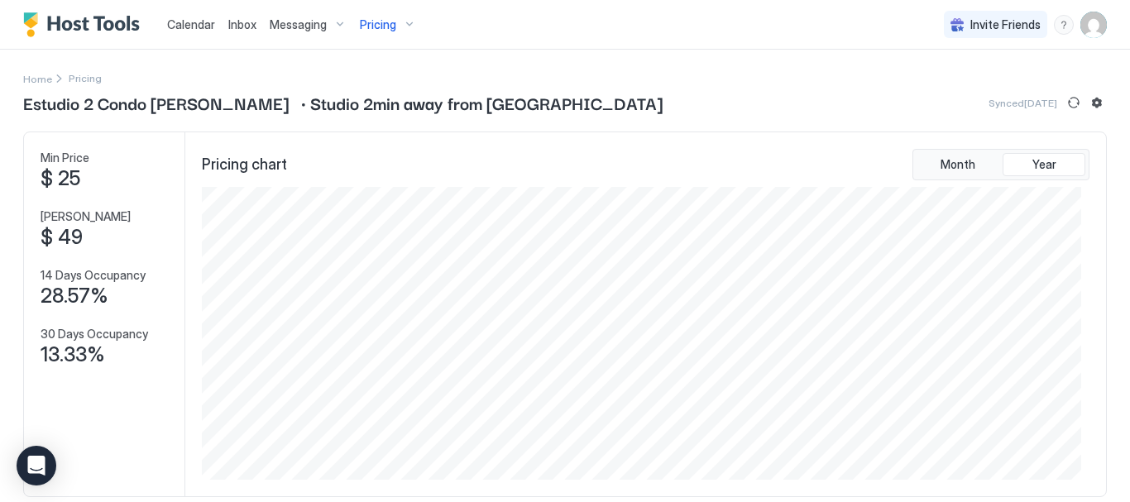
scroll to position [293, 879]
click at [191, 29] on span "Calendar" at bounding box center [191, 24] width 48 height 14
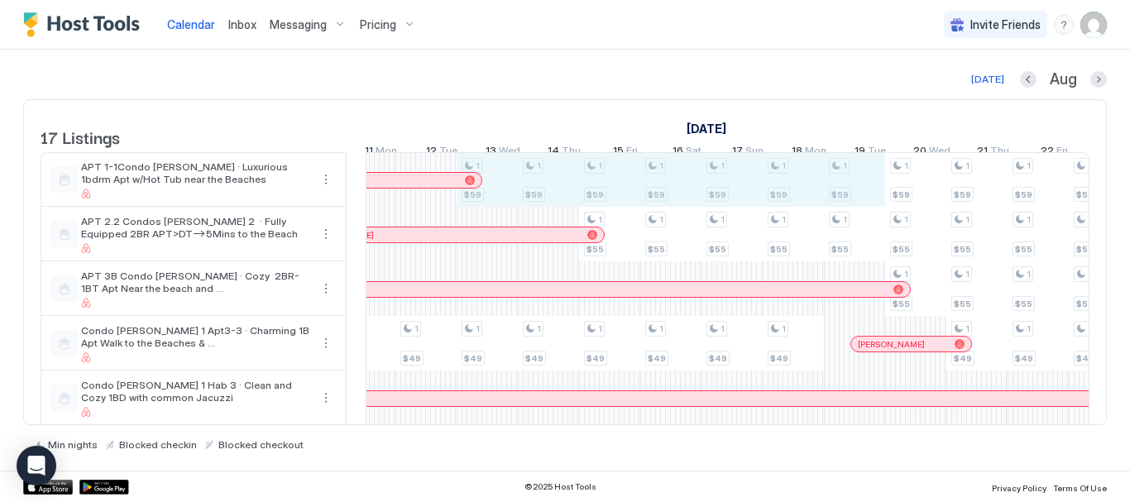
scroll to position [0, 1012]
drag, startPoint x: 574, startPoint y: 205, endPoint x: 776, endPoint y: 188, distance: 202.7
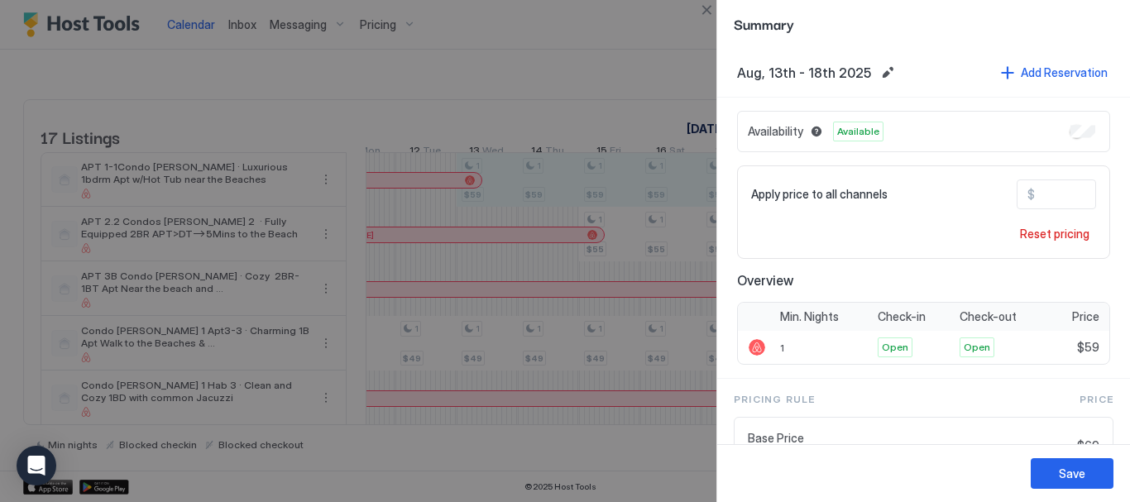
drag, startPoint x: 785, startPoint y: 183, endPoint x: 735, endPoint y: 113, distance: 85.9
click at [735, 113] on div "Availability Available Apply price to all channels $ ** Reset pricing Overview …" at bounding box center [924, 238] width 413 height 281
click at [1055, 194] on input "**" at bounding box center [1101, 194] width 132 height 28
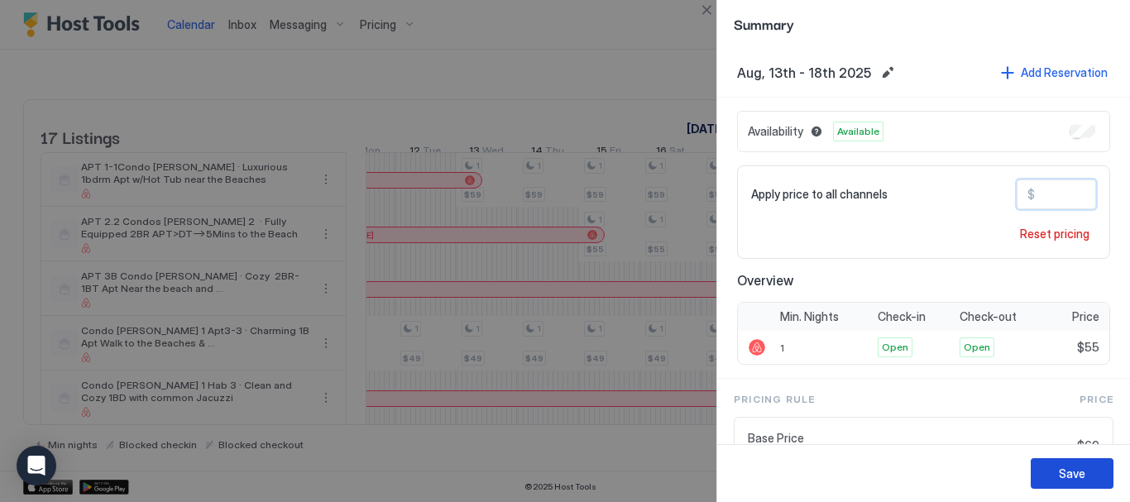
type input "**"
click at [1086, 474] on button "Save" at bounding box center [1072, 473] width 83 height 31
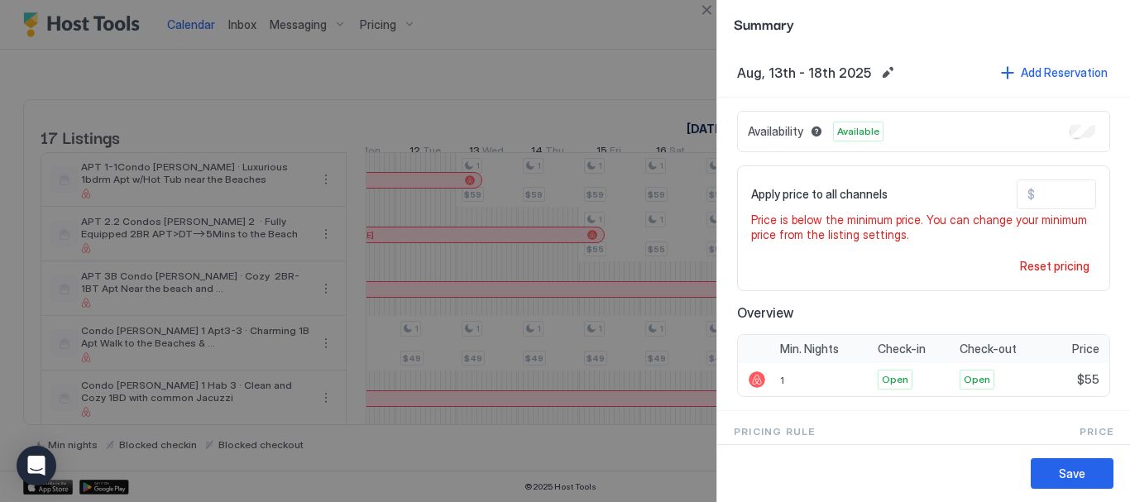
drag, startPoint x: 446, startPoint y: 108, endPoint x: 429, endPoint y: 115, distance: 18.6
click at [435, 113] on div at bounding box center [565, 251] width 1130 height 502
click at [1061, 478] on div "Save" at bounding box center [1072, 473] width 26 height 17
click at [1040, 194] on input "**" at bounding box center [1101, 194] width 132 height 28
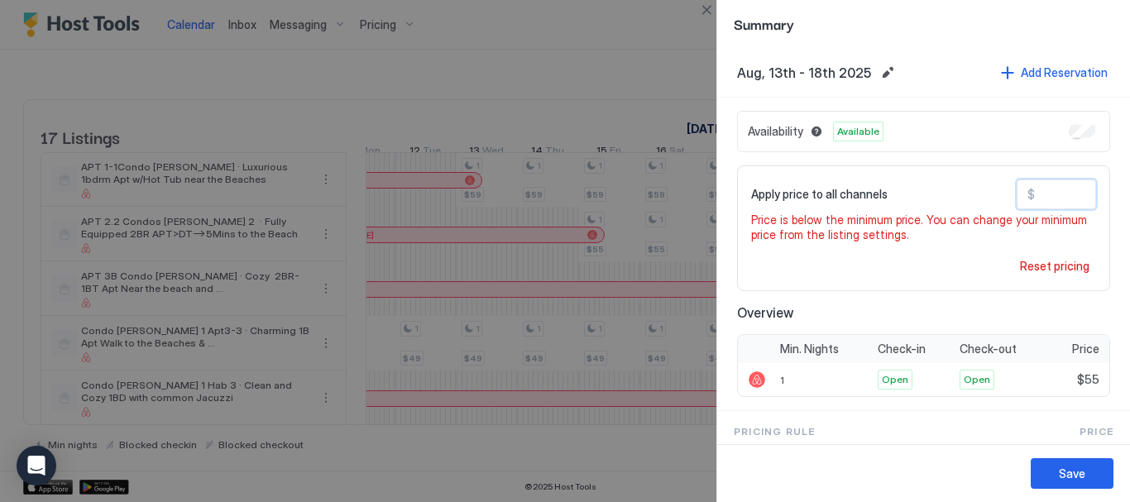
click at [1073, 480] on div "Save" at bounding box center [1072, 473] width 26 height 17
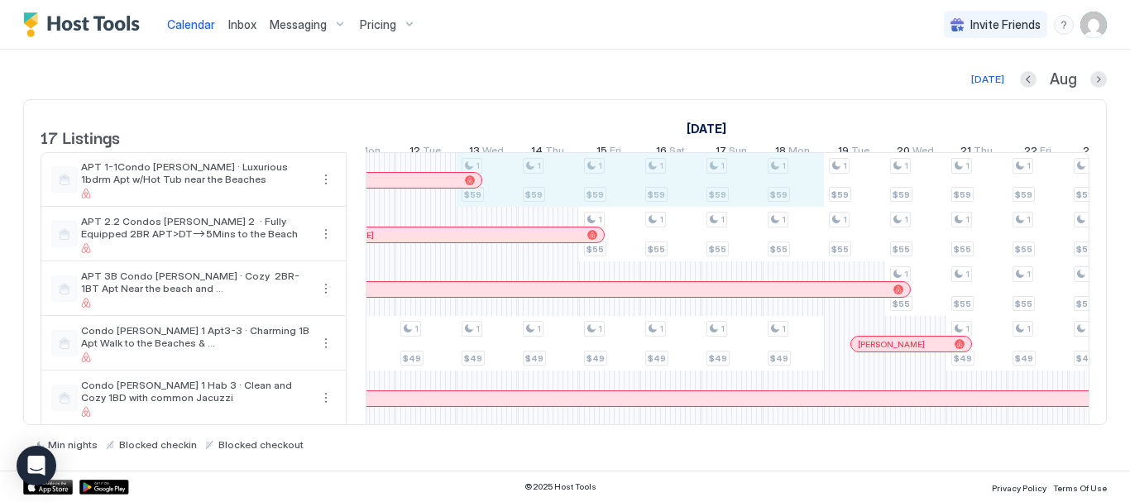
drag, startPoint x: 626, startPoint y: 185, endPoint x: 793, endPoint y: 177, distance: 166.6
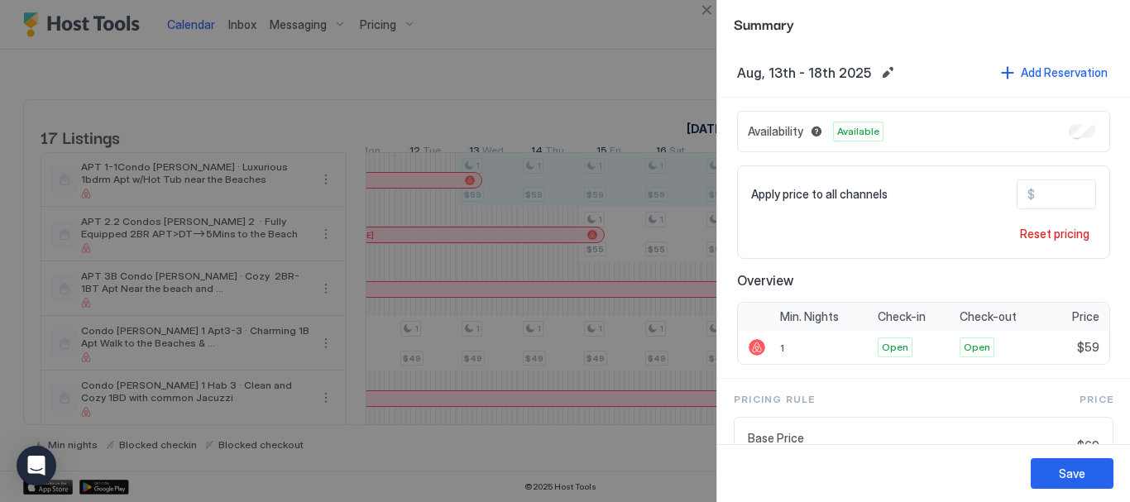
click at [1054, 198] on input "**" at bounding box center [1101, 194] width 132 height 28
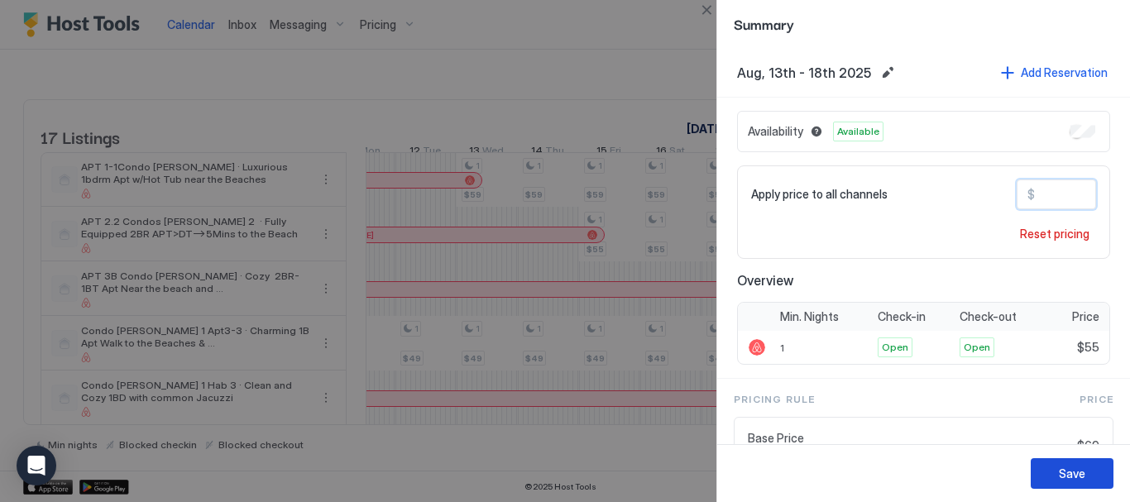
type input "**"
click at [1070, 477] on div "Save" at bounding box center [1072, 473] width 26 height 17
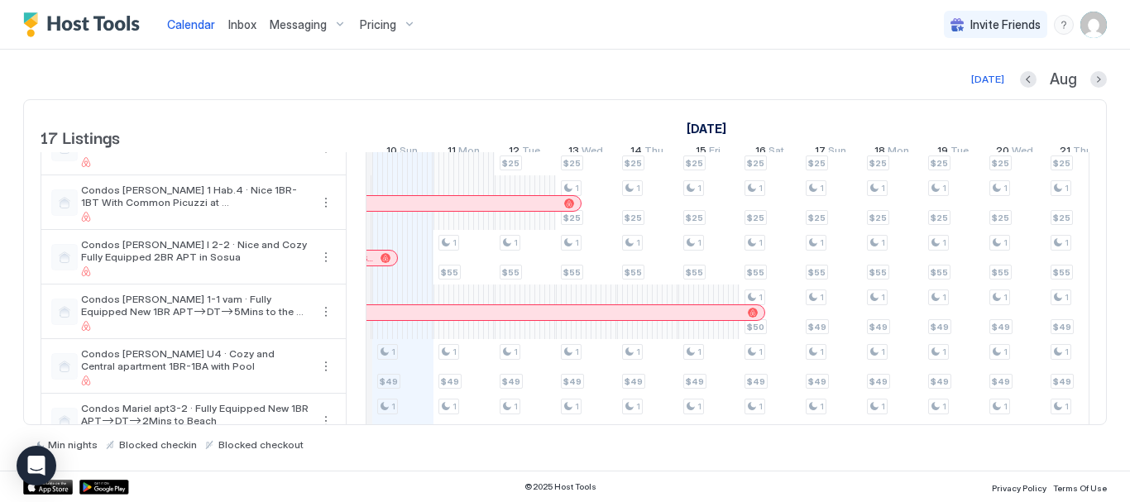
scroll to position [497, 0]
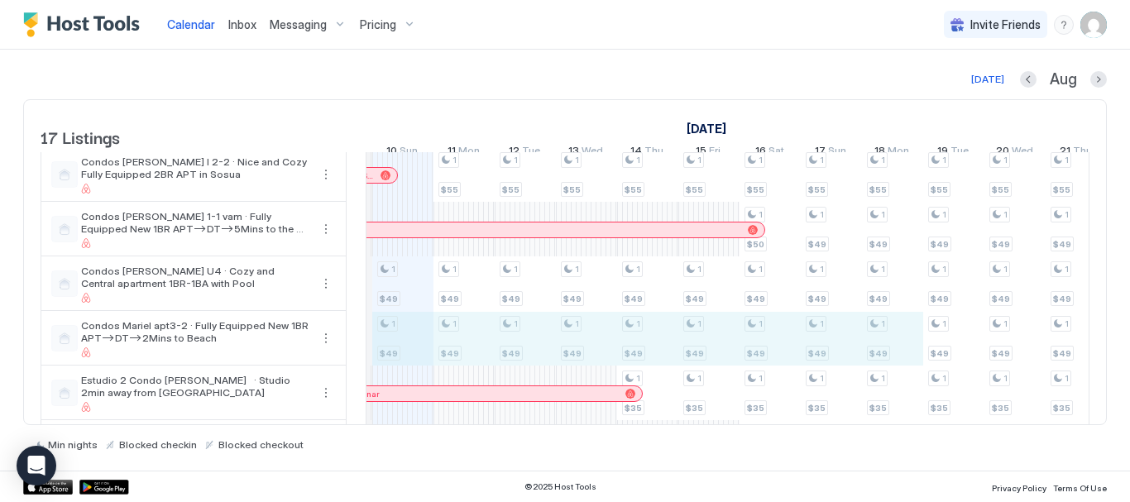
drag, startPoint x: 386, startPoint y: 351, endPoint x: 877, endPoint y: 336, distance: 491.8
click at [877, 336] on div "1 $49 1 $49 1 $49 1 $35 1 $449 1 $49 1 $69 1 $55 1 $49 1 $49 1 $35 1 $49 1 $69 …" at bounding box center [1046, 121] width 3185 height 928
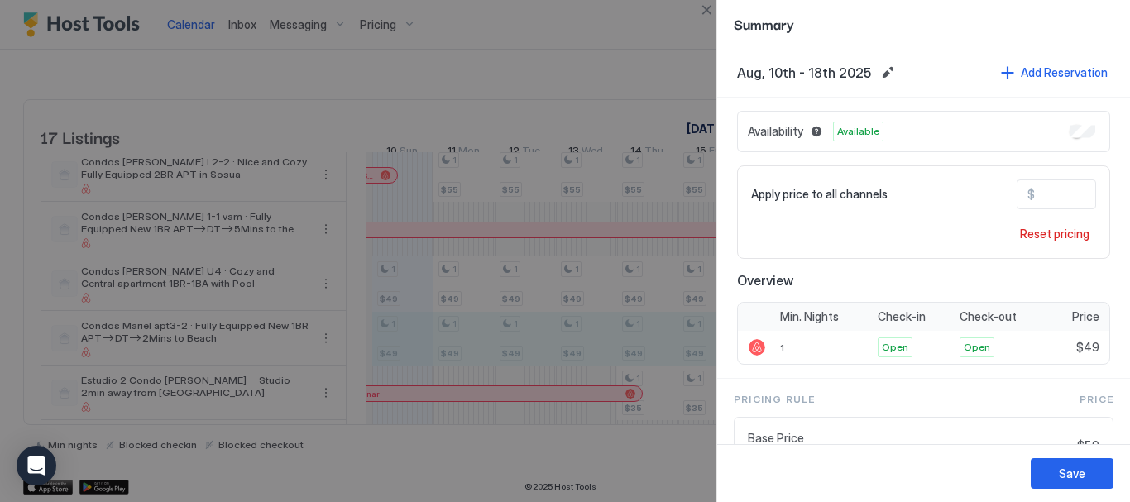
click at [1049, 190] on input "**" at bounding box center [1101, 194] width 132 height 28
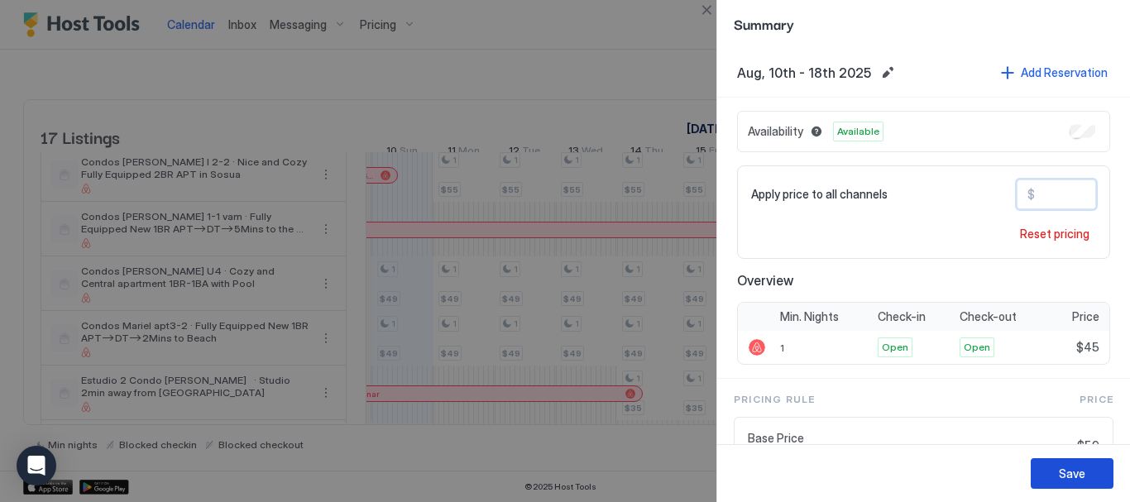
type input "**"
click at [1097, 476] on button "Save" at bounding box center [1072, 473] width 83 height 31
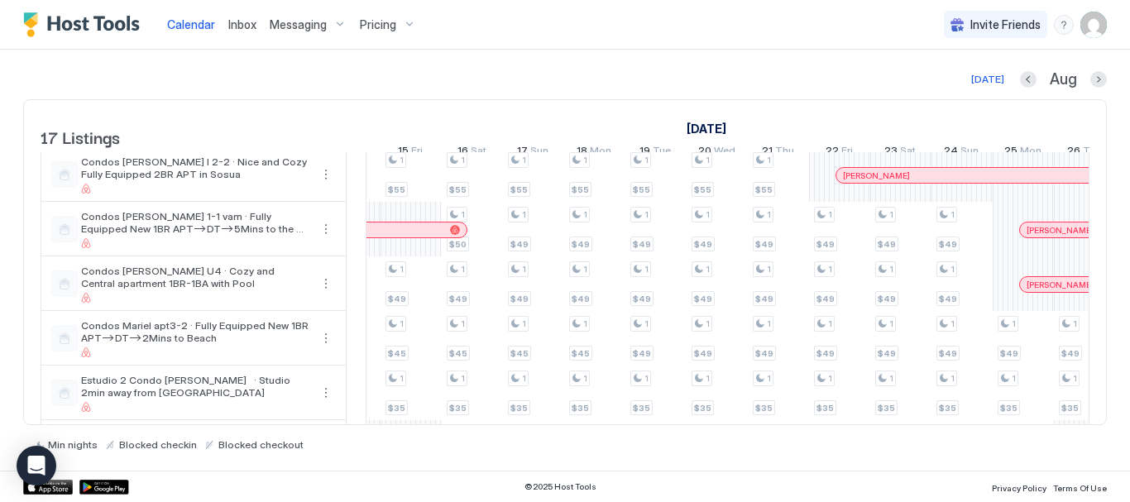
scroll to position [0, 0]
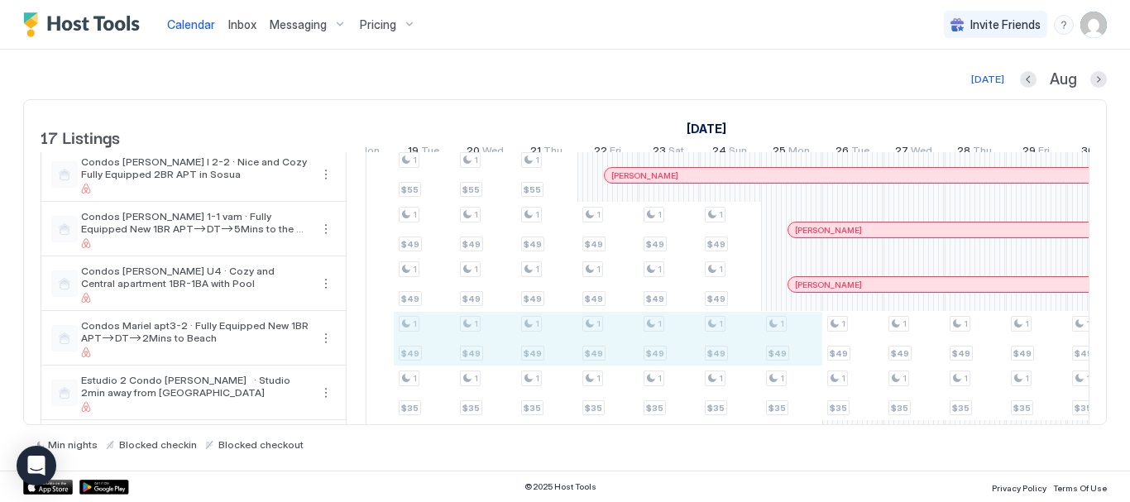
drag, startPoint x: 650, startPoint y: 346, endPoint x: 785, endPoint y: 349, distance: 134.9
click at [785, 349] on div "1 $49 1 $49 1 $45 1 $35 1 $449 1 $49 1 $69 1 $55 1 $49 1 $45 1 $35 1 $49 1 $69 …" at bounding box center [516, 121] width 3185 height 928
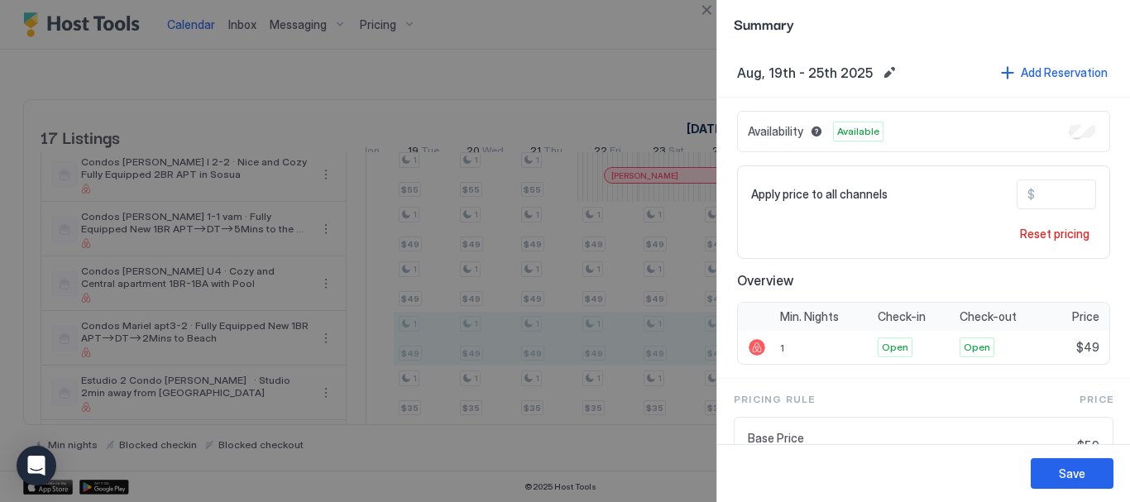
click at [1051, 190] on input "**" at bounding box center [1101, 194] width 132 height 28
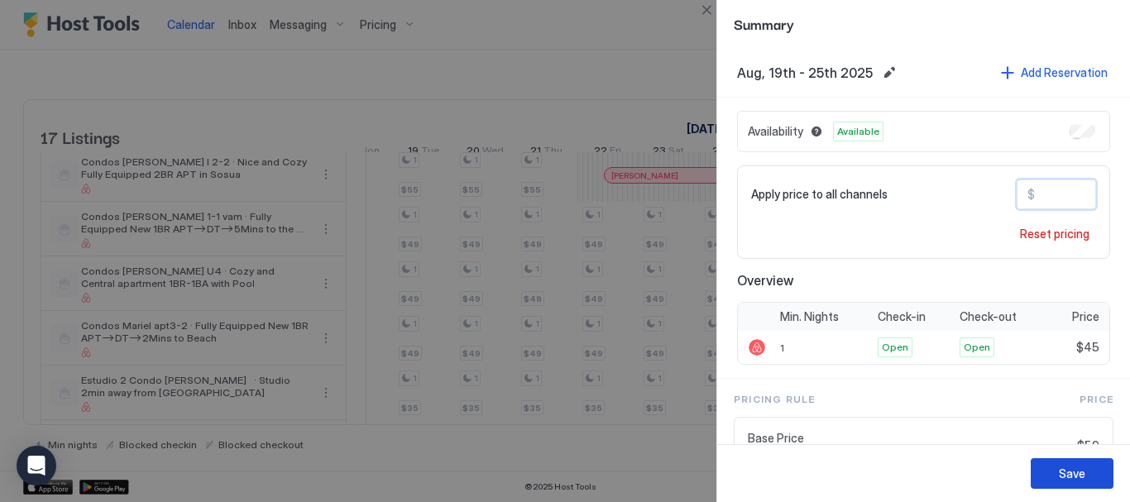
type input "**"
click at [1062, 474] on div "Save" at bounding box center [1072, 473] width 26 height 17
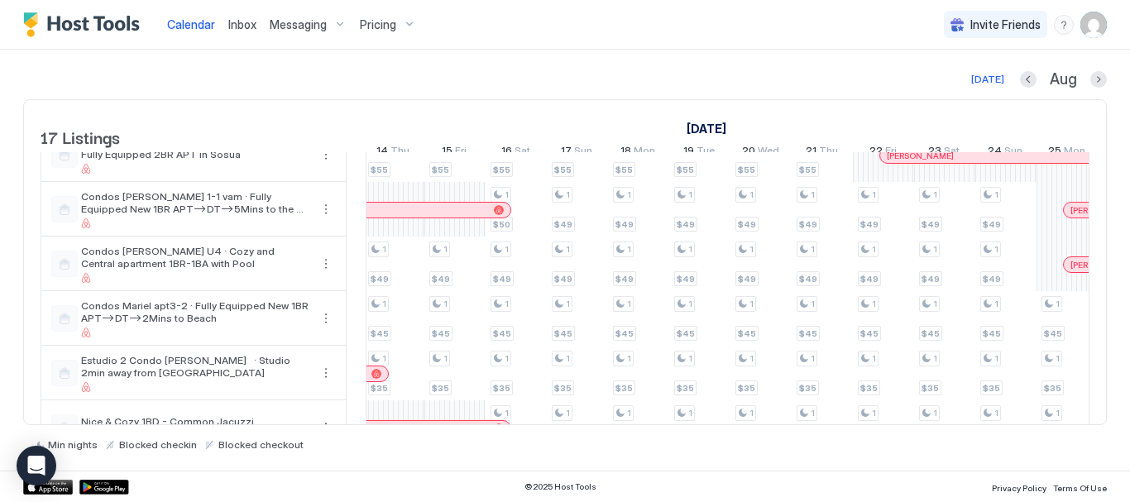
scroll to position [0, 1200]
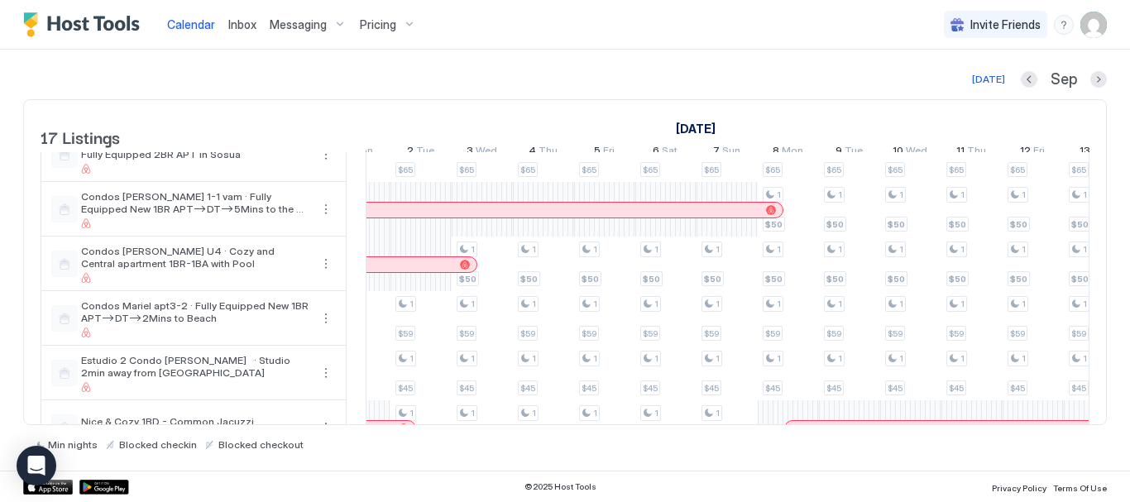
click at [407, 26] on div "Pricing" at bounding box center [388, 25] width 70 height 28
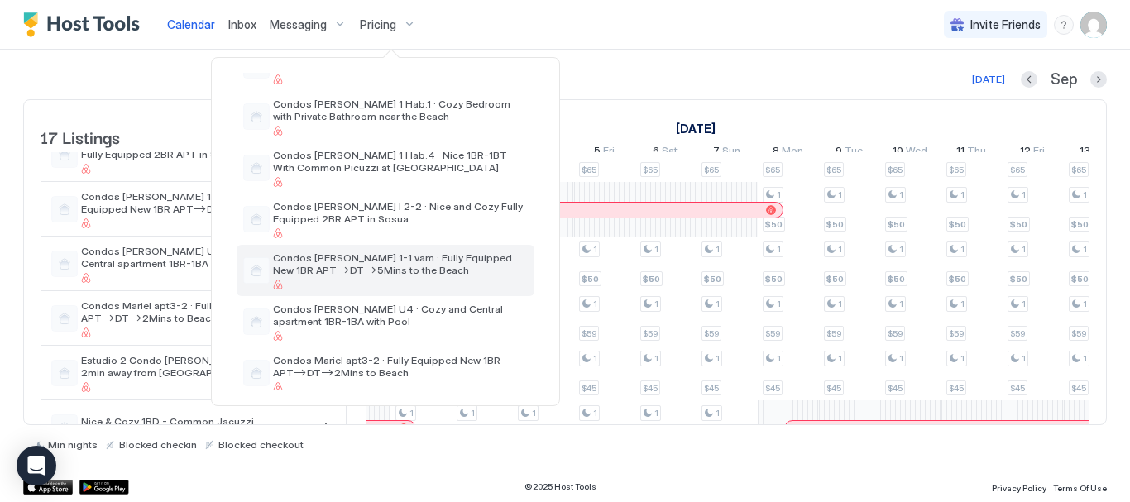
click at [327, 267] on span "Condos [PERSON_NAME] 1-1 vam · Fully Equipped New 1BR APT–>DT–>5Mins to the Bea…" at bounding box center [400, 264] width 255 height 25
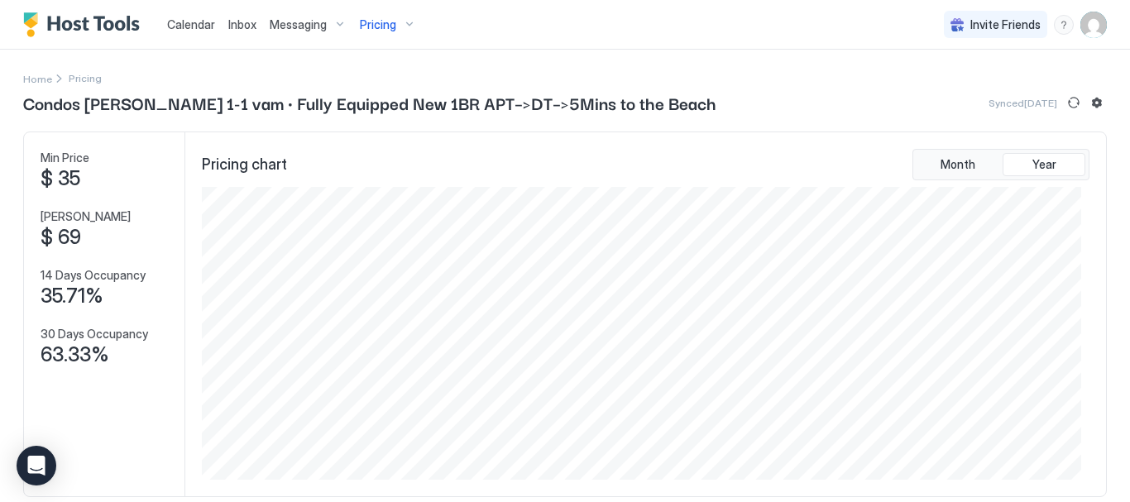
click at [204, 19] on span "Calendar" at bounding box center [191, 24] width 48 height 14
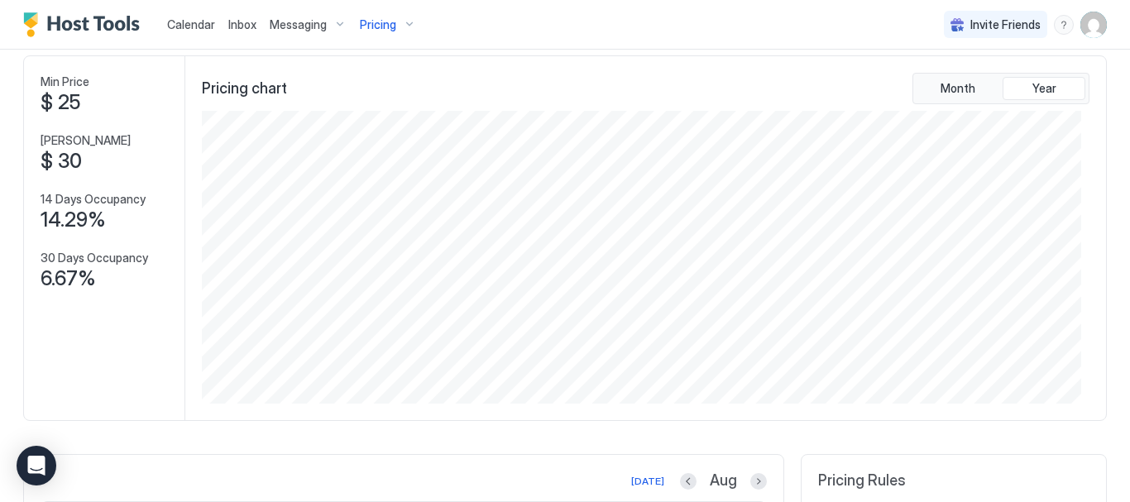
scroll to position [74, 0]
click at [404, 26] on div "Pricing" at bounding box center [388, 25] width 70 height 28
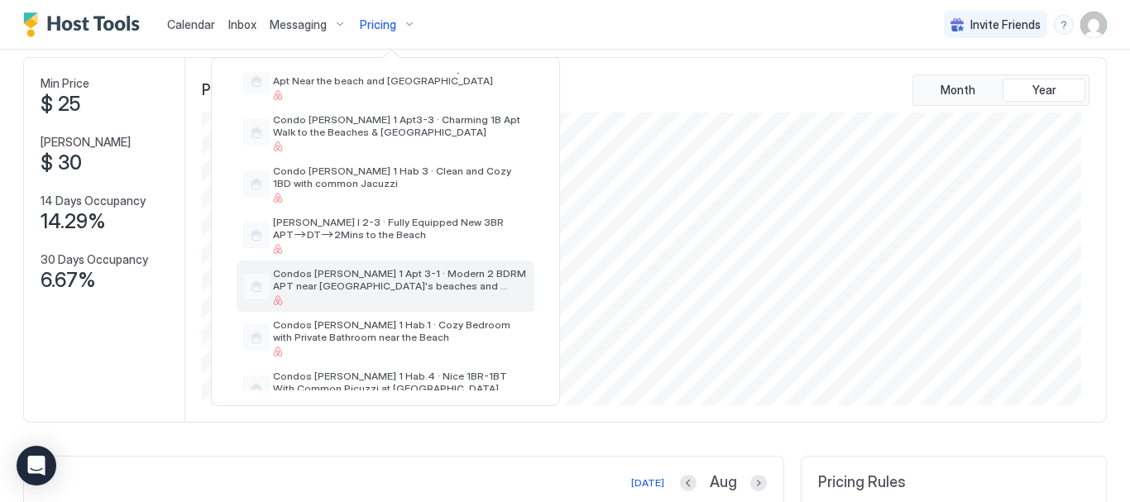
scroll to position [166, 0]
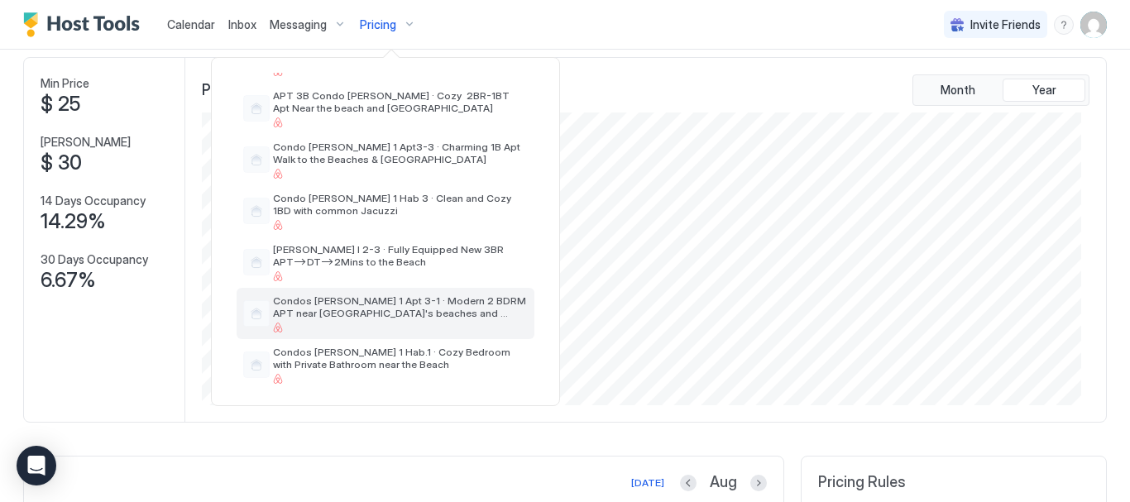
click at [357, 310] on span "Condos [PERSON_NAME] 1 Apt 3-1 · Modern 2 BDRM APT near [GEOGRAPHIC_DATA]'s bea…" at bounding box center [400, 307] width 255 height 25
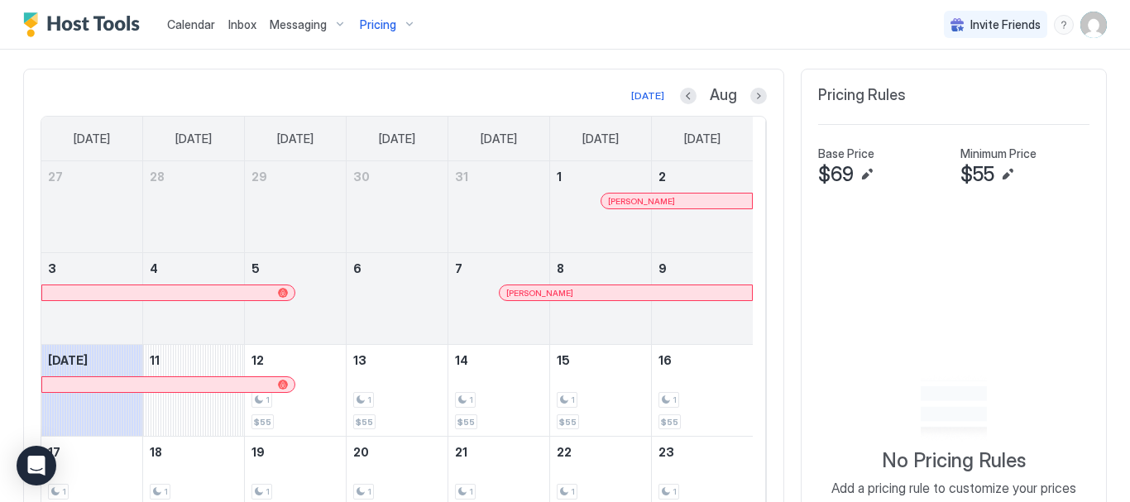
scroll to position [323, 0]
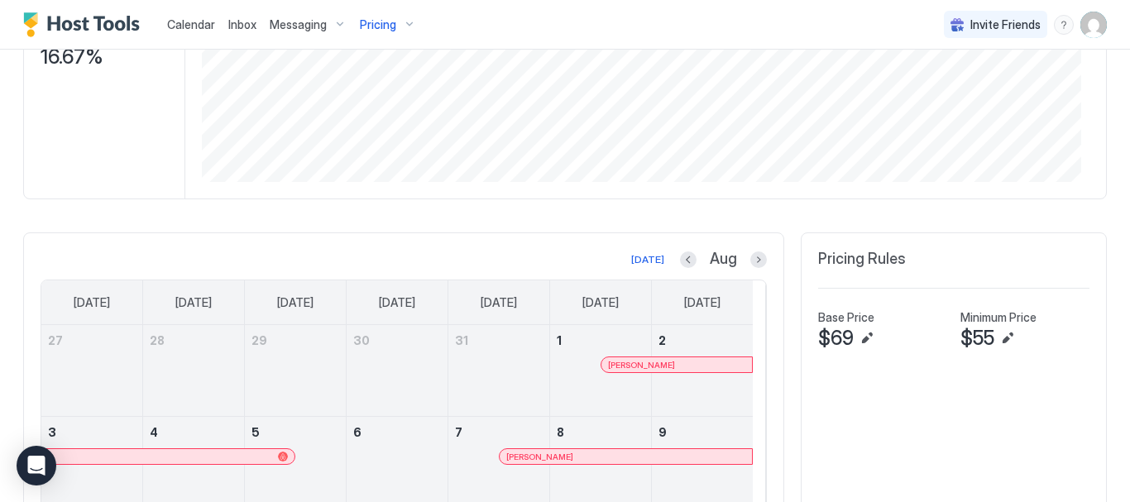
click at [751, 252] on button "Next month" at bounding box center [759, 260] width 17 height 17
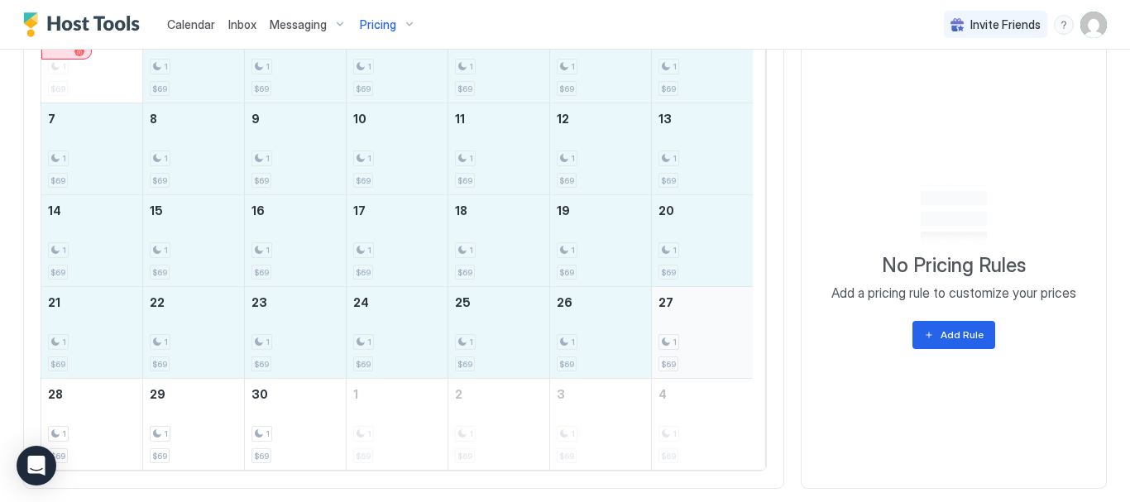
scroll to position [645, 0]
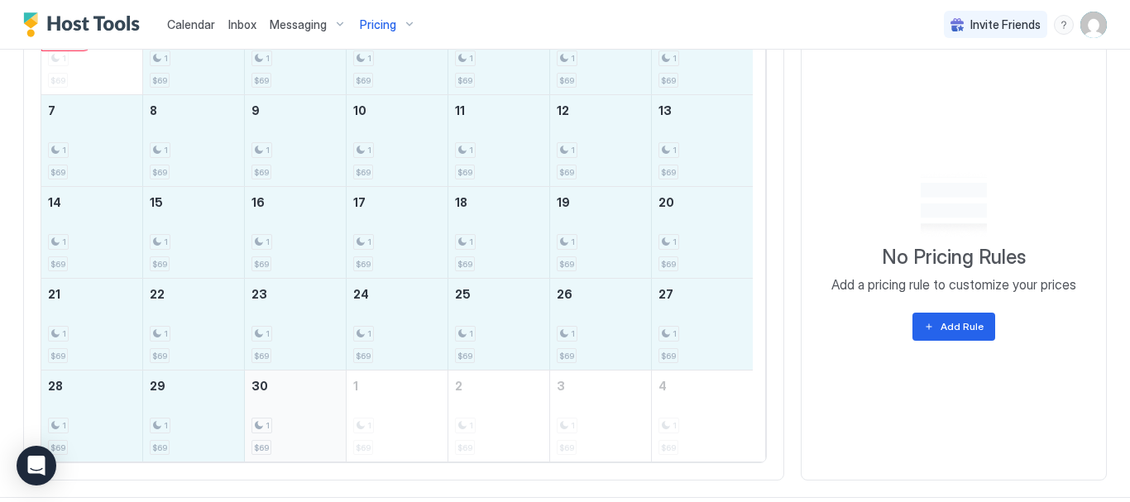
drag, startPoint x: 236, startPoint y: 247, endPoint x: 281, endPoint y: 420, distance: 177.8
click at [281, 420] on tbody "31 1 $69 1 1 $69 2 1 $69 3 1 $69 4 1 $69 5 1 $69 6 1 $69 7 1 $69 8 1 $69 9 1 $6…" at bounding box center [397, 232] width 712 height 458
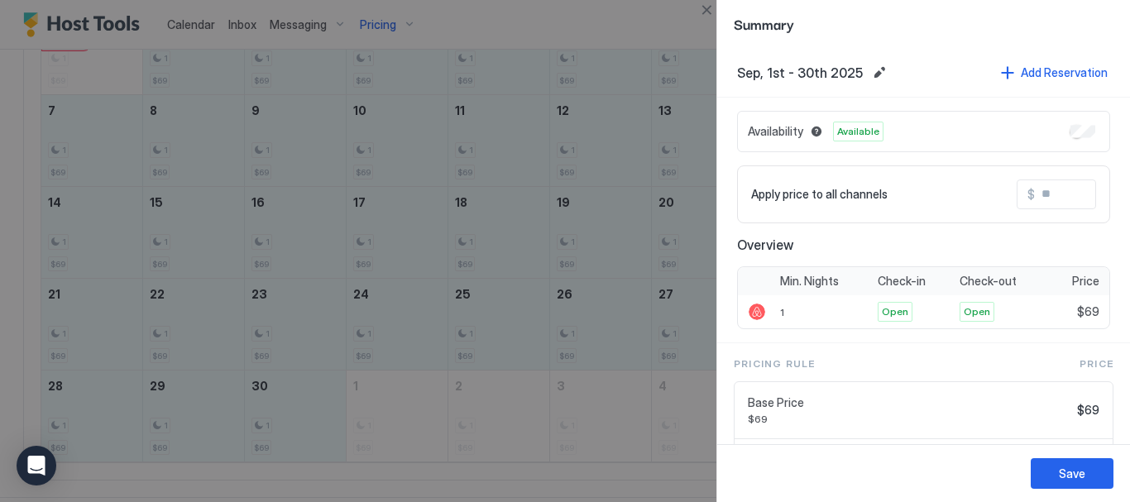
click at [1051, 190] on input "Input Field" at bounding box center [1101, 194] width 132 height 28
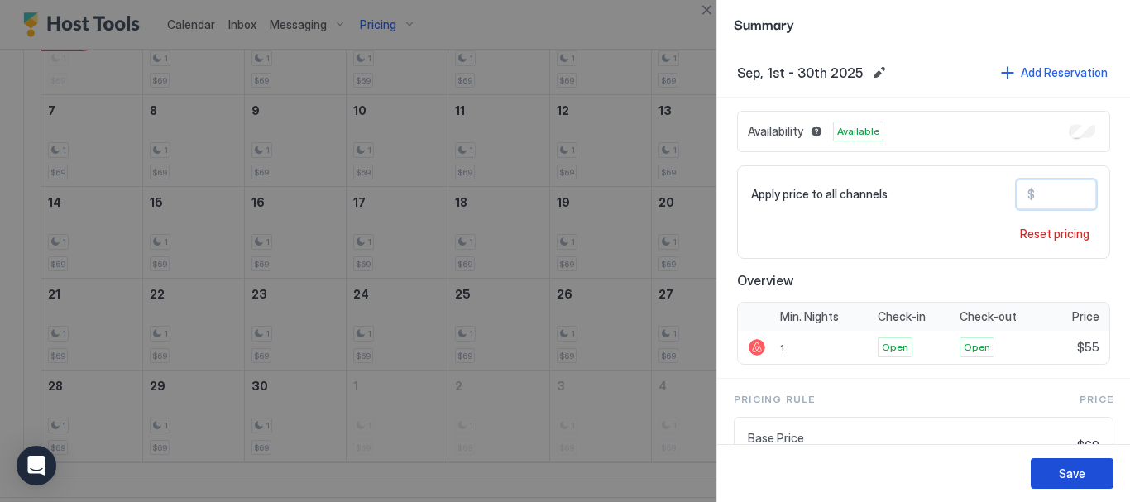
type input "**"
click at [1063, 472] on div "Save" at bounding box center [1072, 473] width 26 height 17
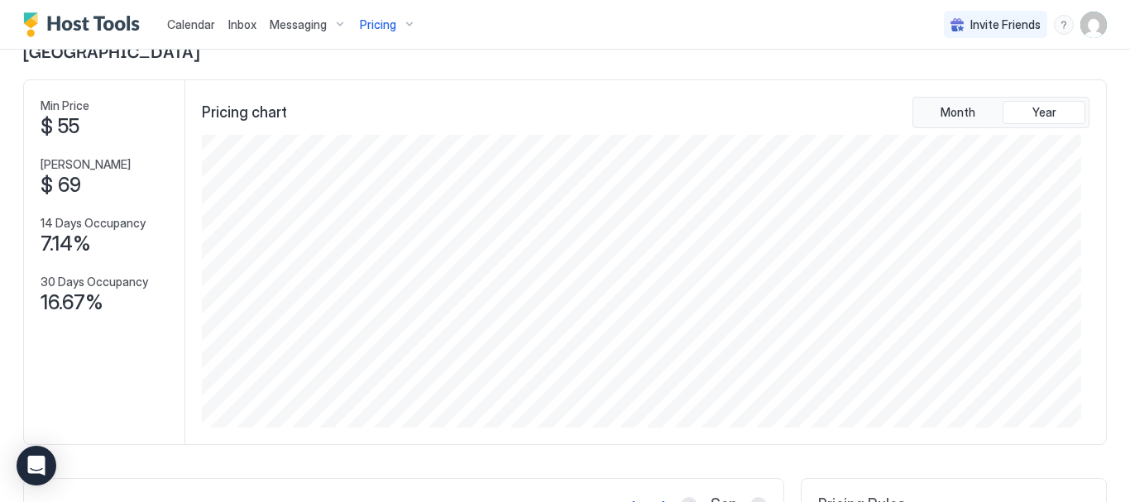
scroll to position [0, 0]
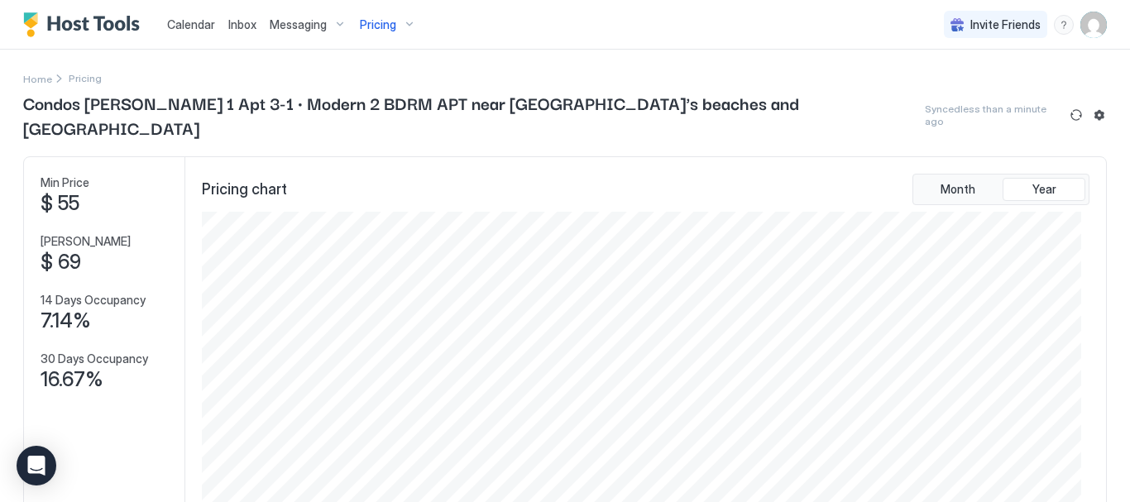
click at [404, 22] on div "Pricing" at bounding box center [388, 25] width 70 height 28
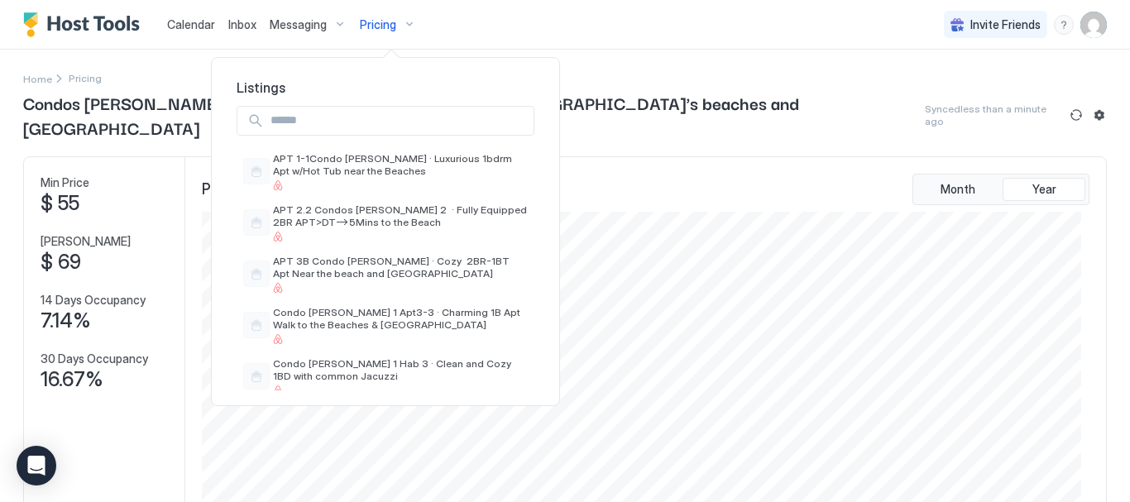
click at [414, 259] on span "APT 3B Condo [PERSON_NAME] · Cozy 2BR-1BT Apt Near the beach and [GEOGRAPHIC_DA…" at bounding box center [400, 267] width 255 height 25
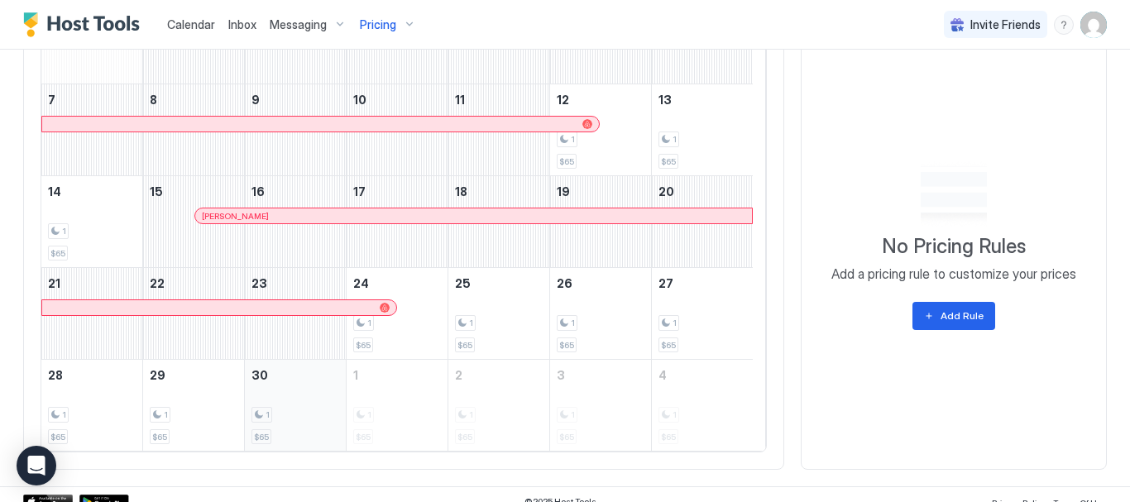
scroll to position [645, 0]
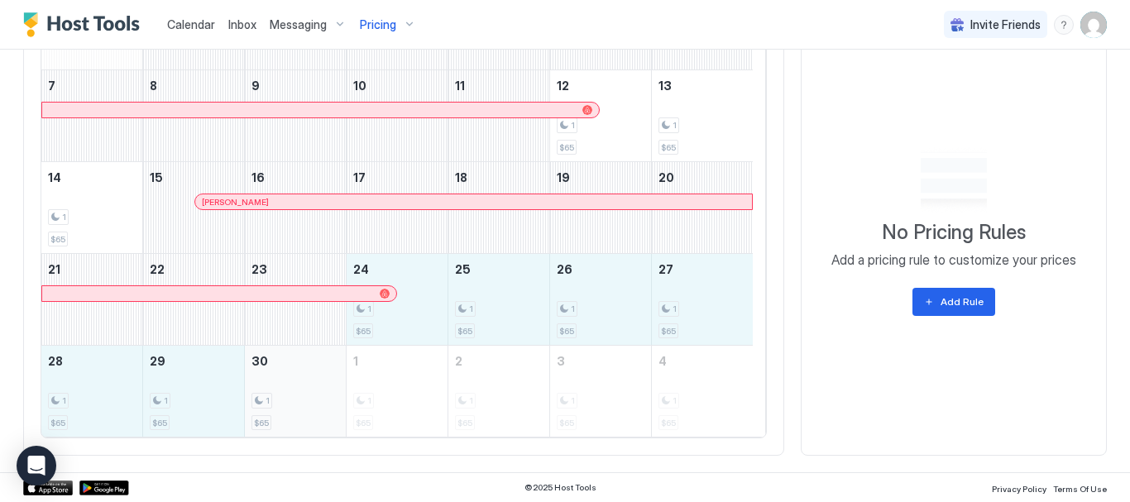
drag, startPoint x: 421, startPoint y: 410, endPoint x: 324, endPoint y: 406, distance: 96.9
click at [324, 406] on tbody "31 1 2 3 4 5 6 7 8 9 10 11 12 1 $65 13 1 $65 14 1 $65 15 [PERSON_NAME] 16 17 18…" at bounding box center [397, 207] width 712 height 458
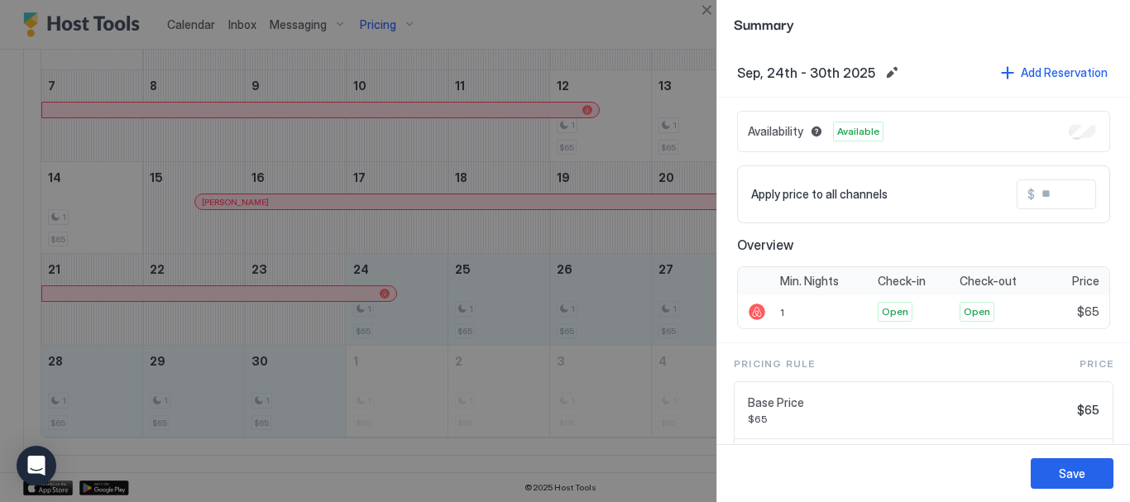
drag, startPoint x: 324, startPoint y: 406, endPoint x: 1048, endPoint y: 184, distance: 756.8
click at [1048, 184] on input "Input Field" at bounding box center [1101, 194] width 132 height 28
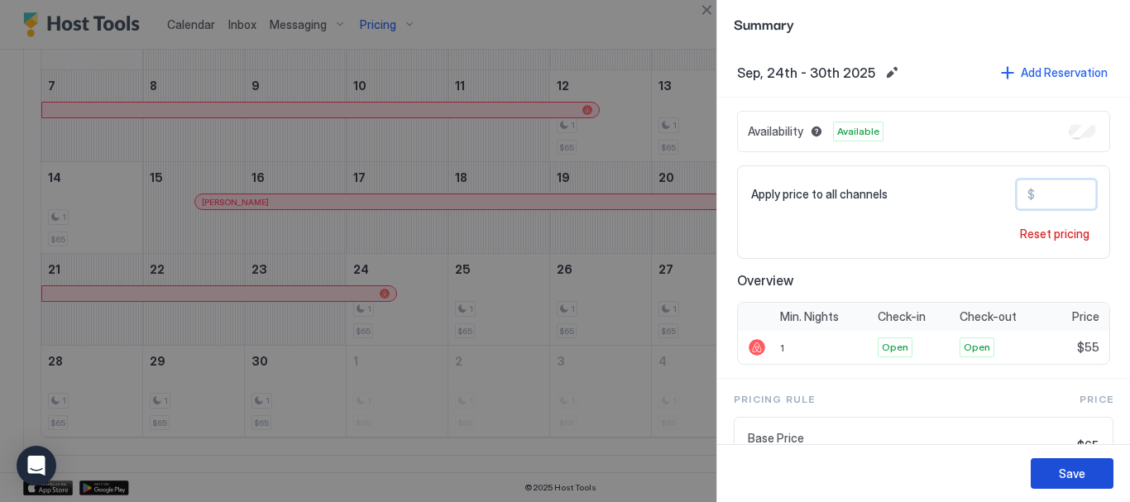
type input "**"
click at [1085, 479] on div "Save" at bounding box center [1072, 473] width 26 height 17
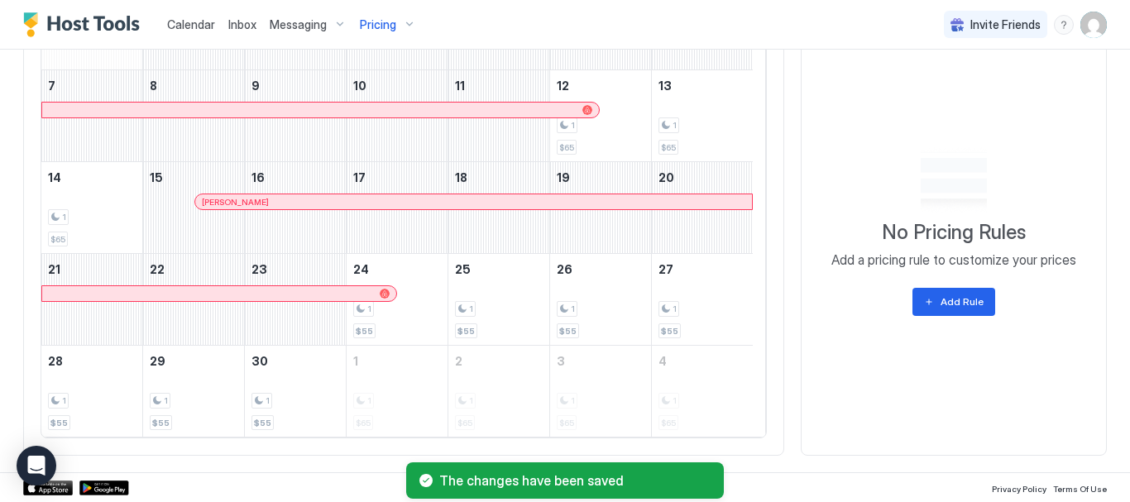
scroll to position [396, 0]
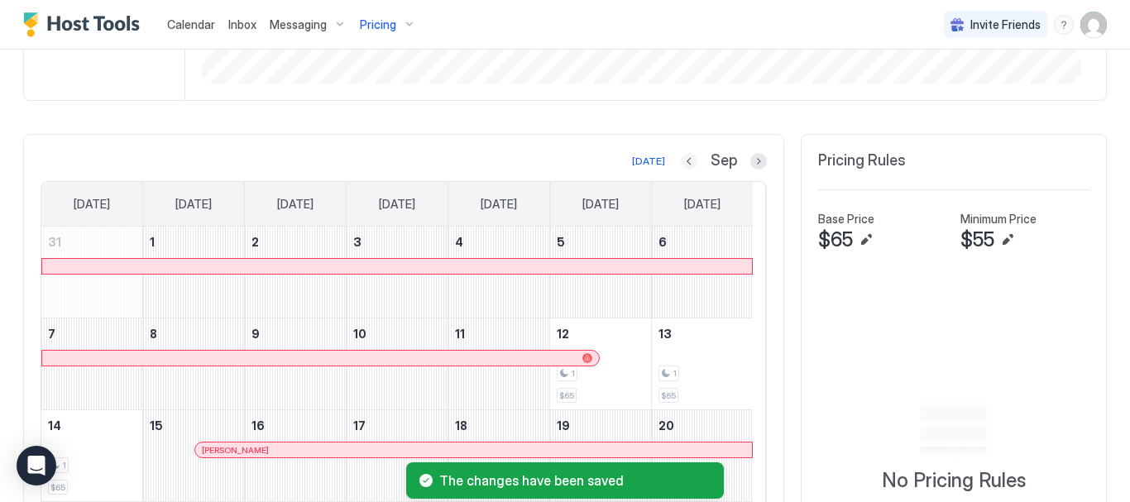
click at [681, 161] on button "Previous month" at bounding box center [689, 161] width 17 height 17
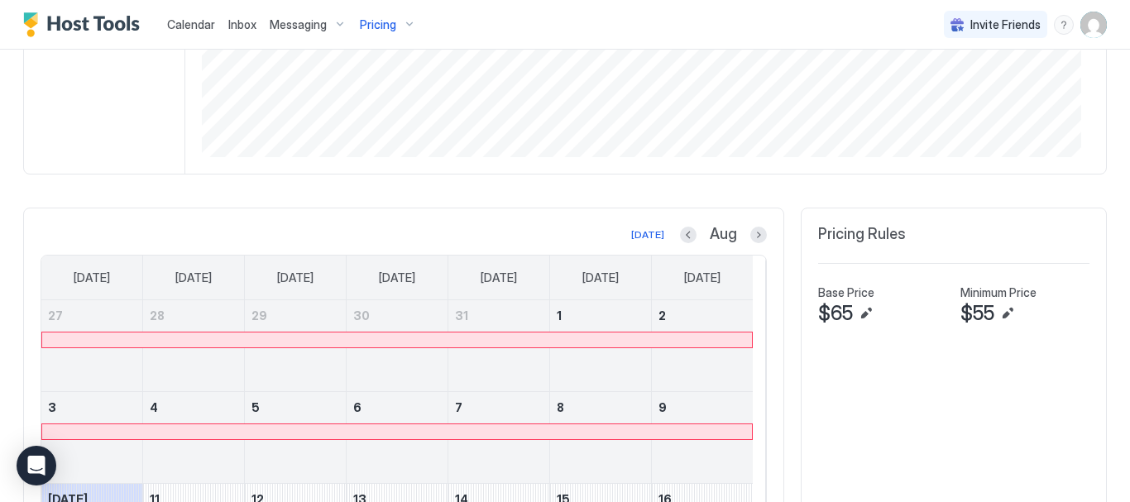
scroll to position [0, 0]
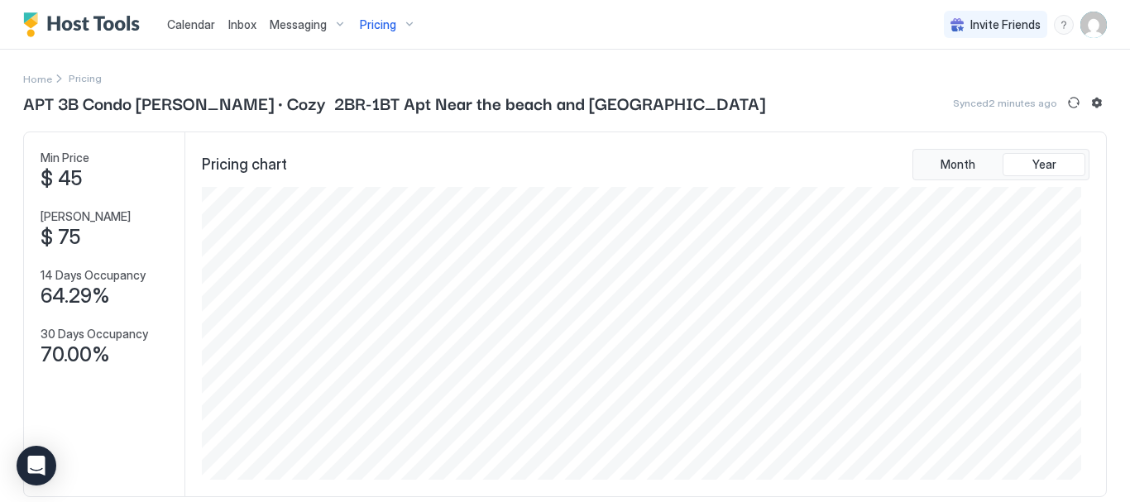
click at [413, 24] on div "Pricing" at bounding box center [388, 25] width 70 height 28
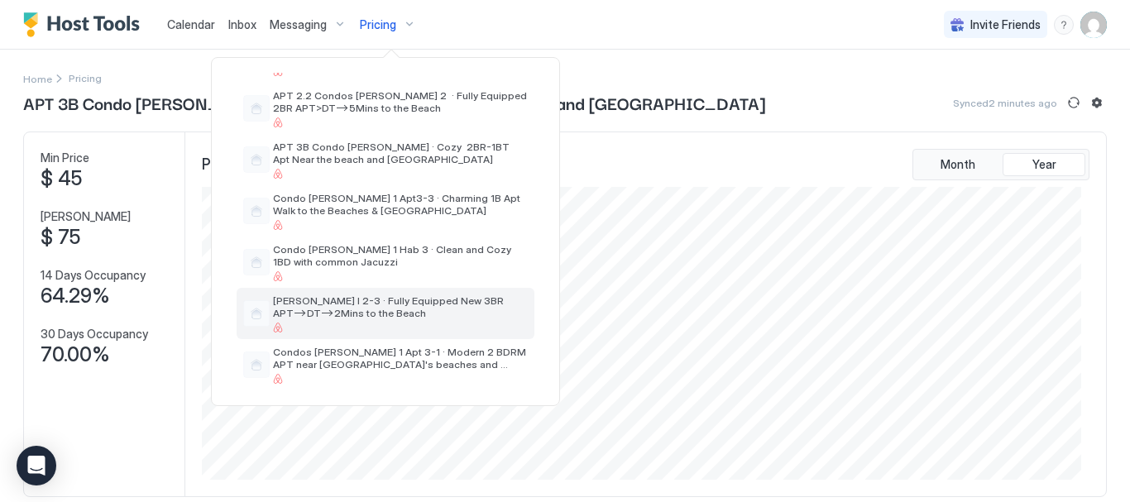
scroll to position [166, 0]
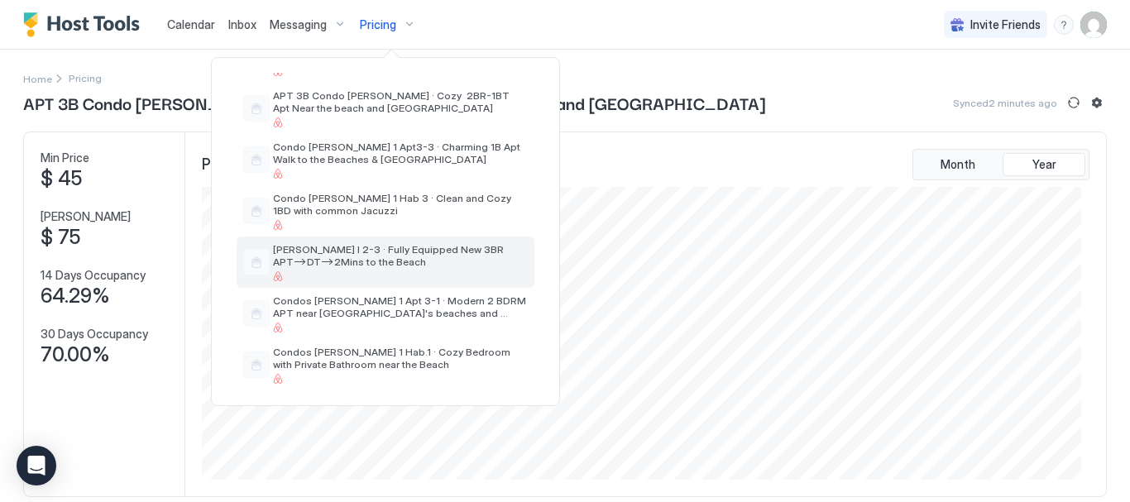
click at [390, 260] on span "[PERSON_NAME] I 2-3 · Fully Equipped New 3BR APT–>DT–>2Mins to the Beach" at bounding box center [400, 255] width 255 height 25
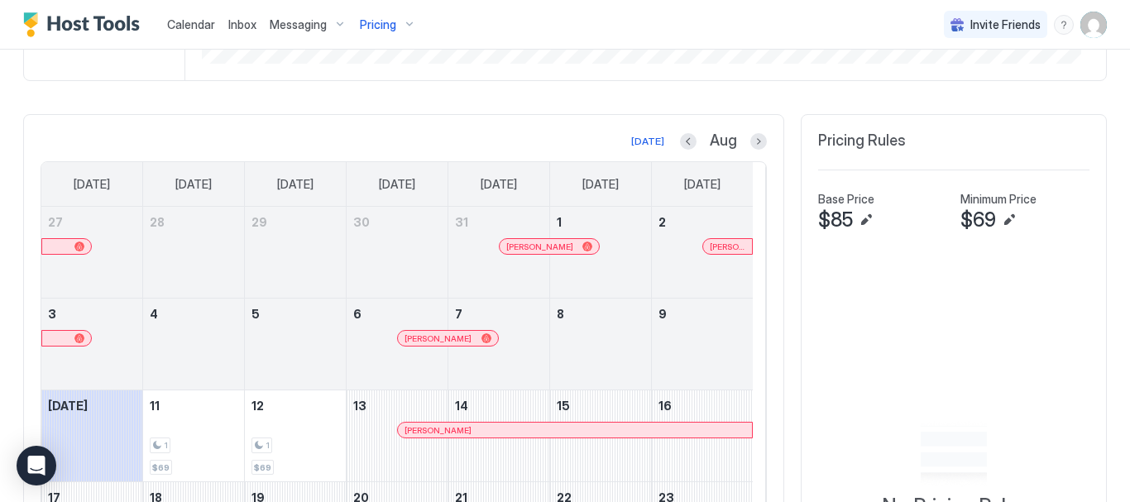
scroll to position [488, 0]
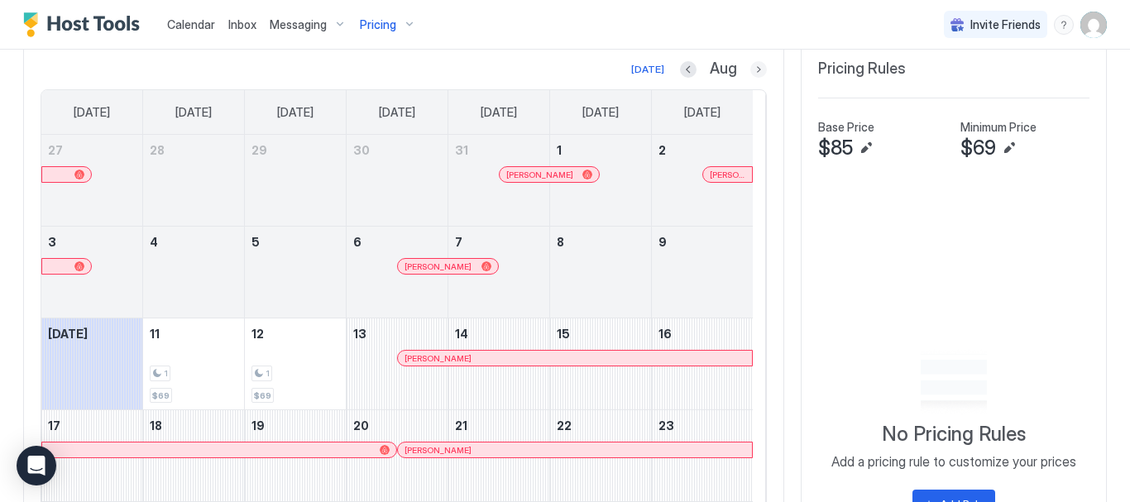
click at [751, 67] on button "Next month" at bounding box center [759, 69] width 17 height 17
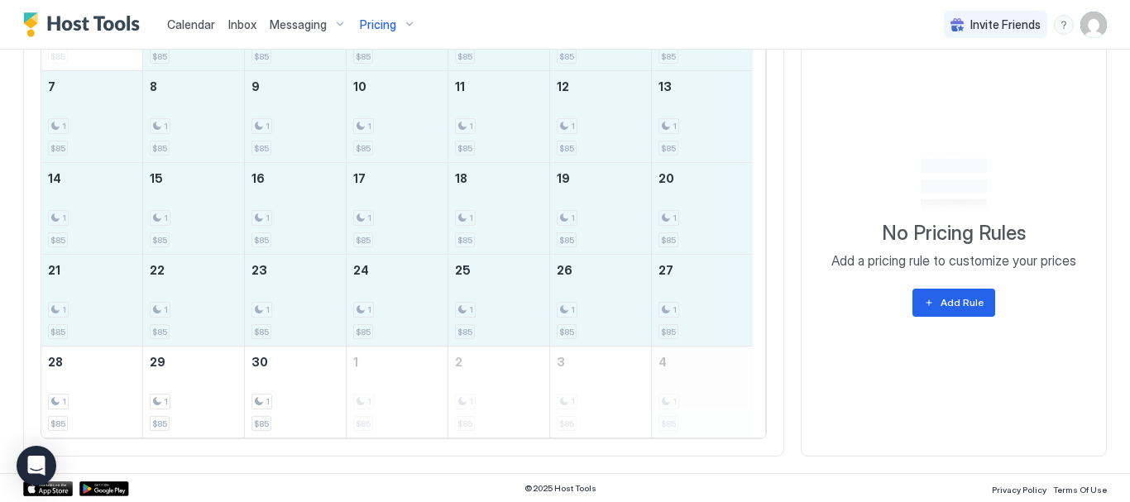
scroll to position [645, 0]
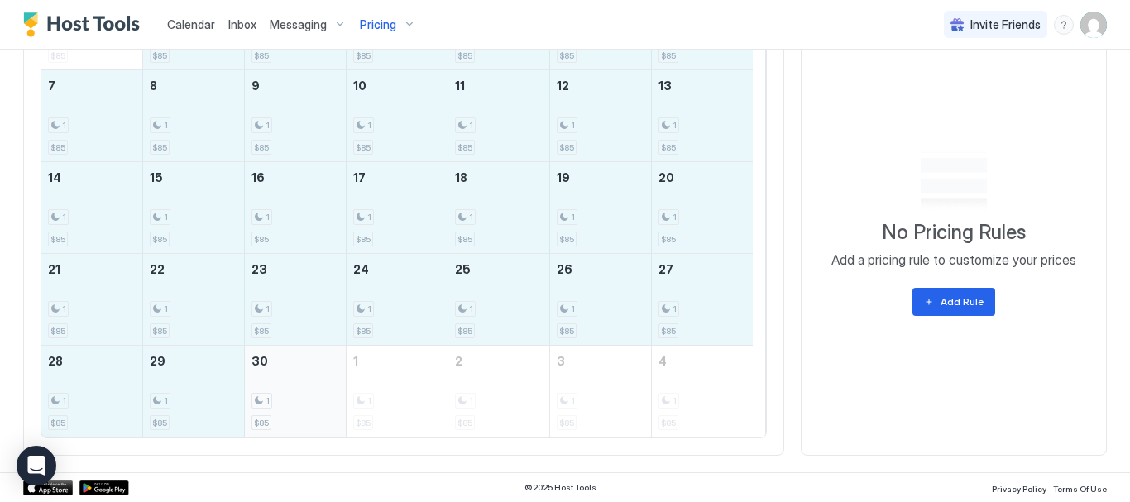
drag, startPoint x: 175, startPoint y: 201, endPoint x: 305, endPoint y: 415, distance: 249.5
click at [305, 415] on tbody "31 1 $85 1 1 $85 2 1 $85 3 1 $85 4 1 $85 5 1 $85 6 1 $85 7 1 $85 8 1 $85 9 1 $8…" at bounding box center [397, 207] width 712 height 458
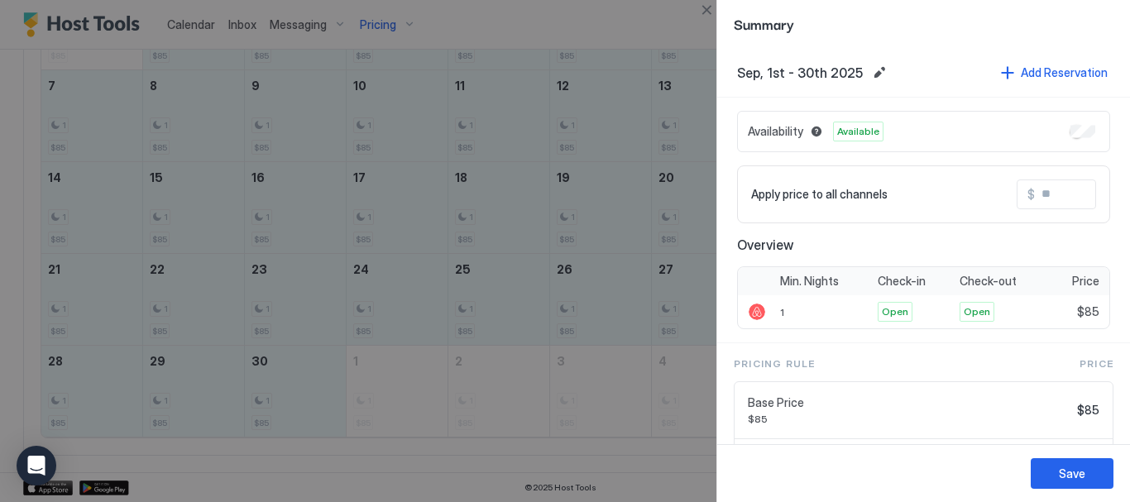
click at [1044, 191] on input "Input Field" at bounding box center [1101, 194] width 132 height 28
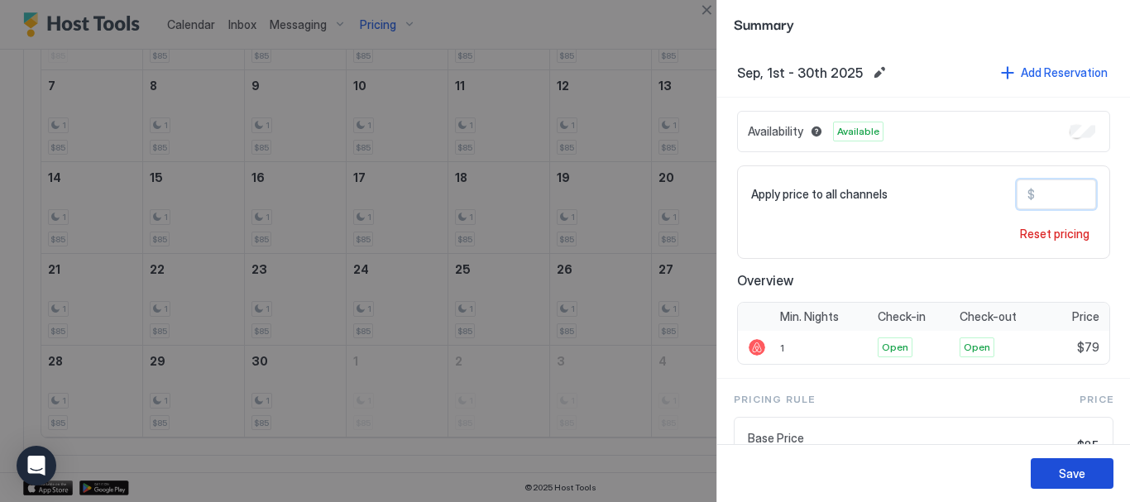
type input "**"
click at [1092, 455] on div "Save" at bounding box center [924, 473] width 413 height 58
click at [1095, 468] on button "Save" at bounding box center [1072, 473] width 83 height 31
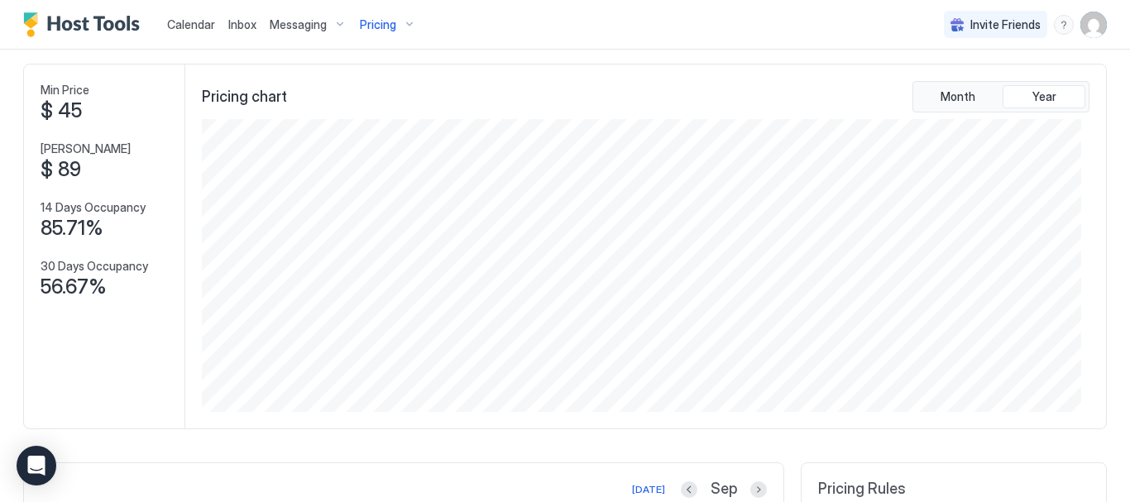
scroll to position [0, 0]
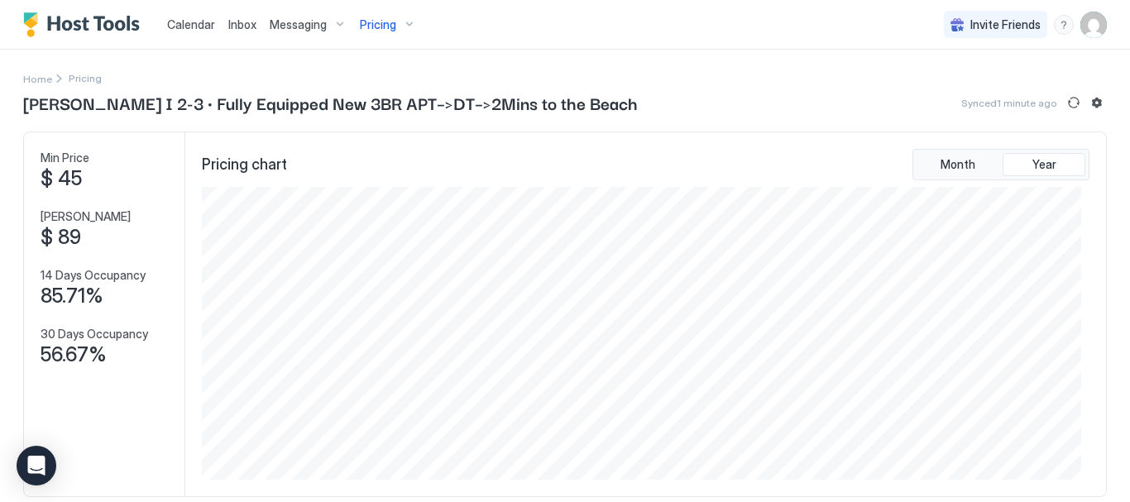
click at [410, 22] on div "Pricing" at bounding box center [388, 25] width 70 height 28
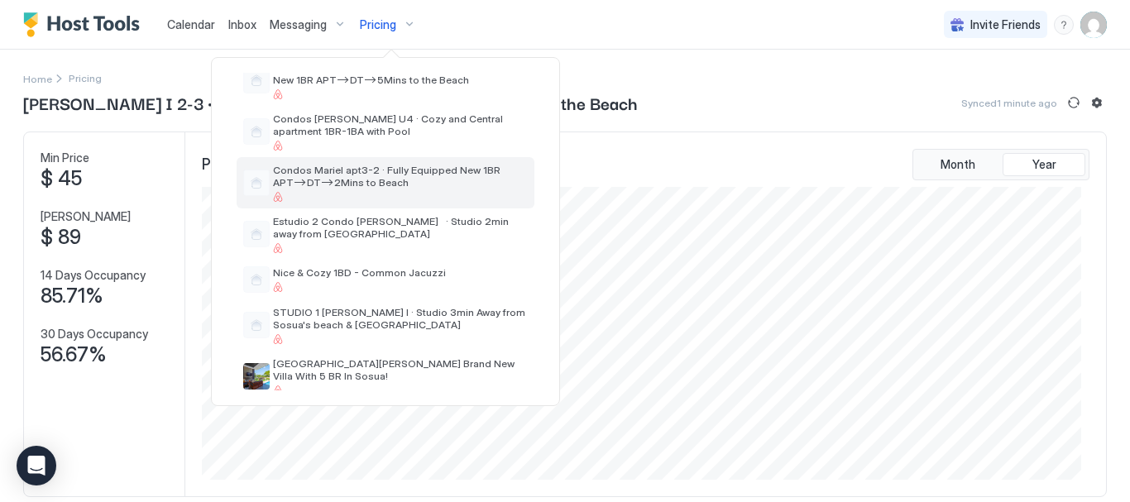
scroll to position [616, 0]
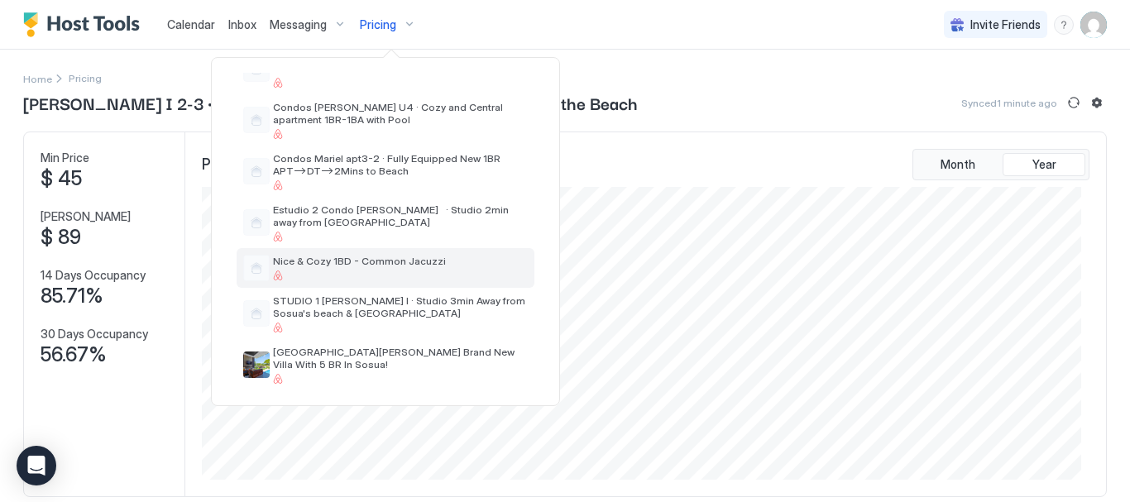
click at [397, 265] on span "Nice & Cozy 1BD - Common Jacuzzi" at bounding box center [359, 261] width 173 height 12
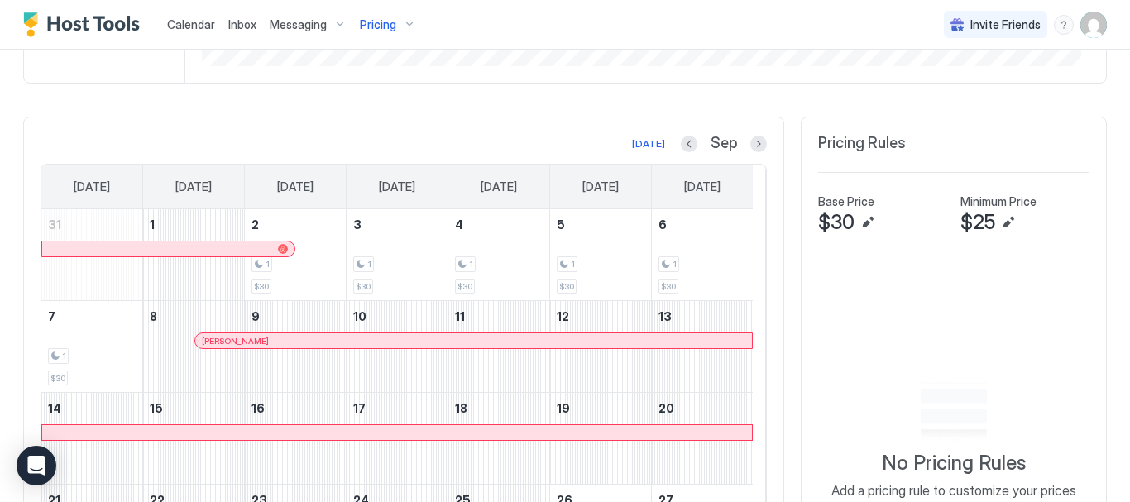
scroll to position [497, 0]
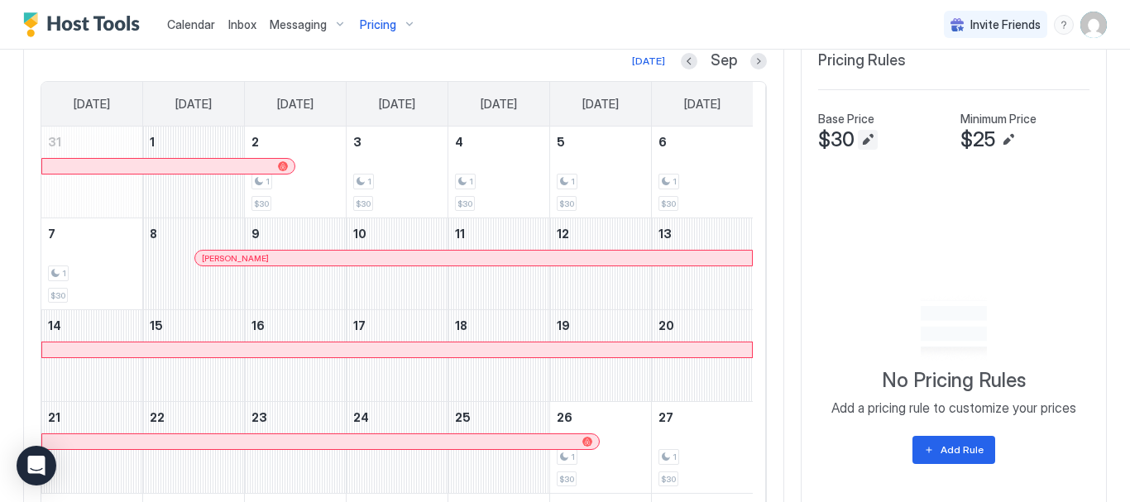
click at [858, 138] on button "Edit" at bounding box center [868, 140] width 20 height 20
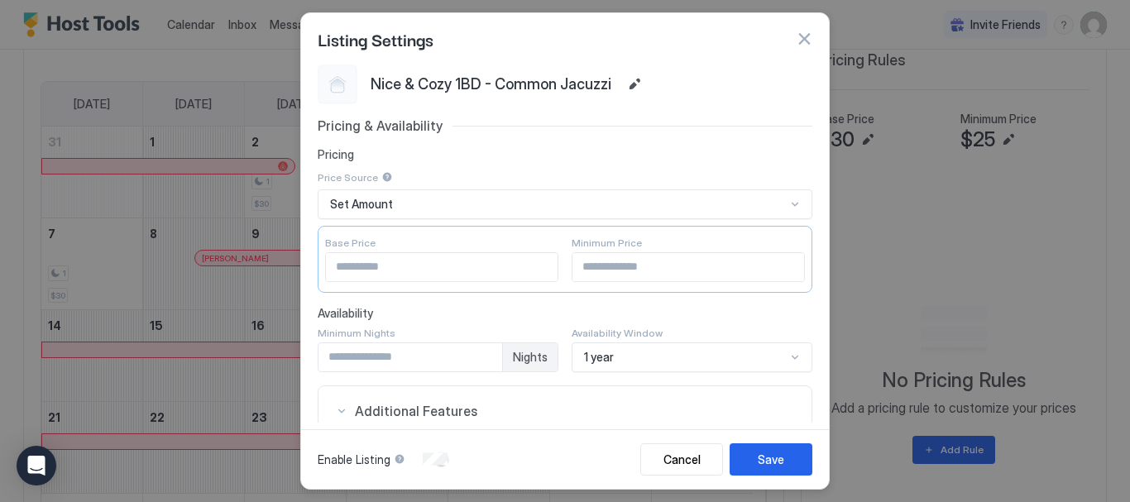
click at [364, 265] on input "**" at bounding box center [442, 267] width 232 height 28
type input "**"
click at [793, 452] on button "Save" at bounding box center [771, 460] width 83 height 32
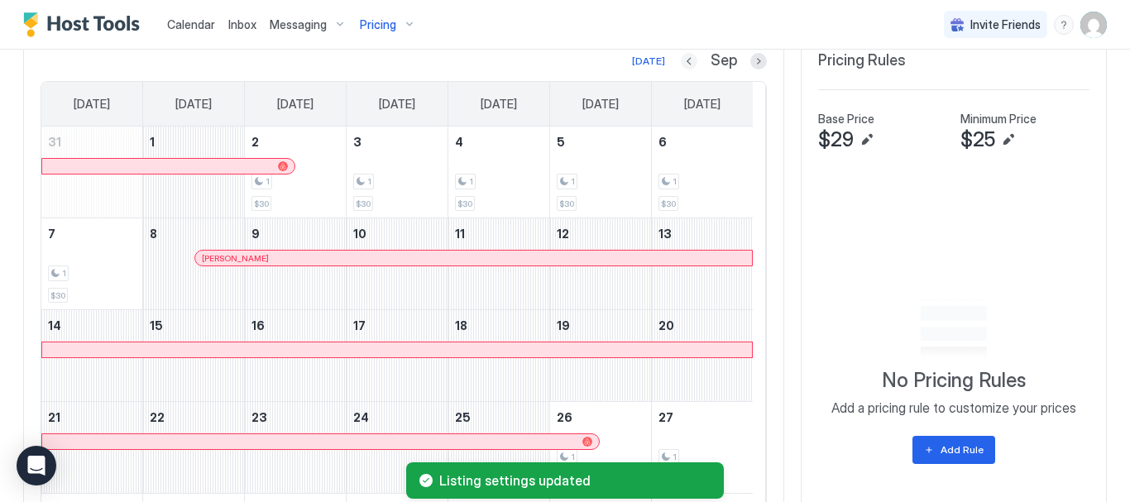
click at [681, 56] on button "Previous month" at bounding box center [689, 61] width 17 height 17
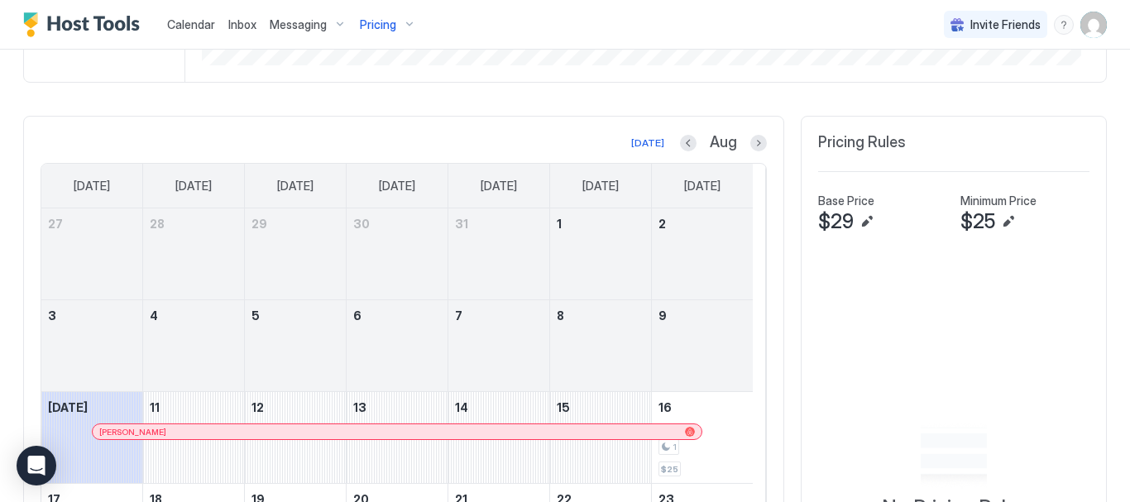
scroll to position [406, 0]
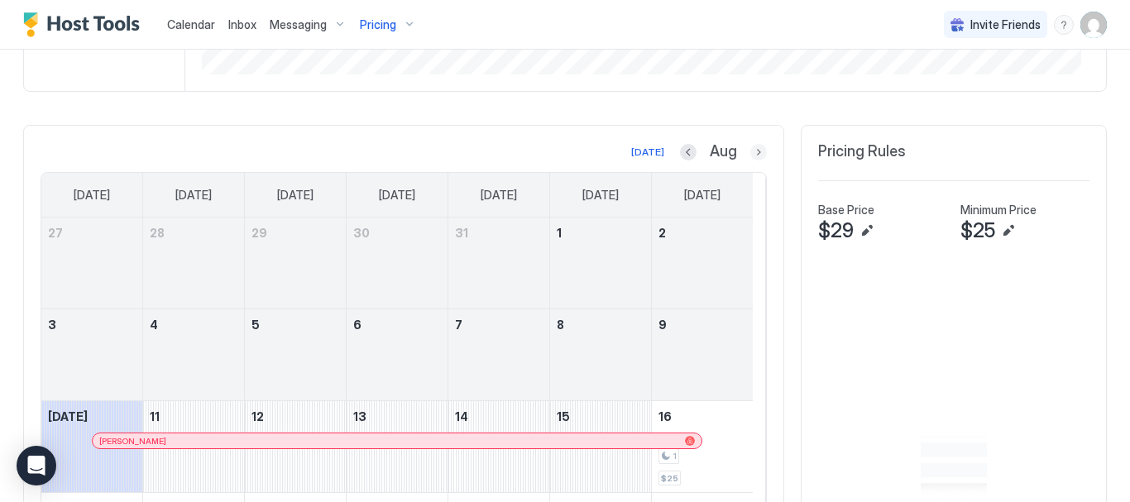
click at [751, 152] on button "Next month" at bounding box center [759, 152] width 17 height 17
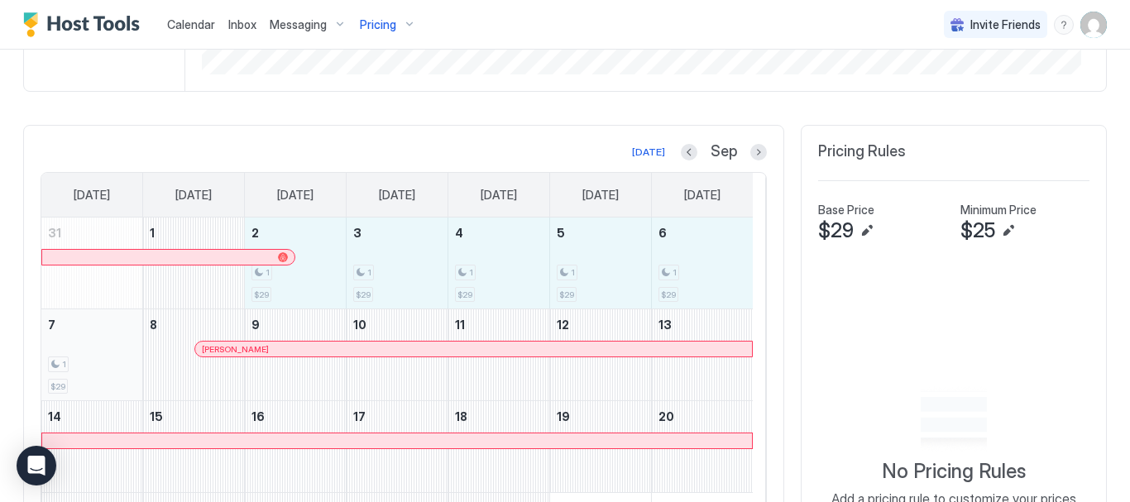
drag, startPoint x: 583, startPoint y: 257, endPoint x: 113, endPoint y: 334, distance: 477.3
click at [109, 342] on tbody "31 1 2 1 $29 3 1 $29 4 1 $29 5 1 $29 6 1 $29 7 1 $29 8 [PERSON_NAME] 9 10 11 12…" at bounding box center [397, 447] width 712 height 458
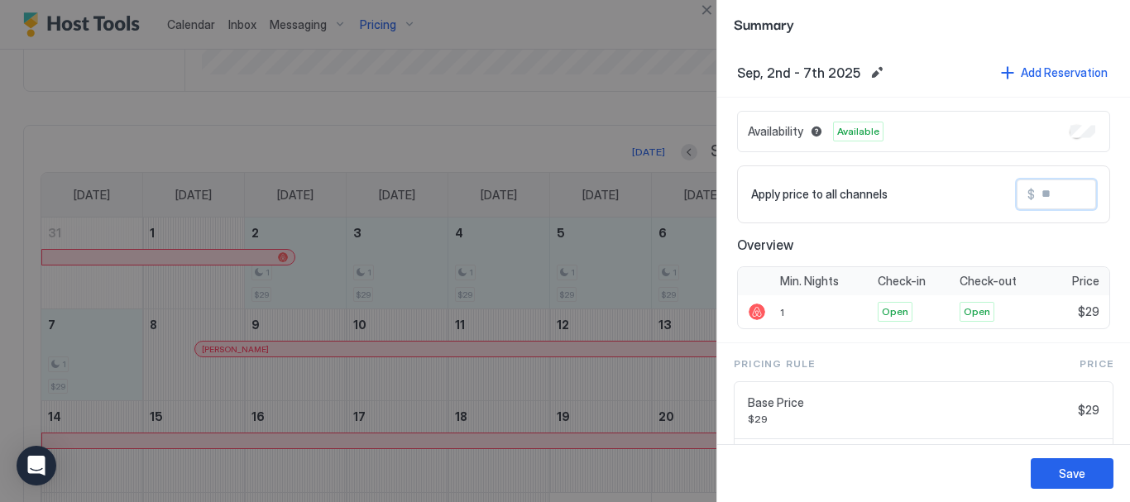
click at [1035, 194] on input "Input Field" at bounding box center [1101, 194] width 132 height 28
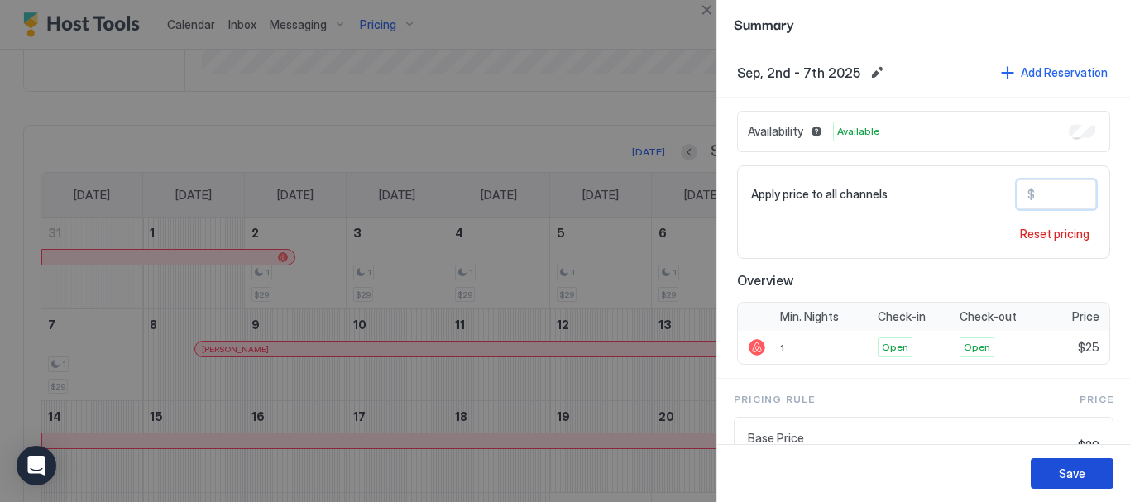
type input "**"
click at [1092, 478] on button "Save" at bounding box center [1072, 473] width 83 height 31
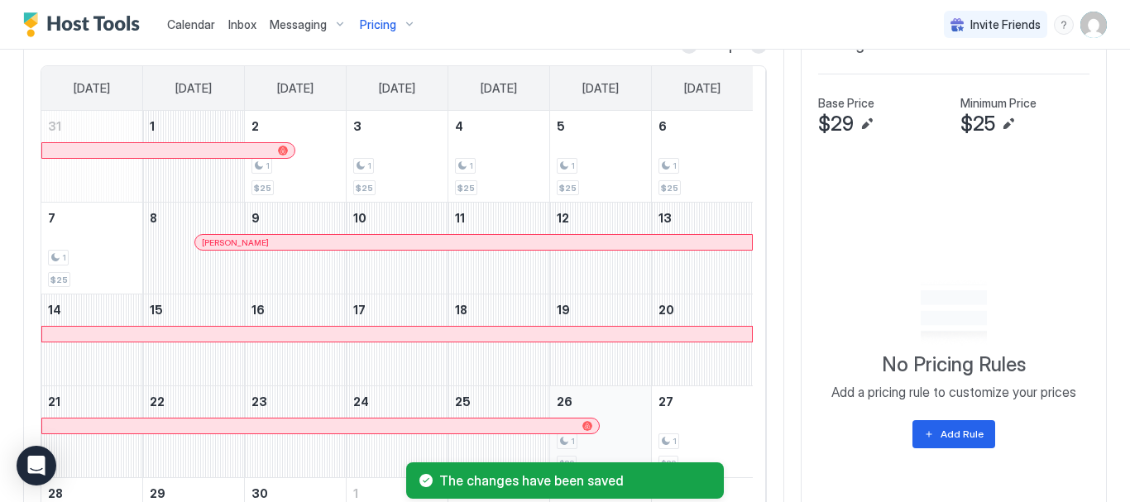
scroll to position [645, 0]
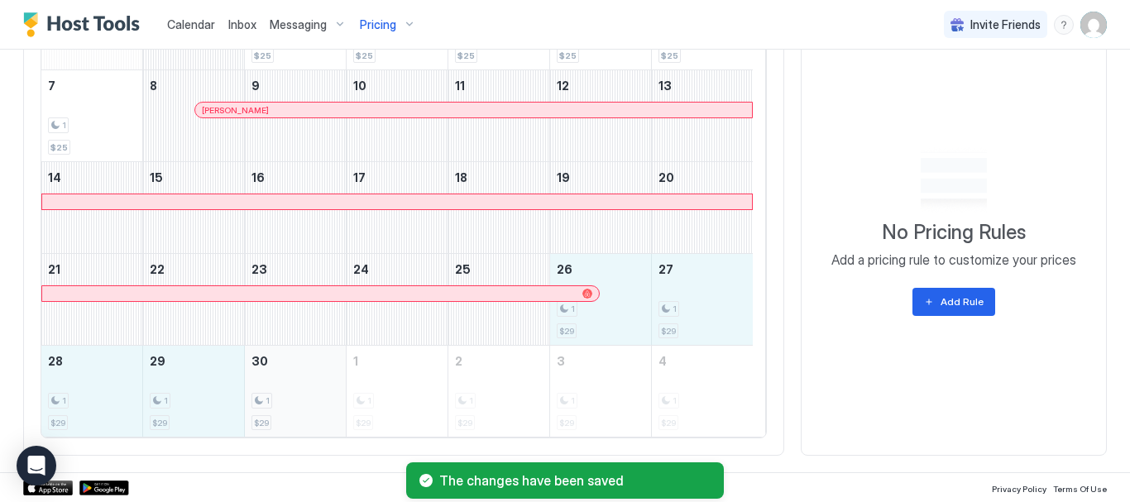
drag, startPoint x: 636, startPoint y: 320, endPoint x: 312, endPoint y: 390, distance: 331.8
click at [305, 393] on tbody "31 1 2 1 $25 3 1 $25 4 1 $25 5 1 $25 6 1 $25 7 1 $25 8 [PERSON_NAME] 9 10 11 12…" at bounding box center [397, 207] width 712 height 458
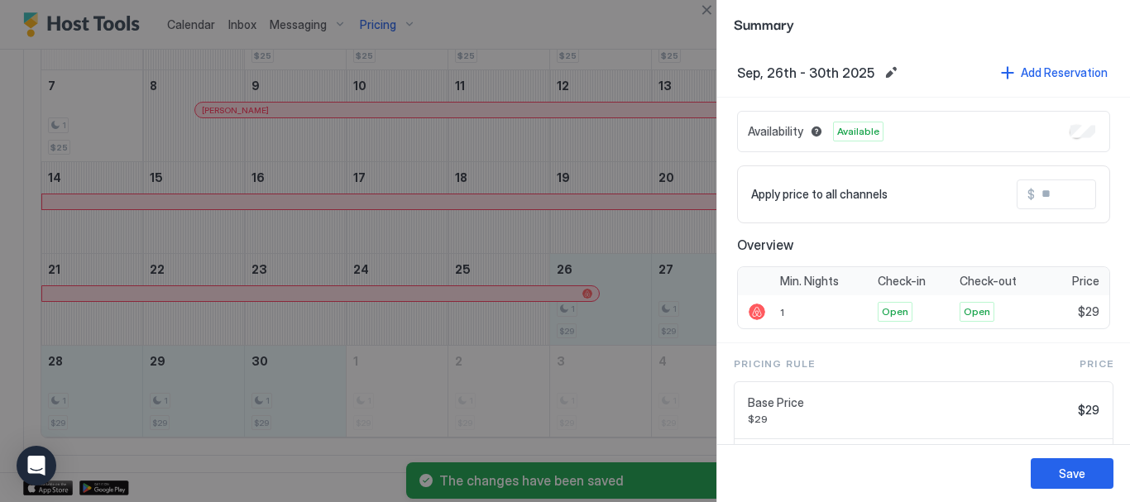
click at [1035, 194] on input "Input Field" at bounding box center [1101, 194] width 132 height 28
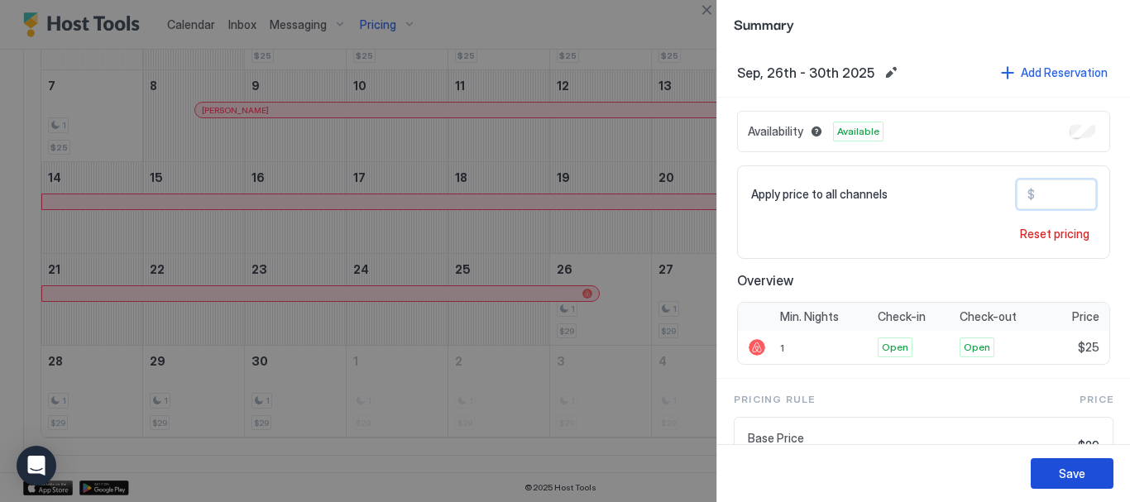
type input "**"
click at [1083, 479] on div "Save" at bounding box center [1072, 473] width 26 height 17
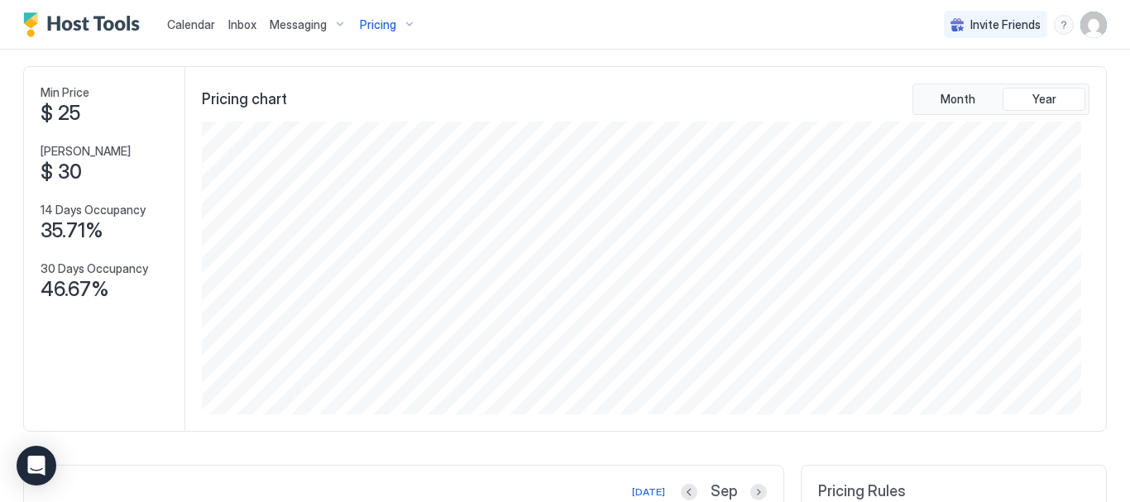
scroll to position [0, 0]
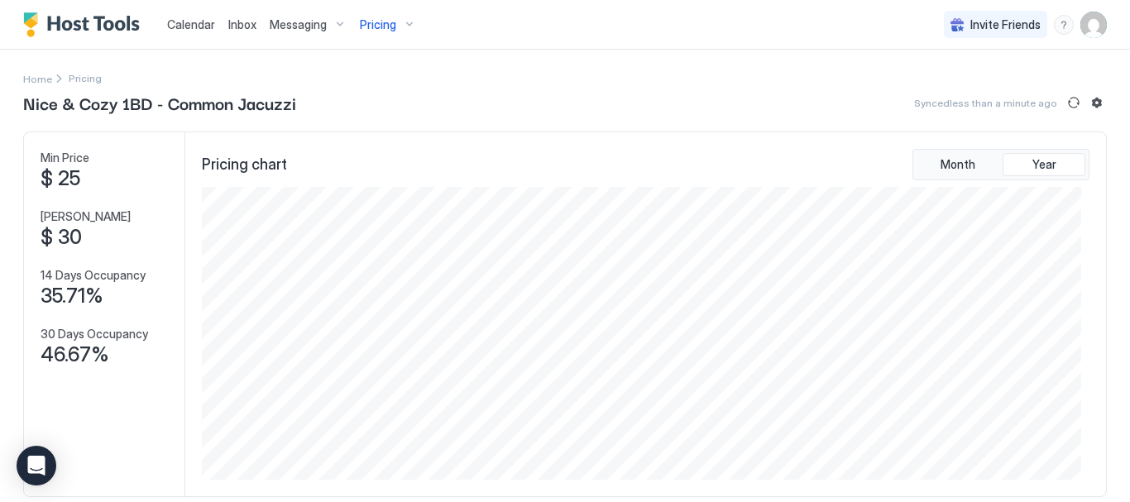
click at [398, 29] on div "Pricing" at bounding box center [388, 25] width 70 height 28
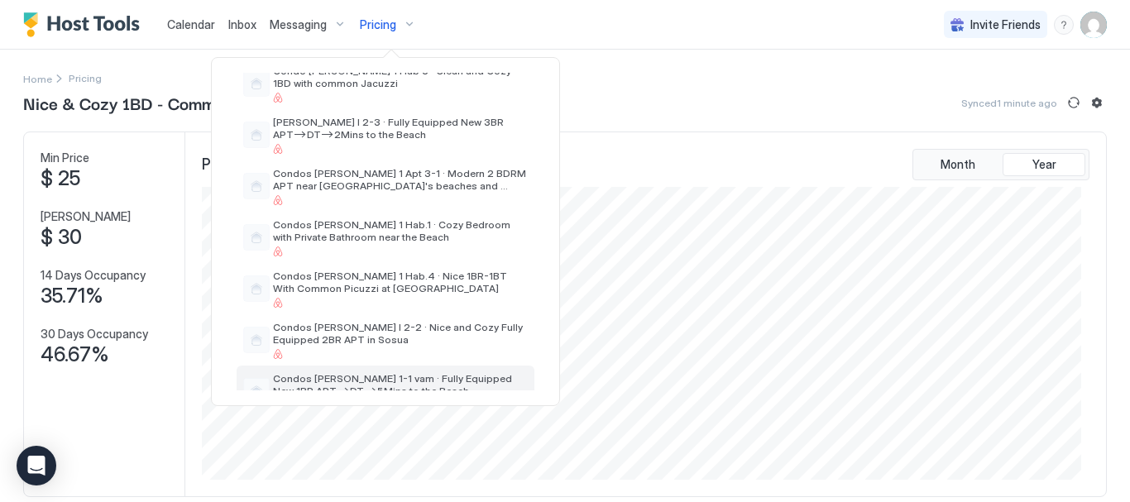
scroll to position [331, 0]
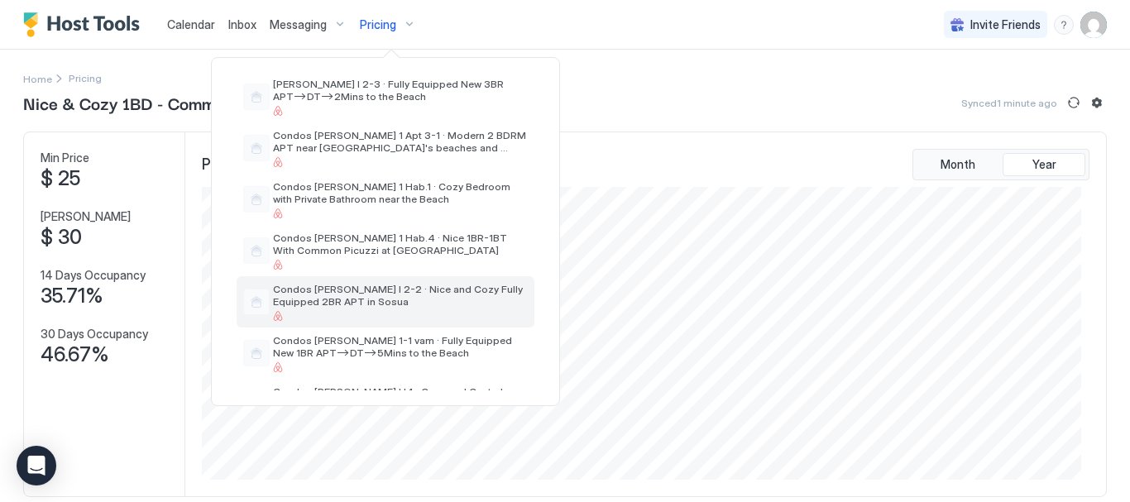
click at [407, 299] on span "Condos [PERSON_NAME] I 2-2 · Nice and Cozy Fully Equipped 2BR APT in Sosua" at bounding box center [400, 295] width 255 height 25
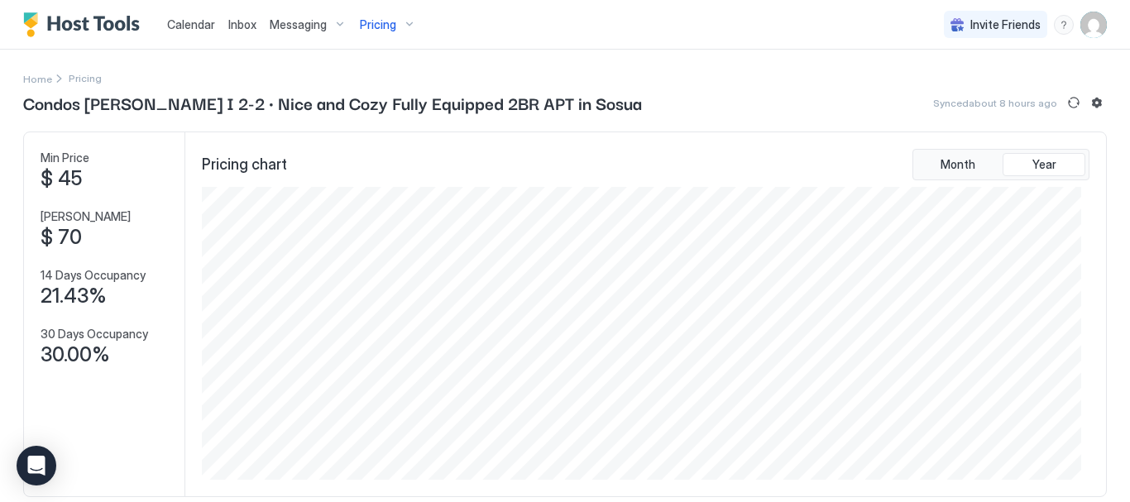
scroll to position [497, 0]
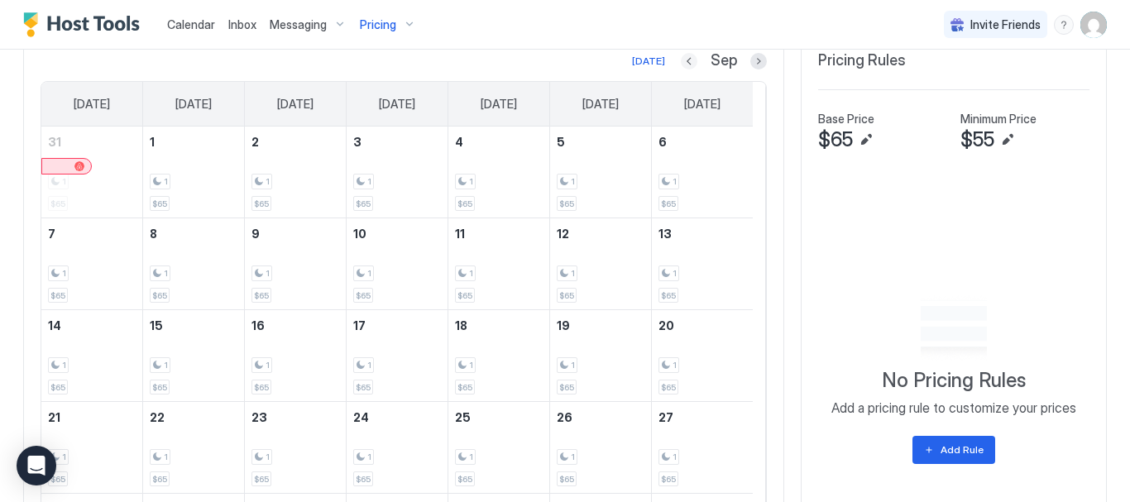
click at [684, 62] on button "Previous month" at bounding box center [689, 61] width 17 height 17
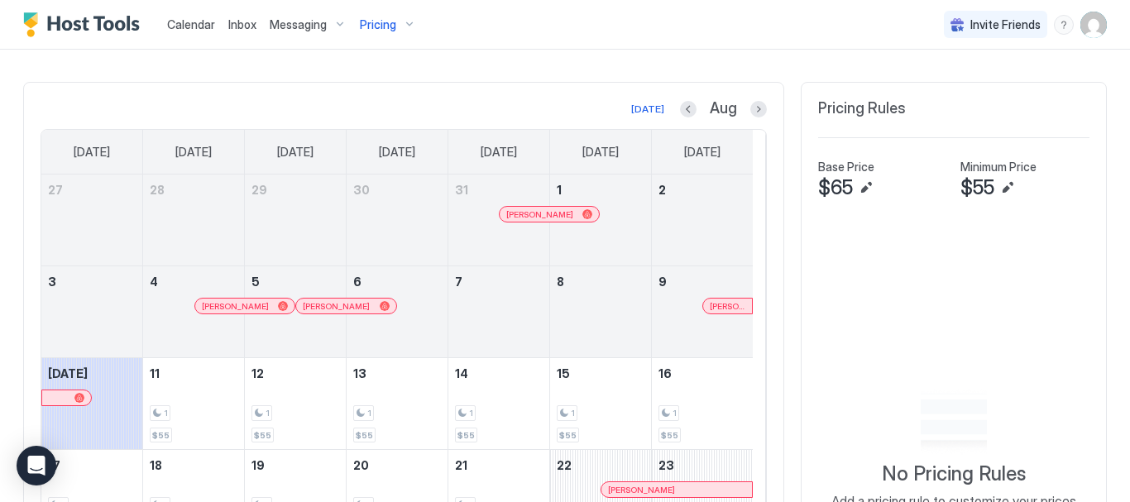
scroll to position [323, 0]
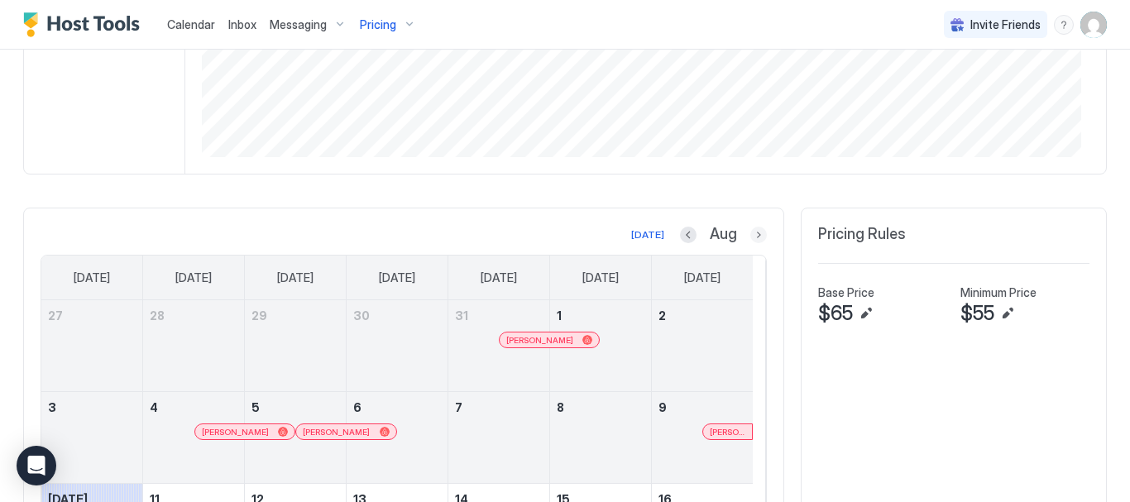
drag, startPoint x: 746, startPoint y: 233, endPoint x: 705, endPoint y: 252, distance: 44.8
click at [751, 233] on button "Next month" at bounding box center [759, 235] width 17 height 17
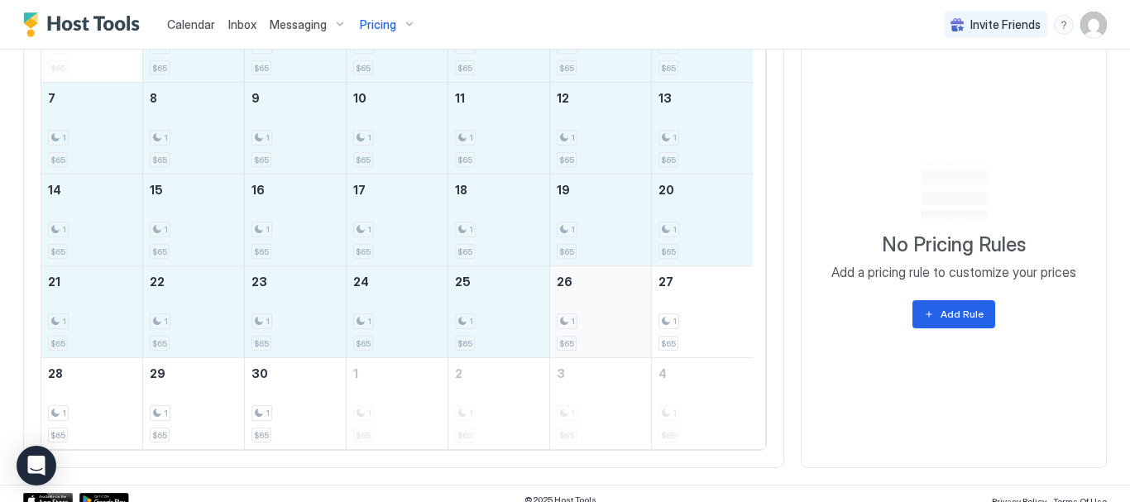
scroll to position [645, 0]
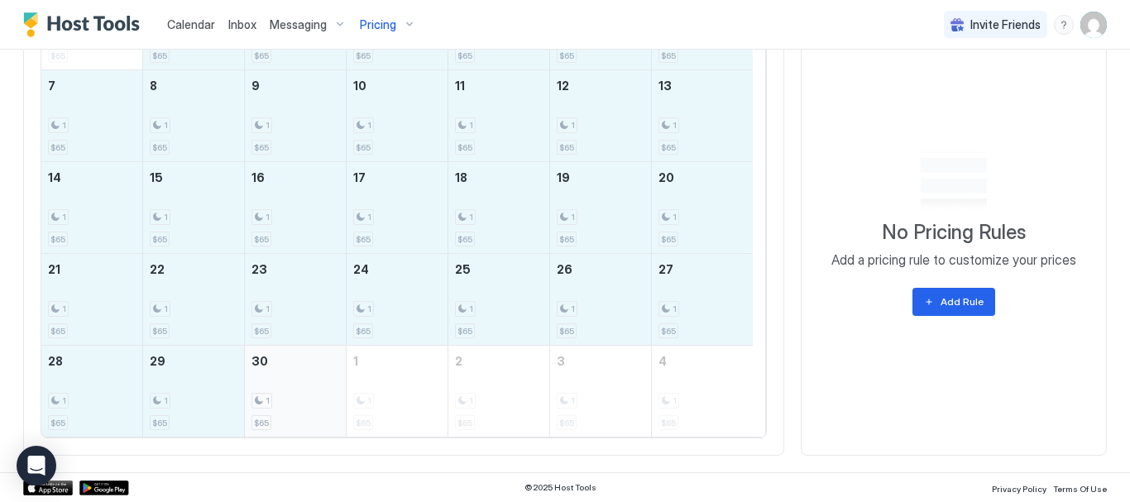
drag, startPoint x: 199, startPoint y: 203, endPoint x: 312, endPoint y: 382, distance: 212.4
click at [312, 382] on tbody "31 1 $65 1 1 $65 2 1 $65 3 1 $65 4 1 $65 5 1 $65 6 1 $65 7 1 $65 8 1 $65 9 1 $6…" at bounding box center [397, 207] width 712 height 458
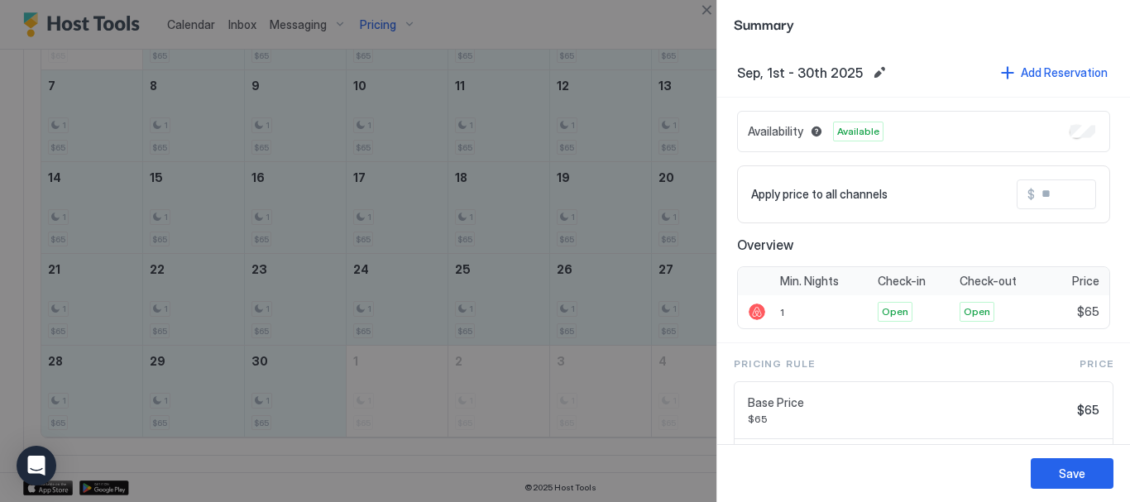
click at [1063, 194] on input "Input Field" at bounding box center [1101, 194] width 132 height 28
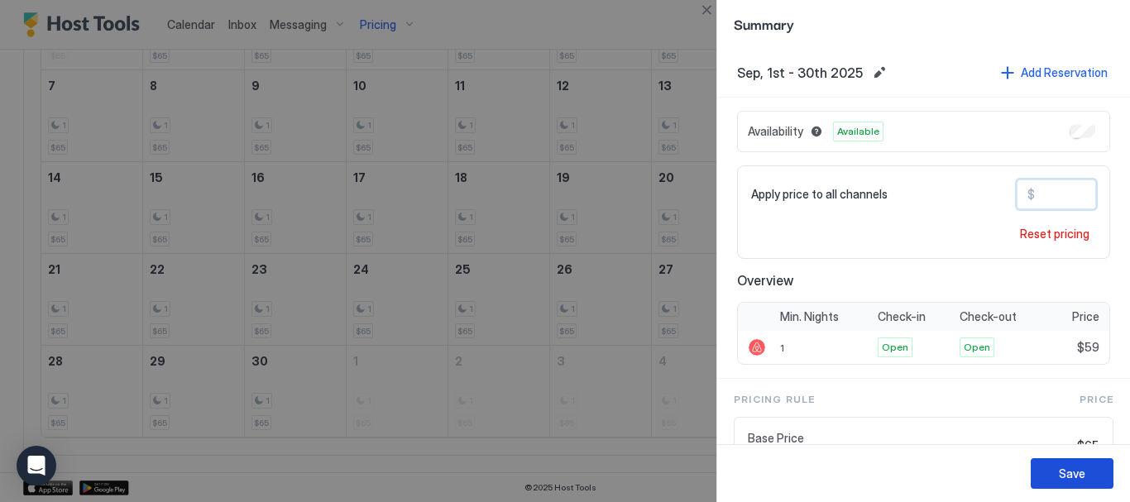
type input "**"
click at [1095, 481] on button "Save" at bounding box center [1072, 473] width 83 height 31
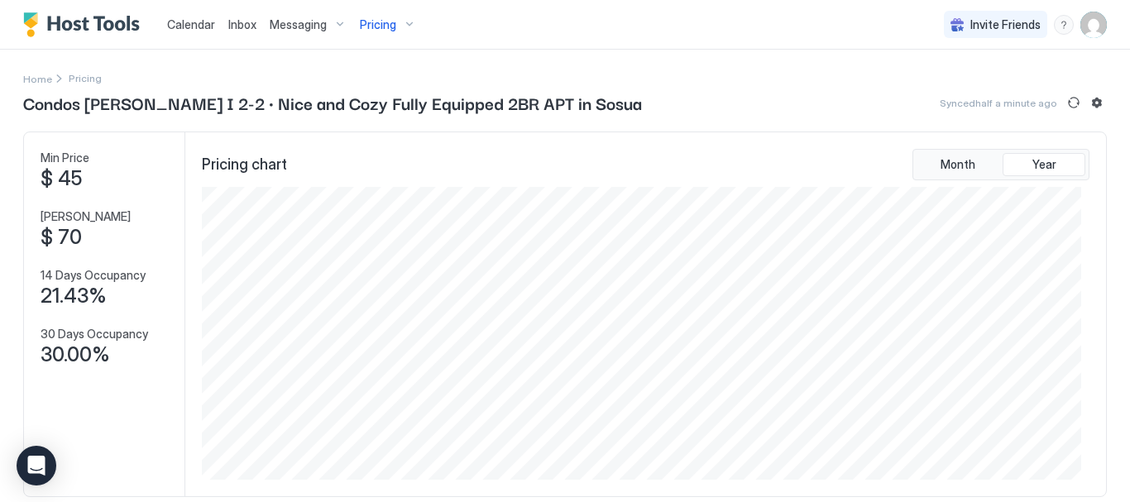
scroll to position [83, 0]
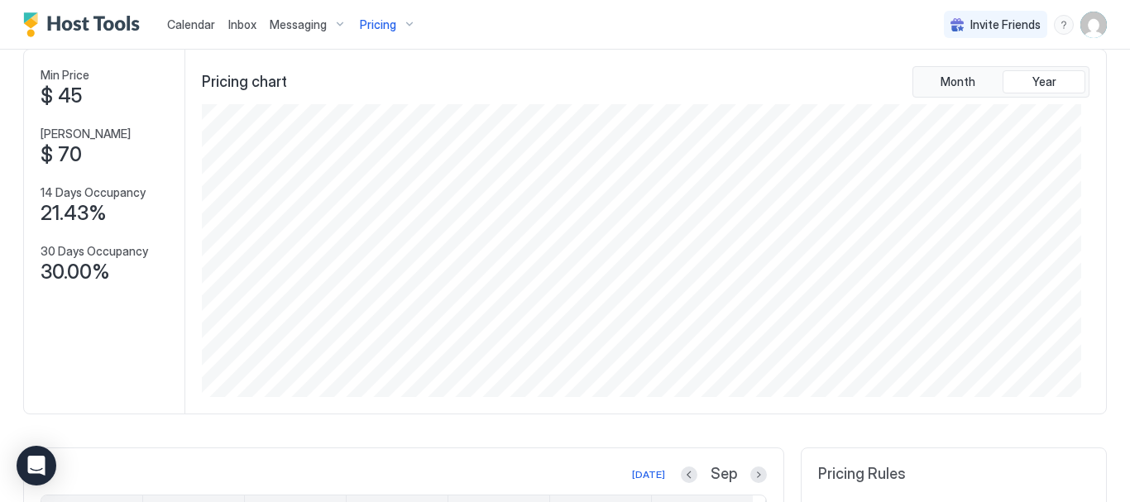
click at [411, 18] on div "Pricing" at bounding box center [388, 25] width 70 height 28
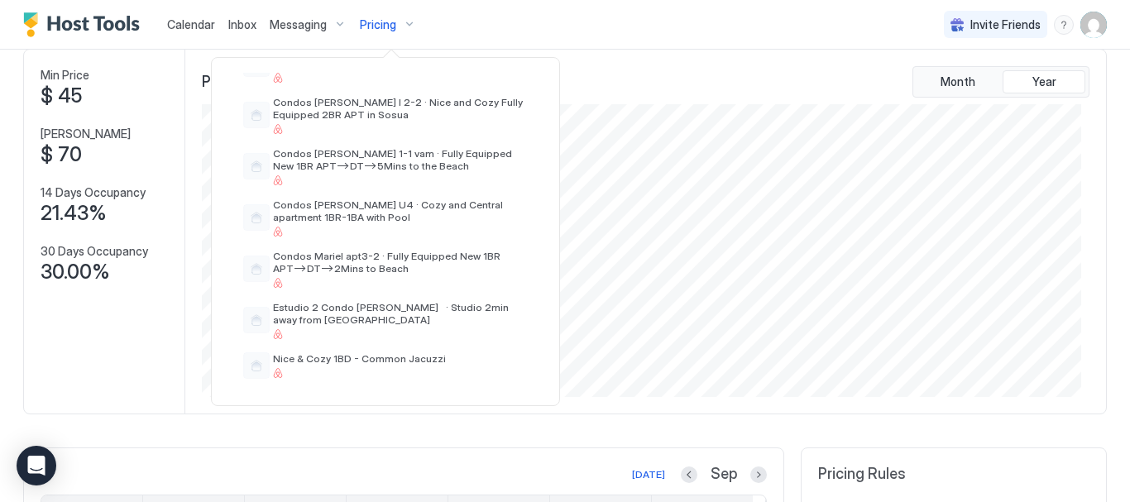
scroll to position [616, 0]
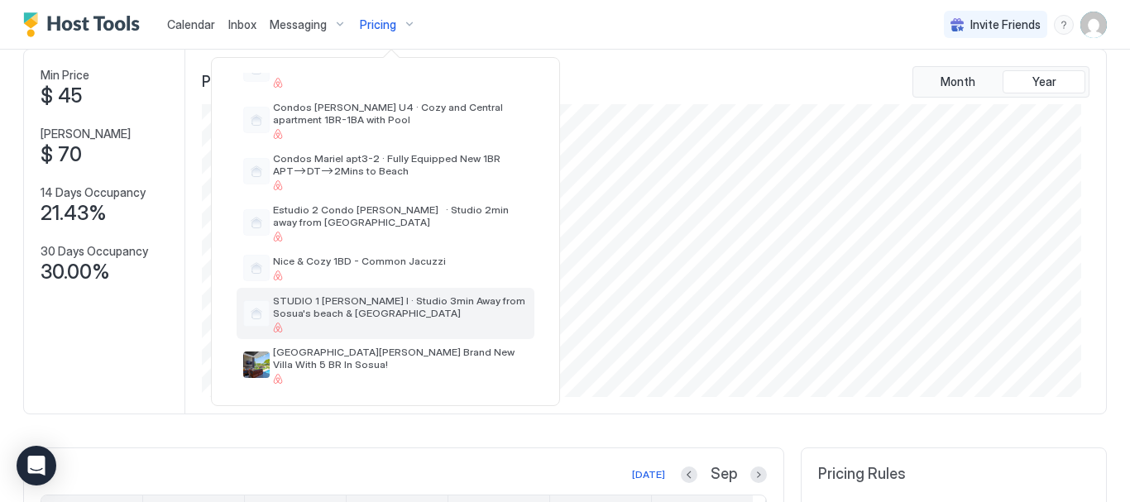
click at [334, 308] on span "STUDIO 1 [PERSON_NAME] I · Studio 3min Away from Sosua's beach & [GEOGRAPHIC_DA…" at bounding box center [400, 307] width 255 height 25
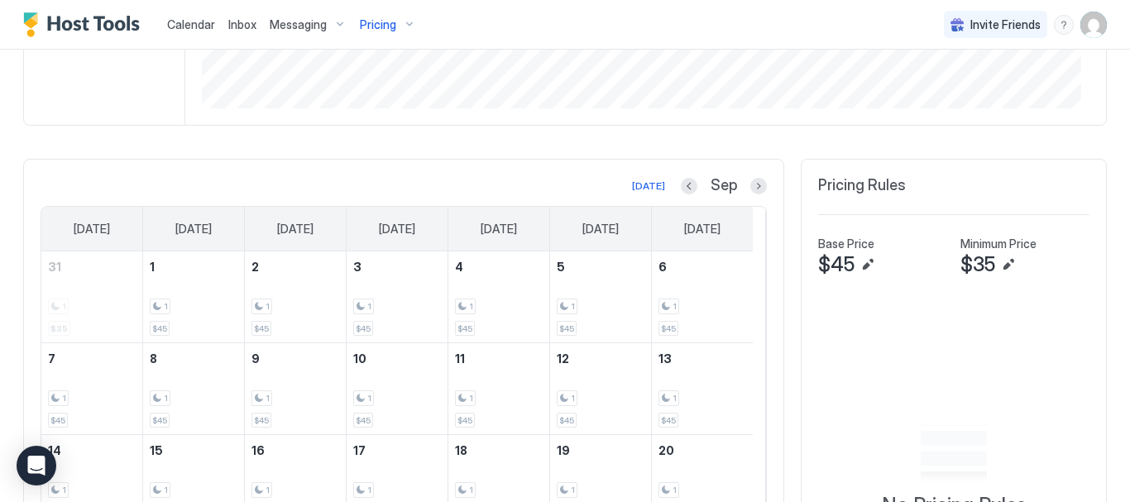
scroll to position [331, 0]
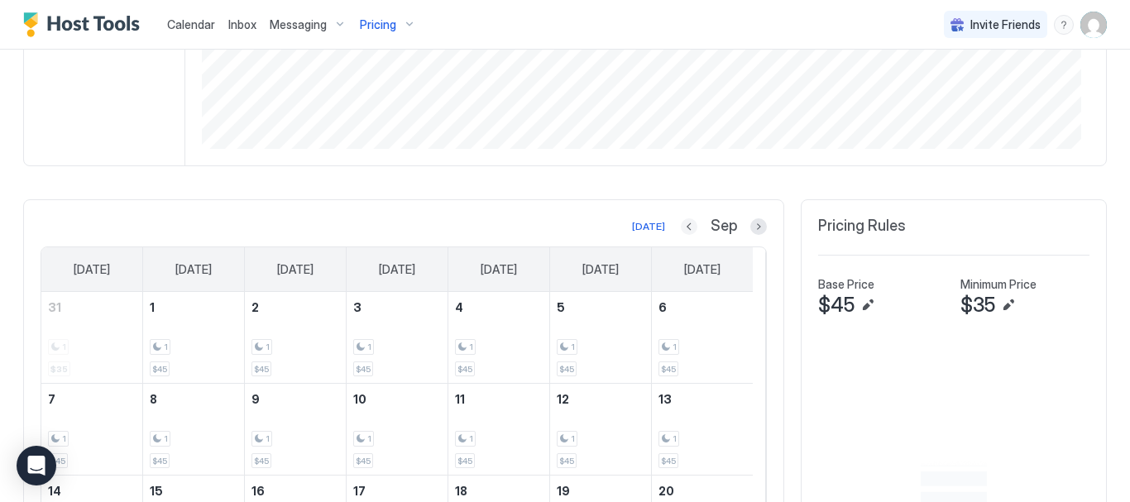
click at [681, 228] on button "Previous month" at bounding box center [689, 226] width 17 height 17
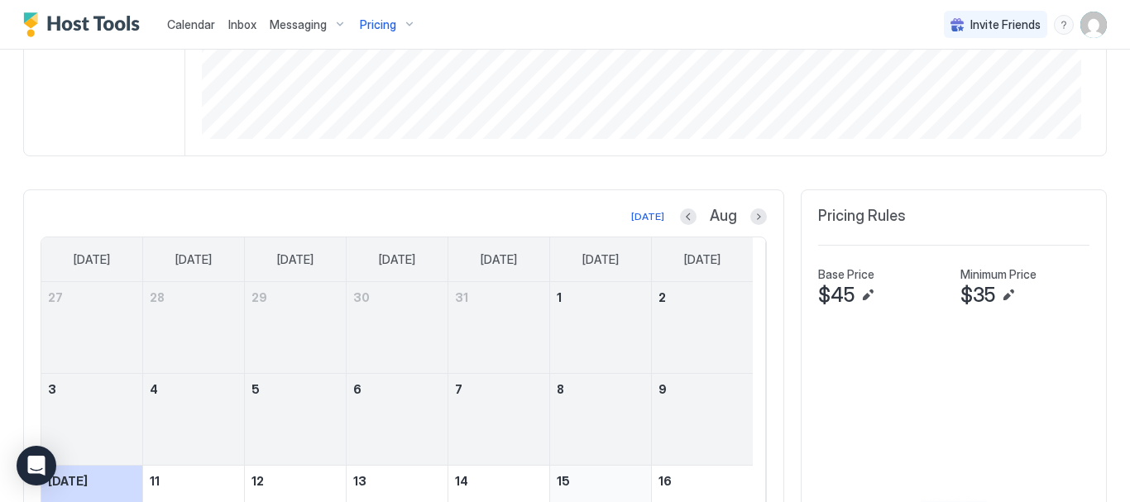
scroll to position [323, 0]
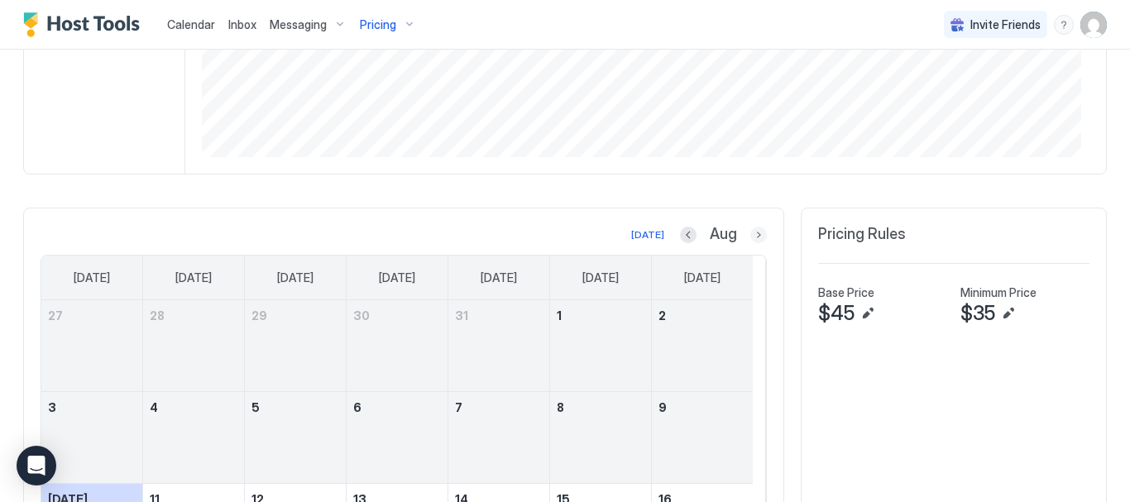
drag, startPoint x: 744, startPoint y: 232, endPoint x: 732, endPoint y: 246, distance: 18.2
click at [751, 233] on button "Next month" at bounding box center [759, 235] width 17 height 17
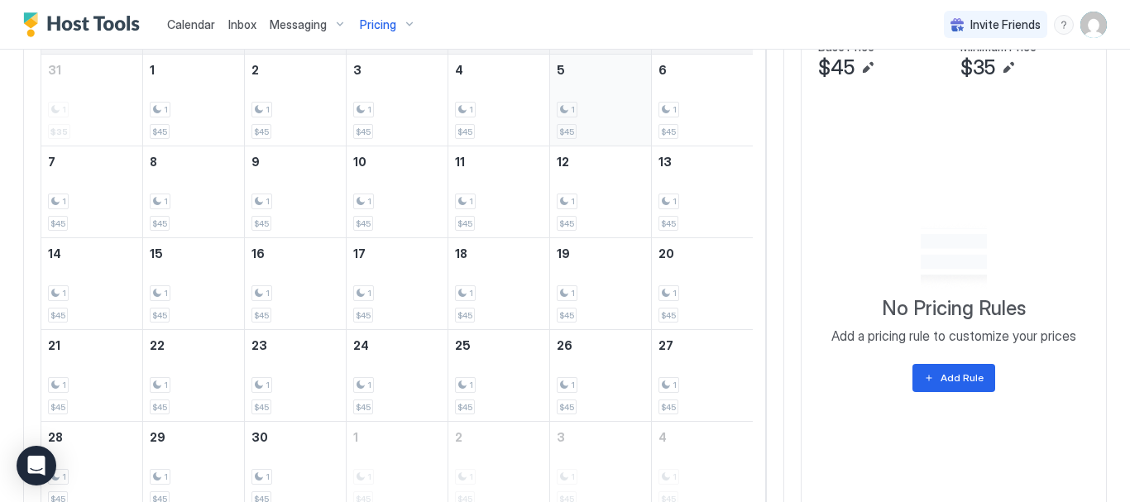
scroll to position [571, 0]
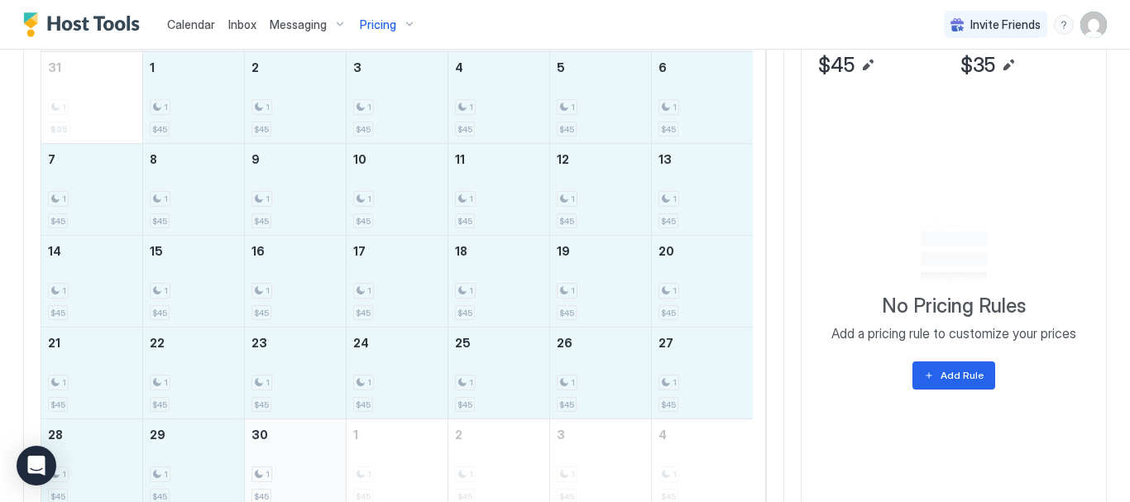
drag, startPoint x: 161, startPoint y: 107, endPoint x: 324, endPoint y: 468, distance: 396.3
click at [324, 468] on tbody "31 1 $35 1 1 $45 2 1 $45 3 1 $45 4 1 $45 5 1 $45 6 1 $45 7 1 $45 8 1 $45 9 1 $4…" at bounding box center [397, 281] width 712 height 458
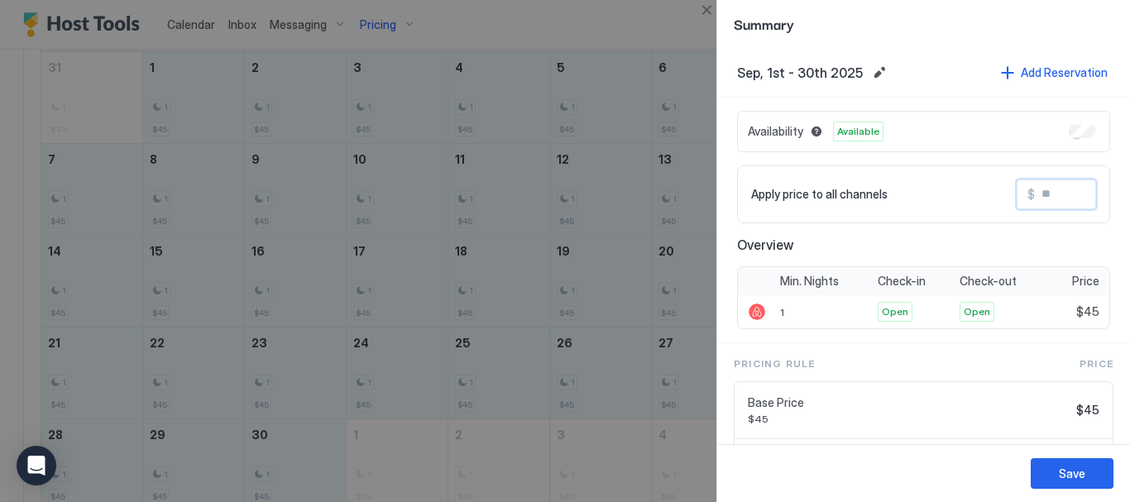
click at [1035, 203] on input "Input Field" at bounding box center [1101, 194] width 132 height 28
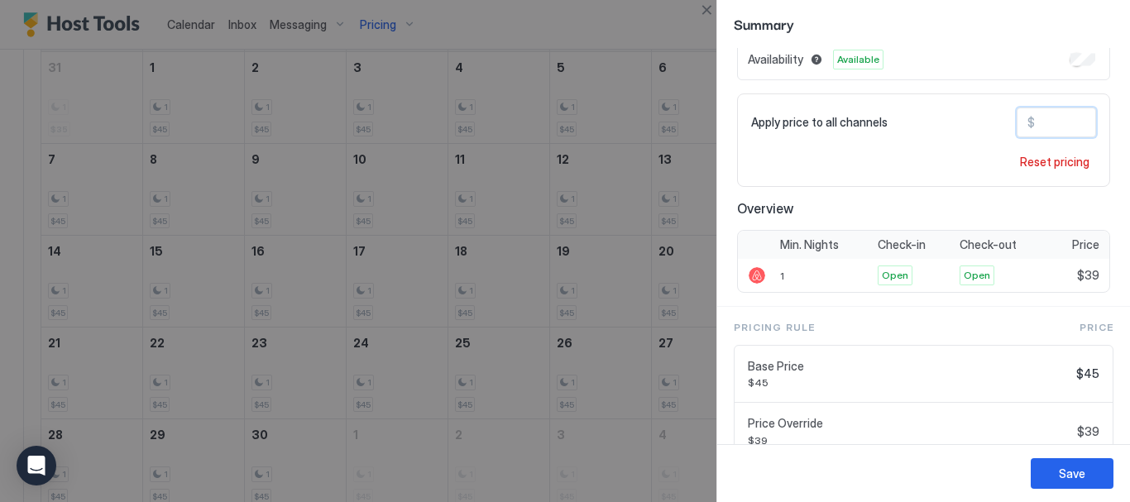
scroll to position [166, 0]
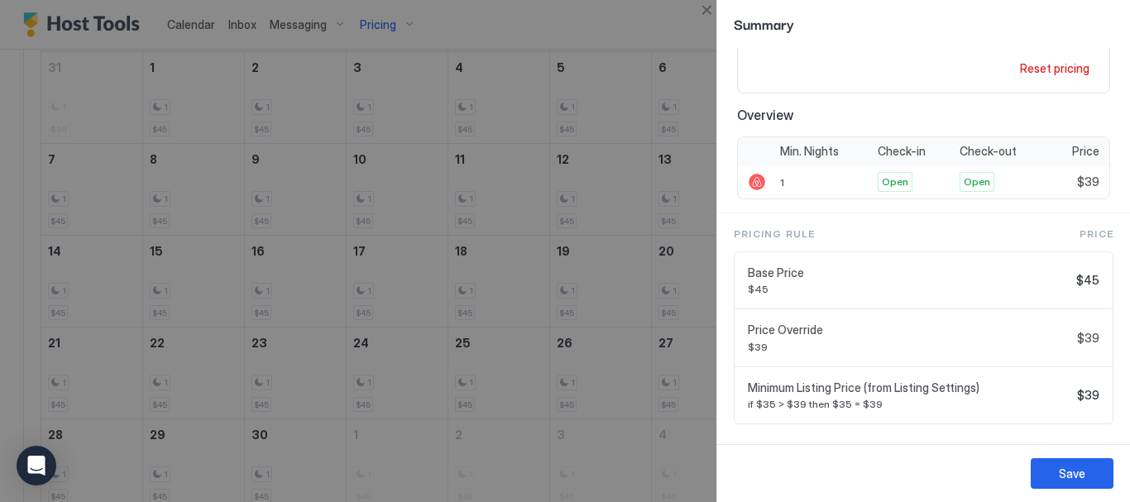
type input "**"
click at [1078, 472] on div "Save" at bounding box center [1072, 473] width 26 height 17
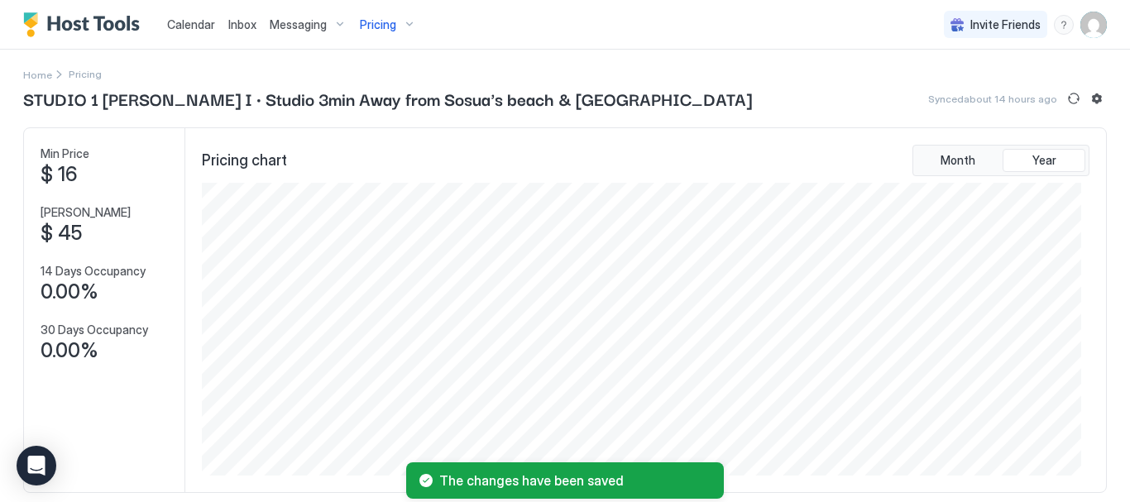
scroll to position [0, 0]
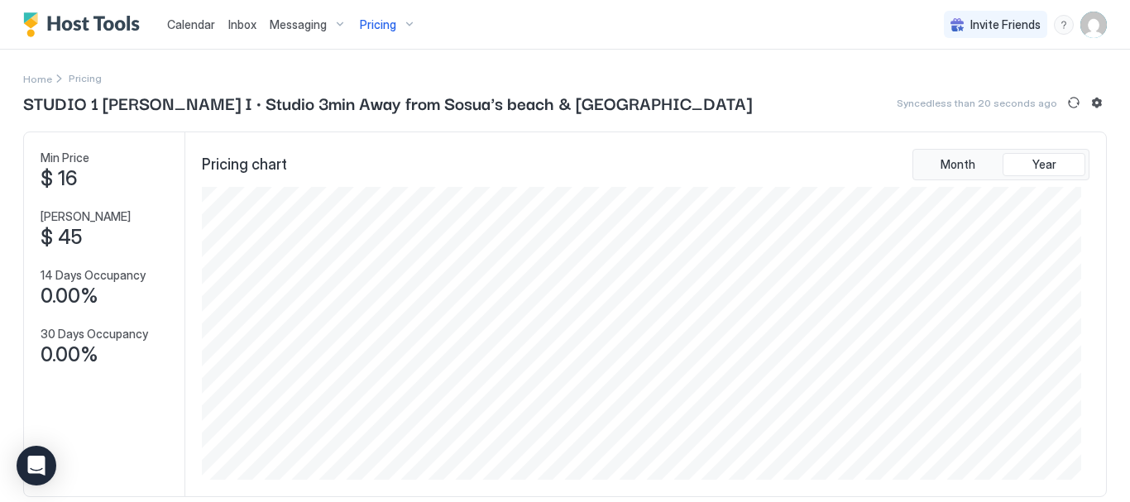
click at [410, 24] on div "Pricing" at bounding box center [388, 25] width 70 height 28
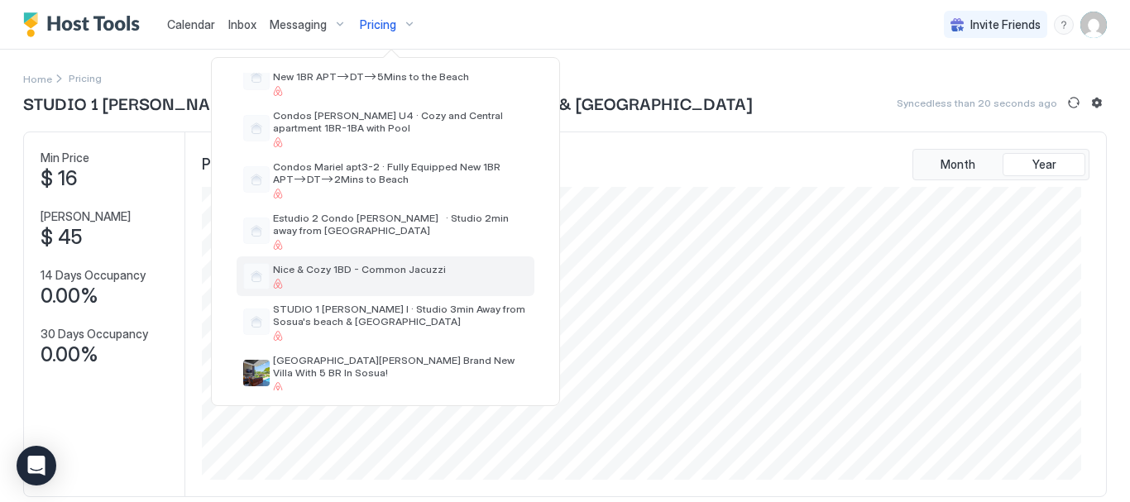
scroll to position [616, 0]
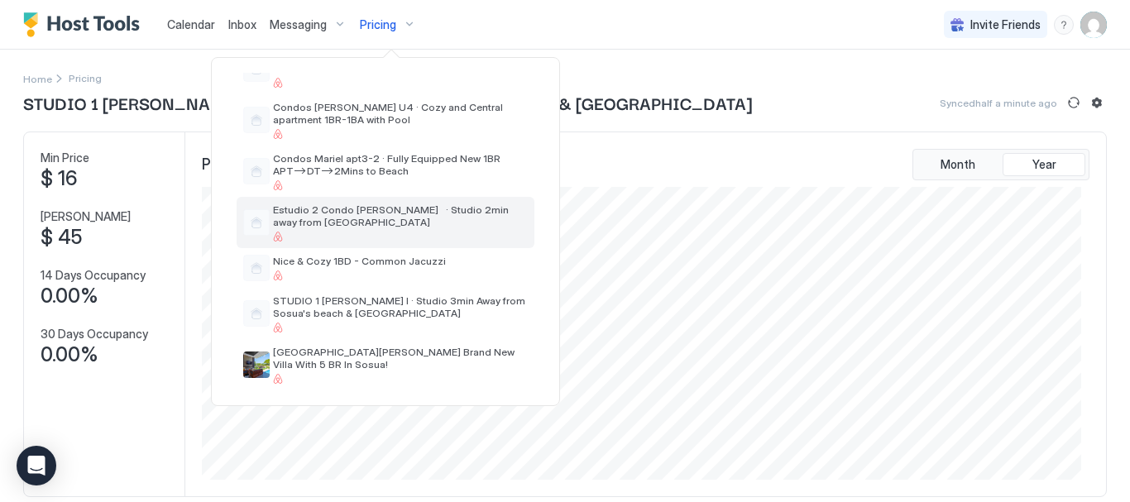
click at [306, 215] on span "Estudio 2 Condo [PERSON_NAME] · Studio 2min away from [GEOGRAPHIC_DATA]" at bounding box center [400, 216] width 255 height 25
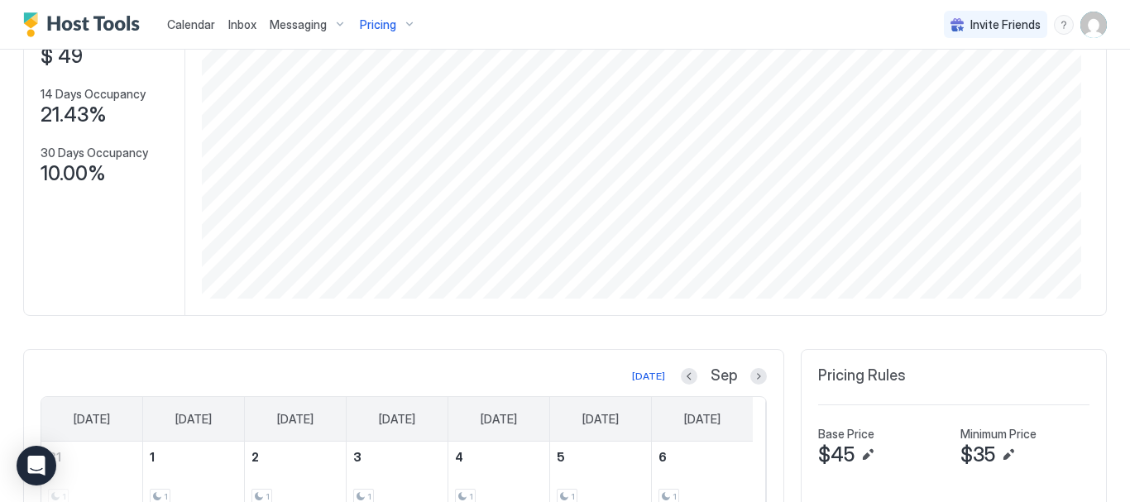
scroll to position [148, 0]
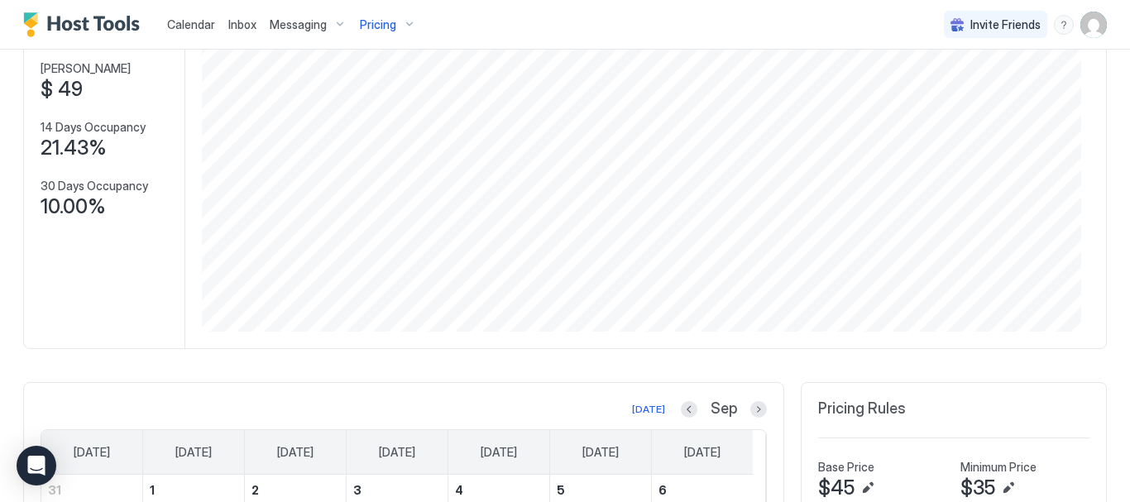
click at [681, 400] on div "Sep" at bounding box center [724, 409] width 86 height 19
click at [681, 405] on button "Previous month" at bounding box center [689, 409] width 17 height 17
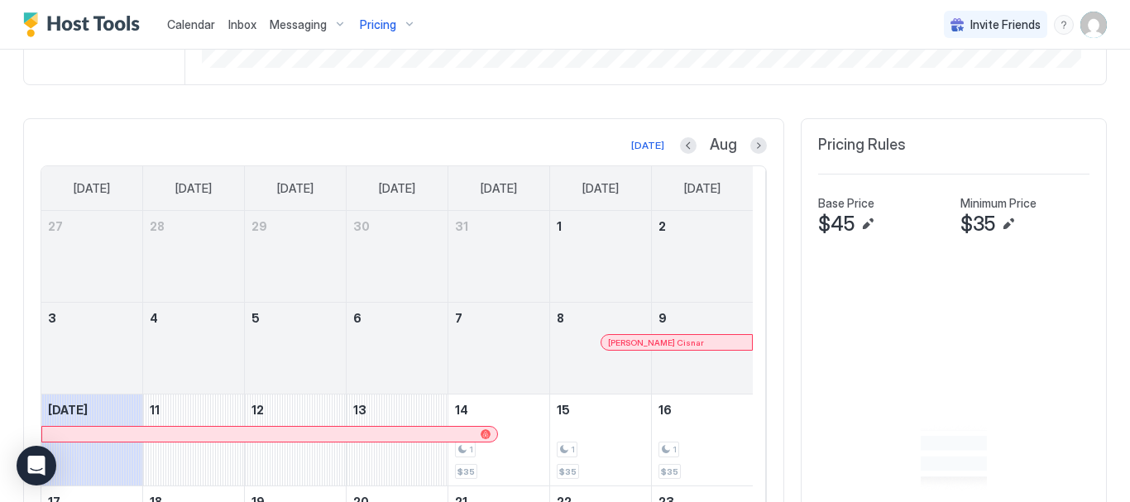
scroll to position [396, 0]
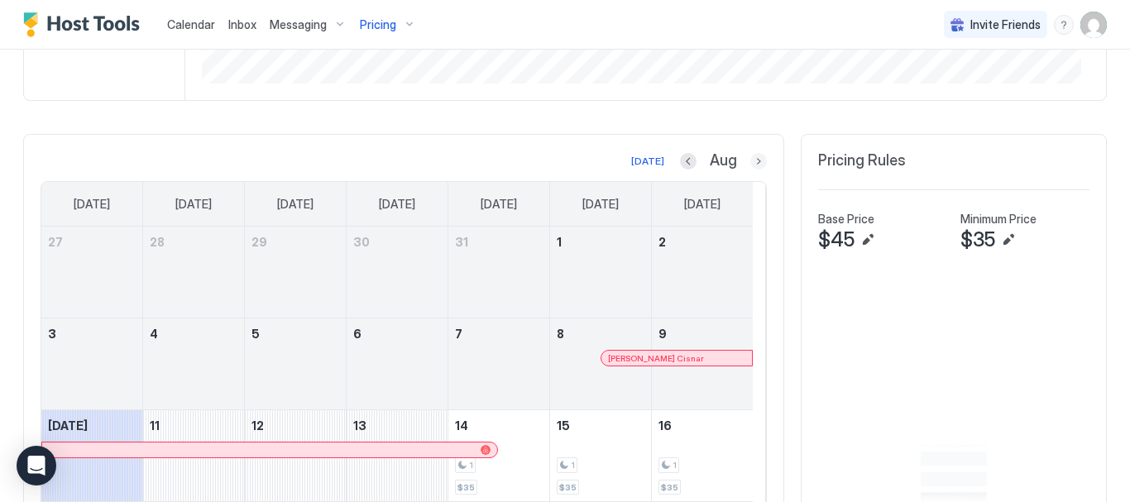
click at [751, 166] on button "Next month" at bounding box center [759, 161] width 17 height 17
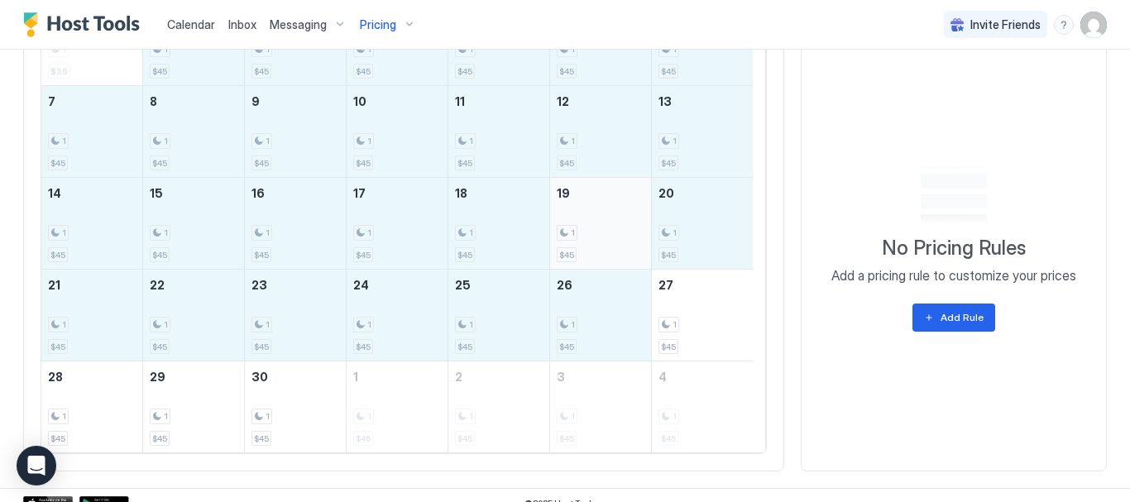
scroll to position [645, 0]
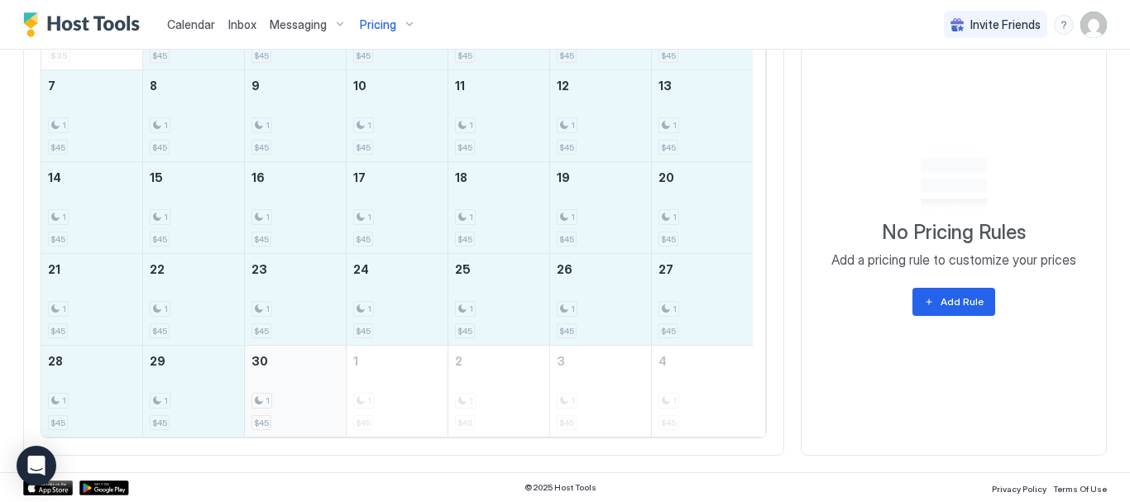
drag, startPoint x: 180, startPoint y: 183, endPoint x: 258, endPoint y: 396, distance: 227.5
click at [258, 396] on tbody "31 1 $35 1 1 $45 2 1 $45 3 1 $45 4 1 $45 5 1 $45 6 1 $45 7 1 $45 8 1 $45 9 1 $4…" at bounding box center [397, 207] width 712 height 458
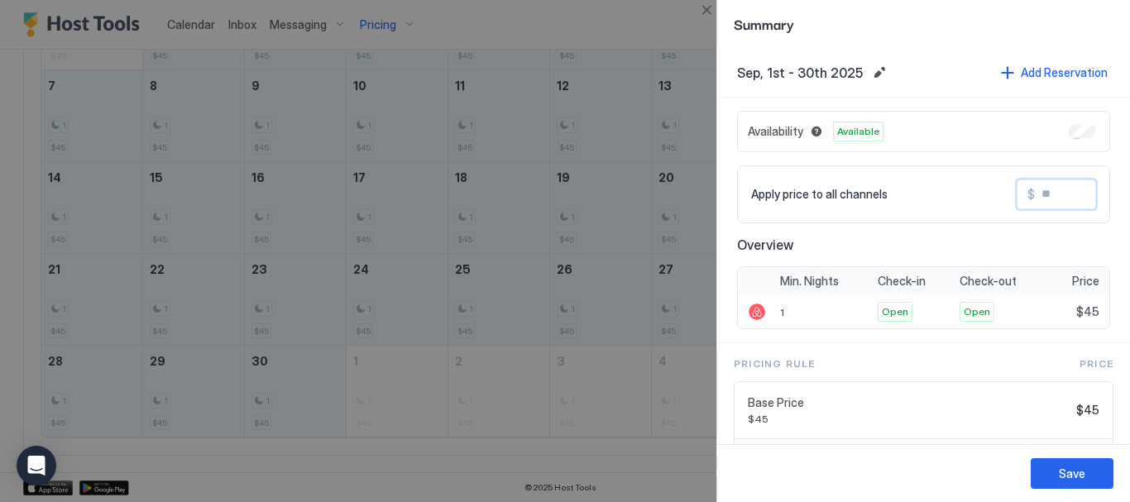
click at [1035, 200] on input "Input Field" at bounding box center [1101, 194] width 132 height 28
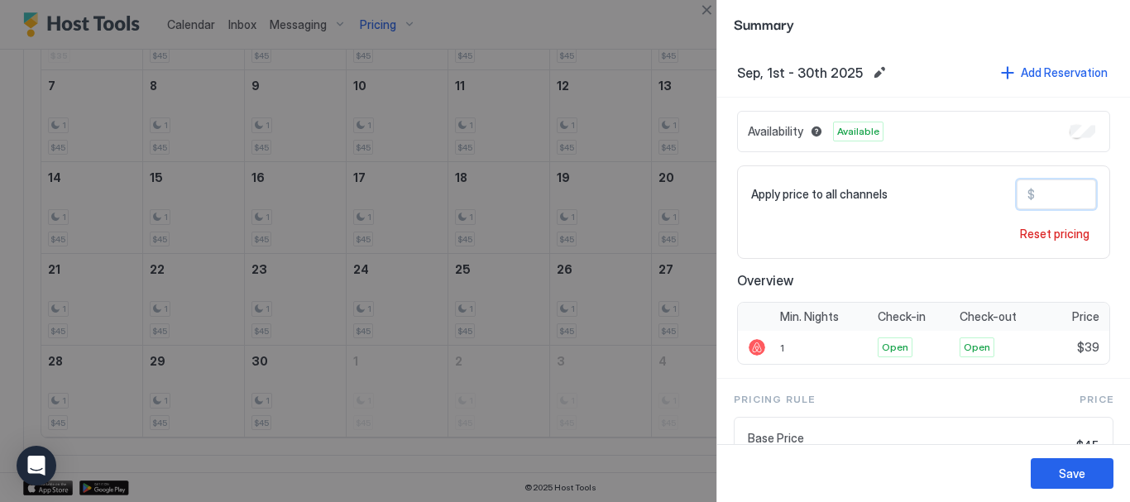
type input "**"
click at [1045, 471] on button "Save" at bounding box center [1072, 473] width 83 height 31
